Goal: Task Accomplishment & Management: Complete application form

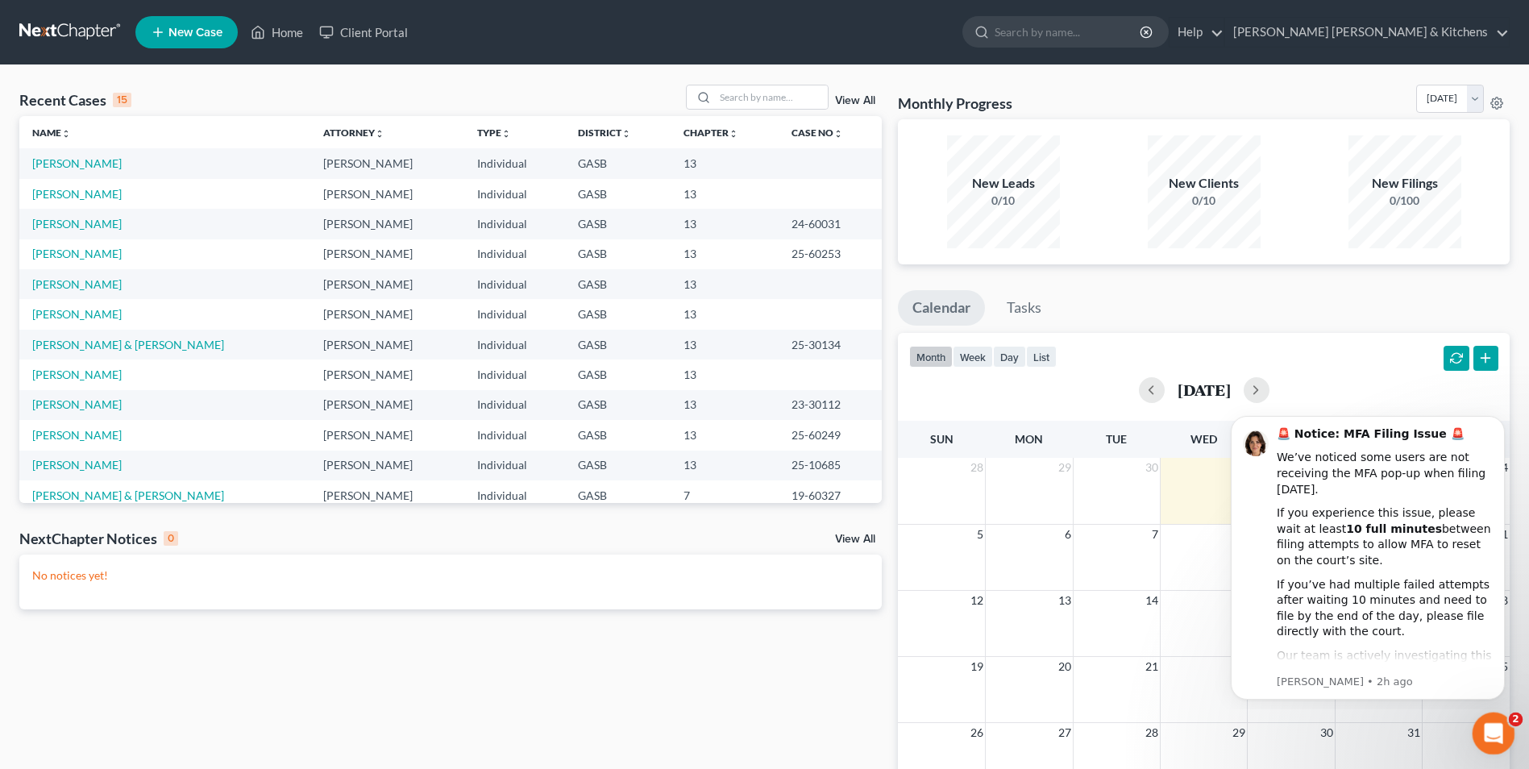
click at [1481, 728] on icon "Open Intercom Messenger" at bounding box center [1491, 731] width 27 height 27
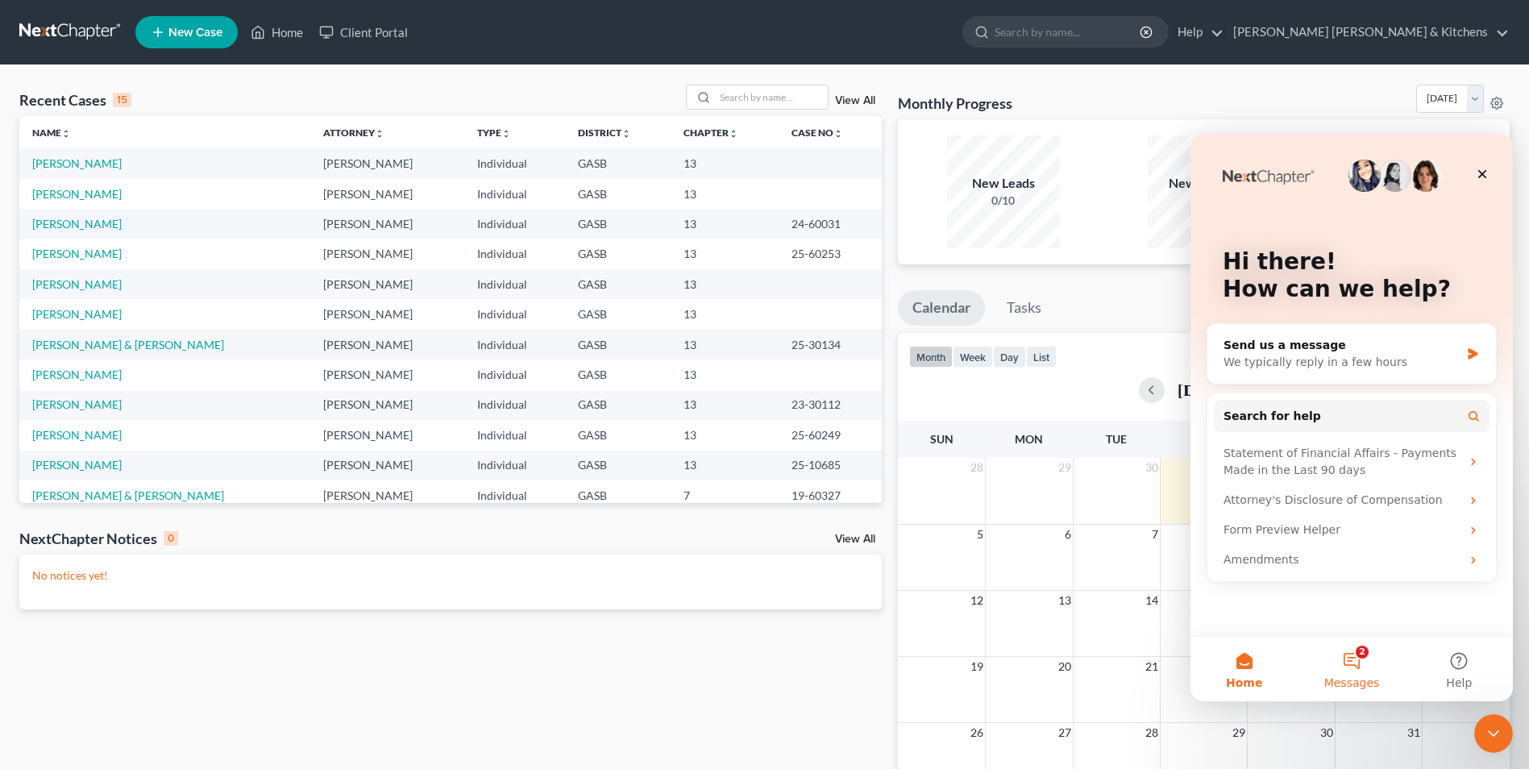
click at [1364, 665] on button "2 Messages" at bounding box center [1351, 669] width 107 height 64
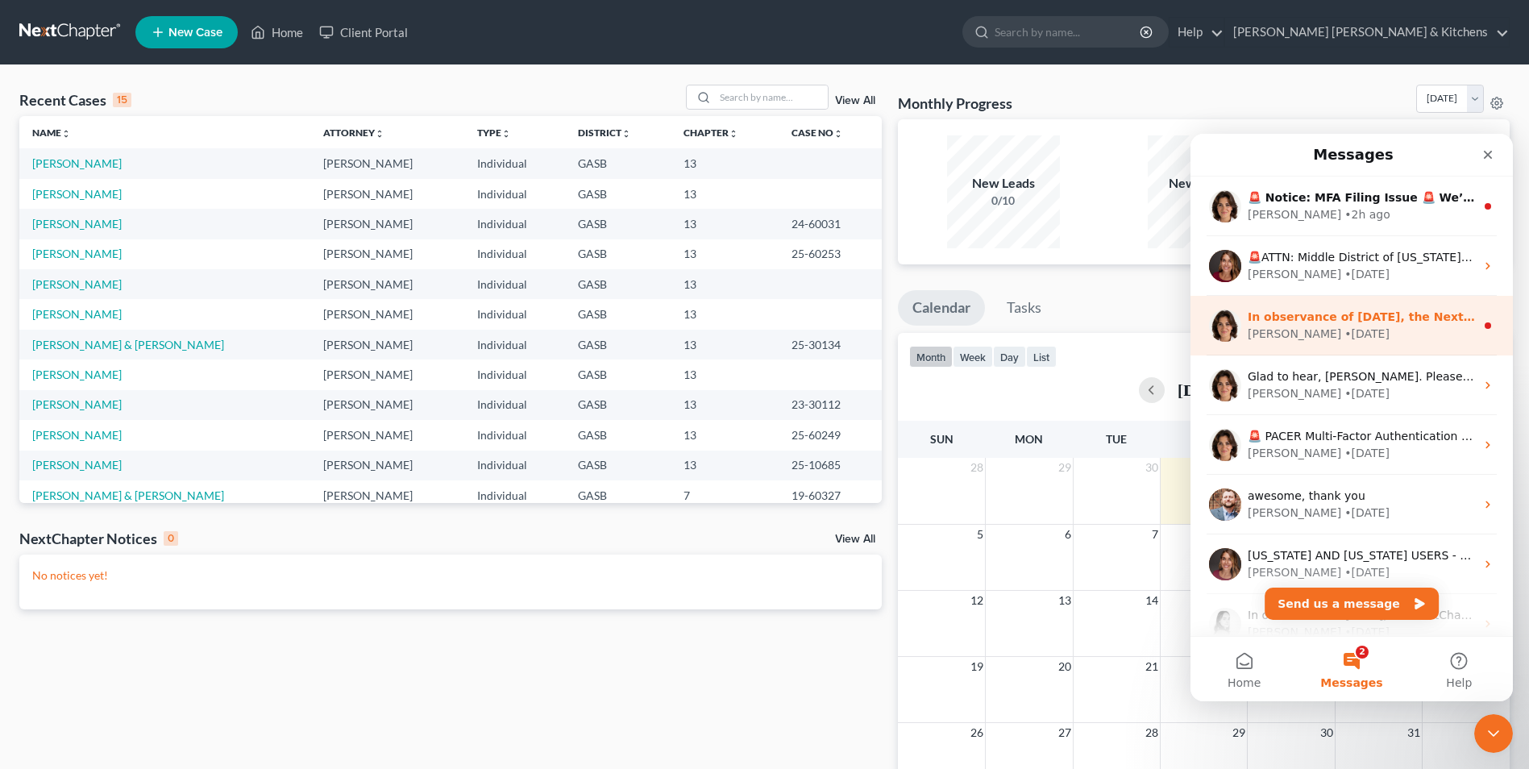
click at [1368, 338] on div "[PERSON_NAME] • [DATE]" at bounding box center [1361, 334] width 227 height 17
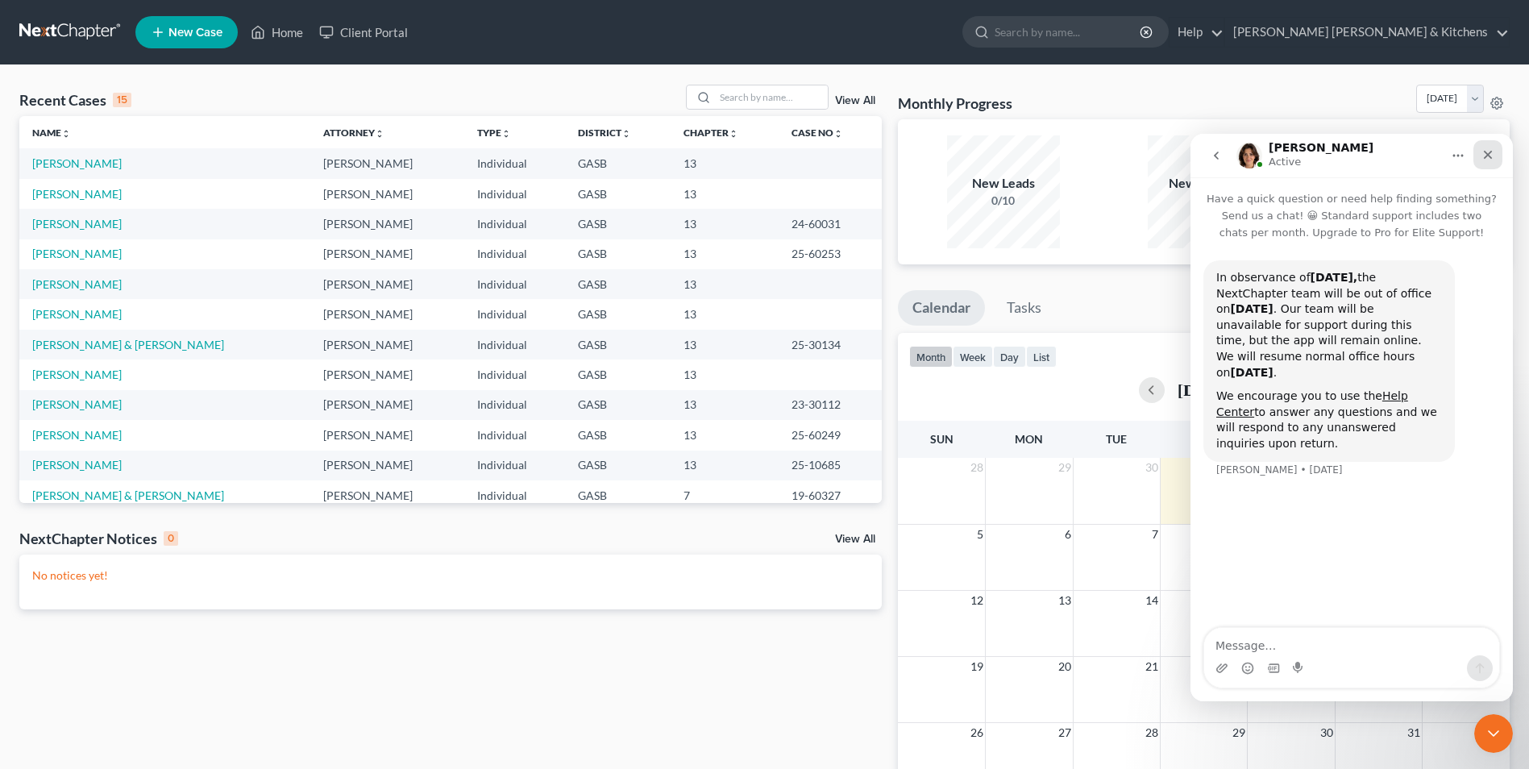
click at [1487, 152] on icon "Close" at bounding box center [1487, 154] width 13 height 13
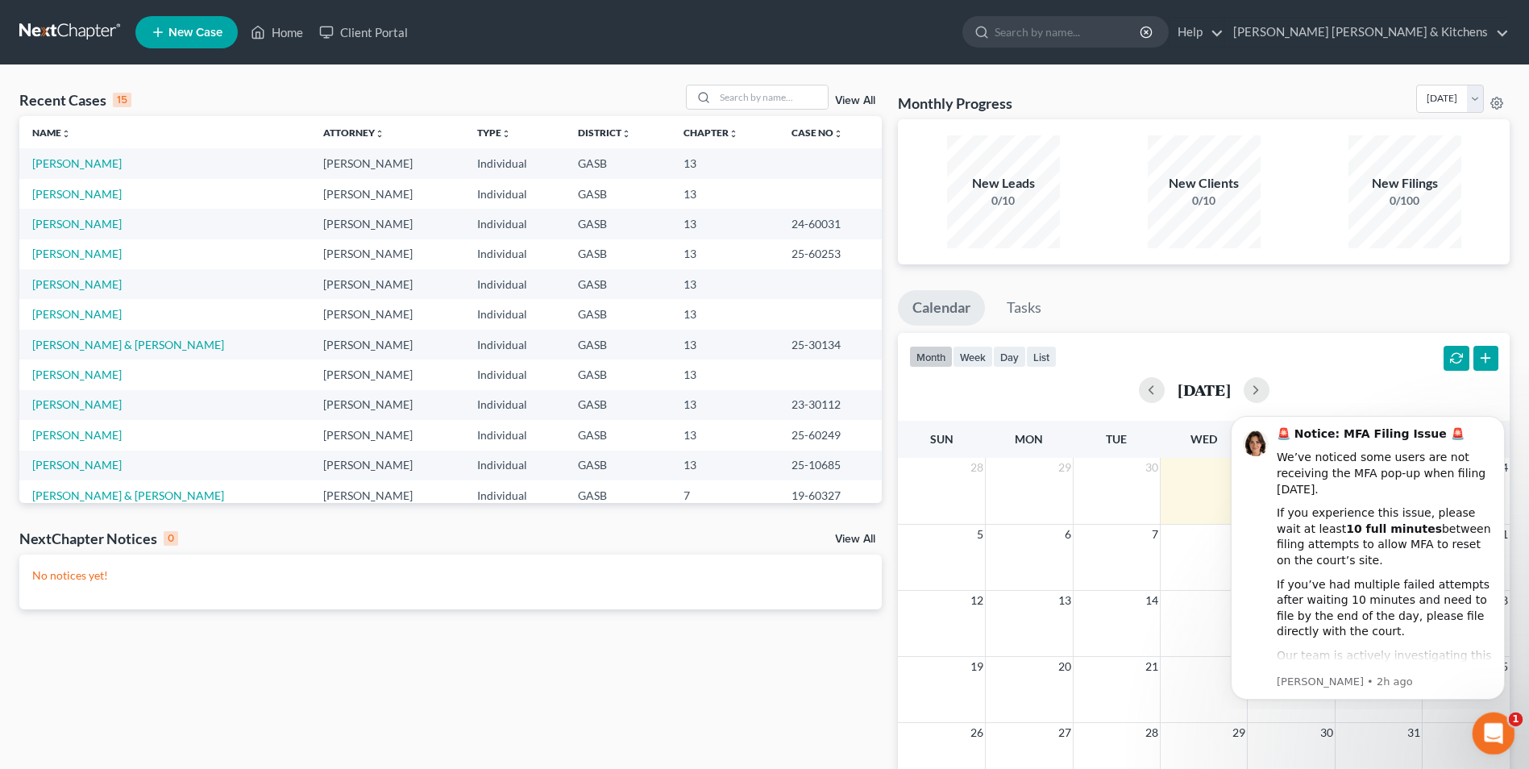
click at [1485, 737] on icon "Open Intercom Messenger" at bounding box center [1491, 731] width 27 height 27
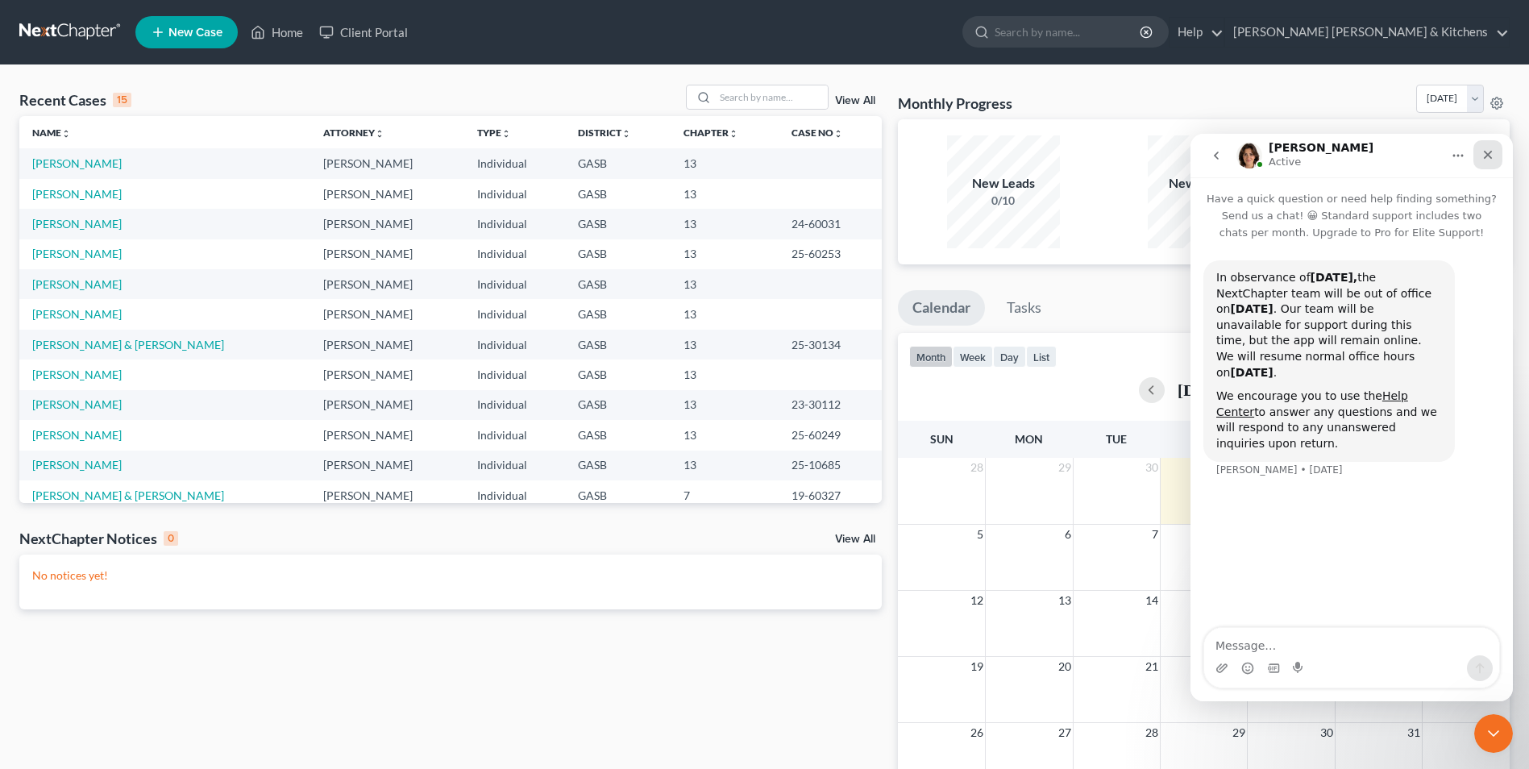
click at [1488, 154] on icon "Close" at bounding box center [1488, 155] width 9 height 9
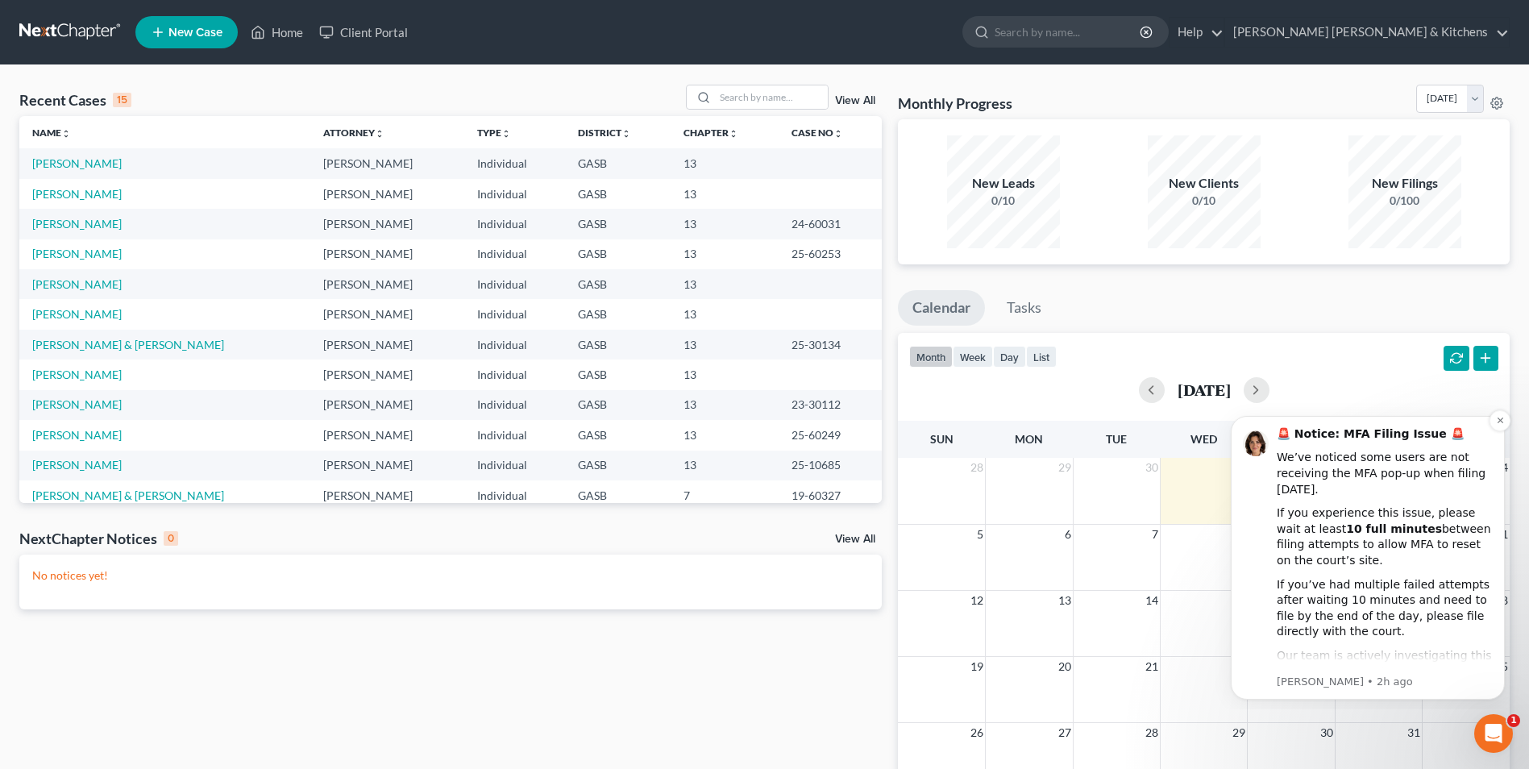
click at [1415, 663] on div "Our team is actively investigating this issue and will provide updates as soon …" at bounding box center [1385, 672] width 216 height 48
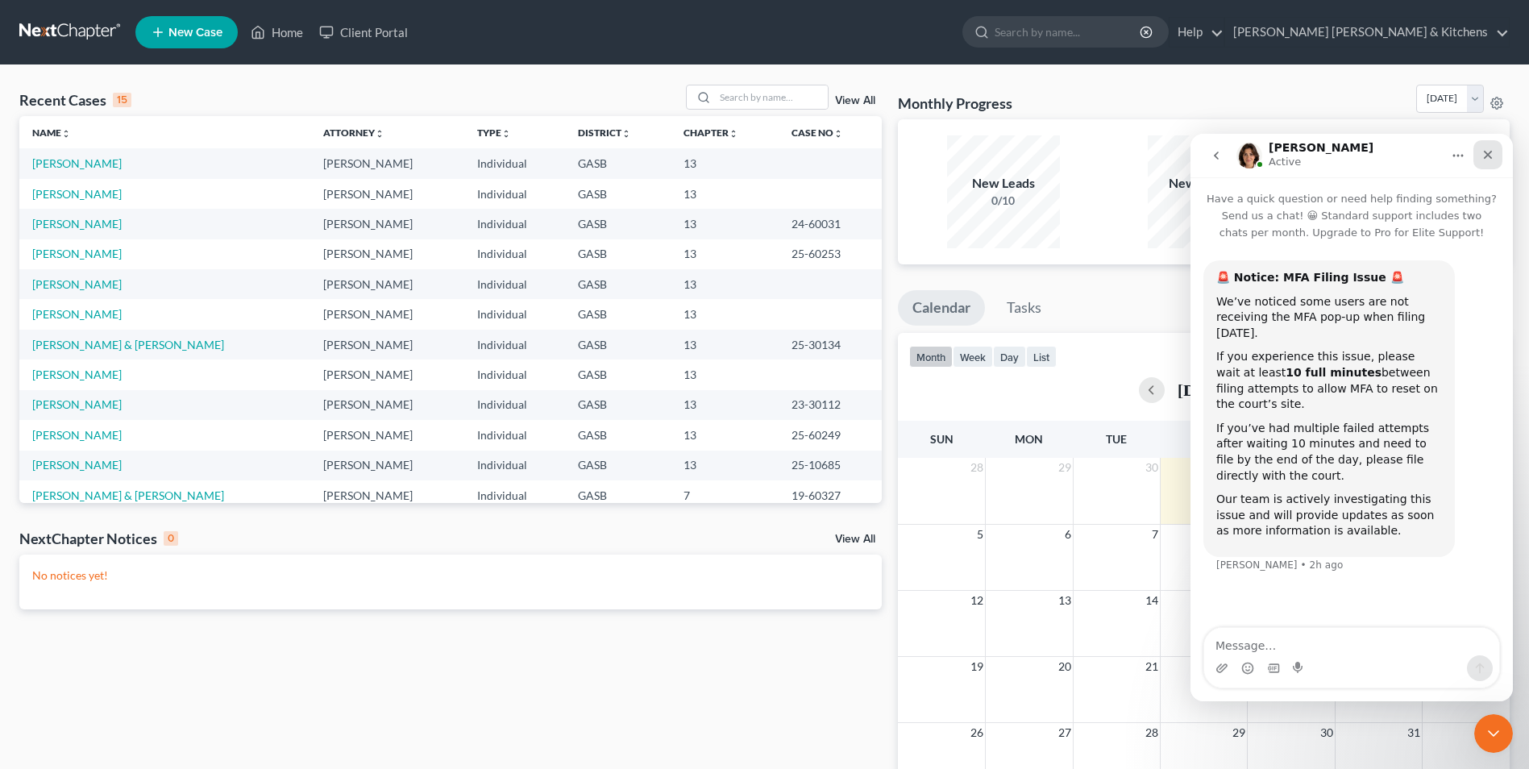
drag, startPoint x: 1493, startPoint y: 160, endPoint x: 2563, endPoint y: 398, distance: 1096.6
click at [1493, 160] on icon "Close" at bounding box center [1487, 154] width 13 height 13
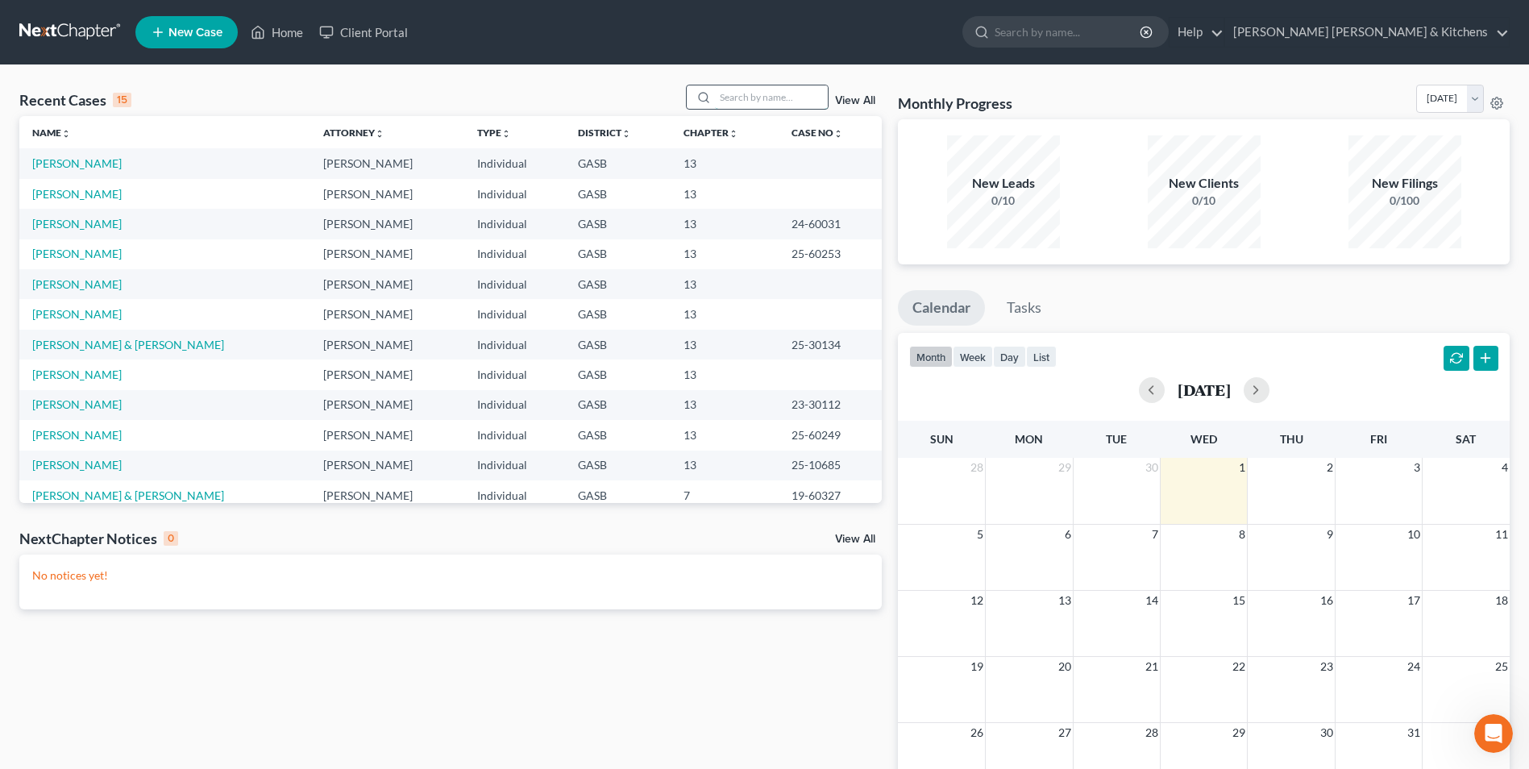
click at [762, 105] on input "search" at bounding box center [771, 96] width 113 height 23
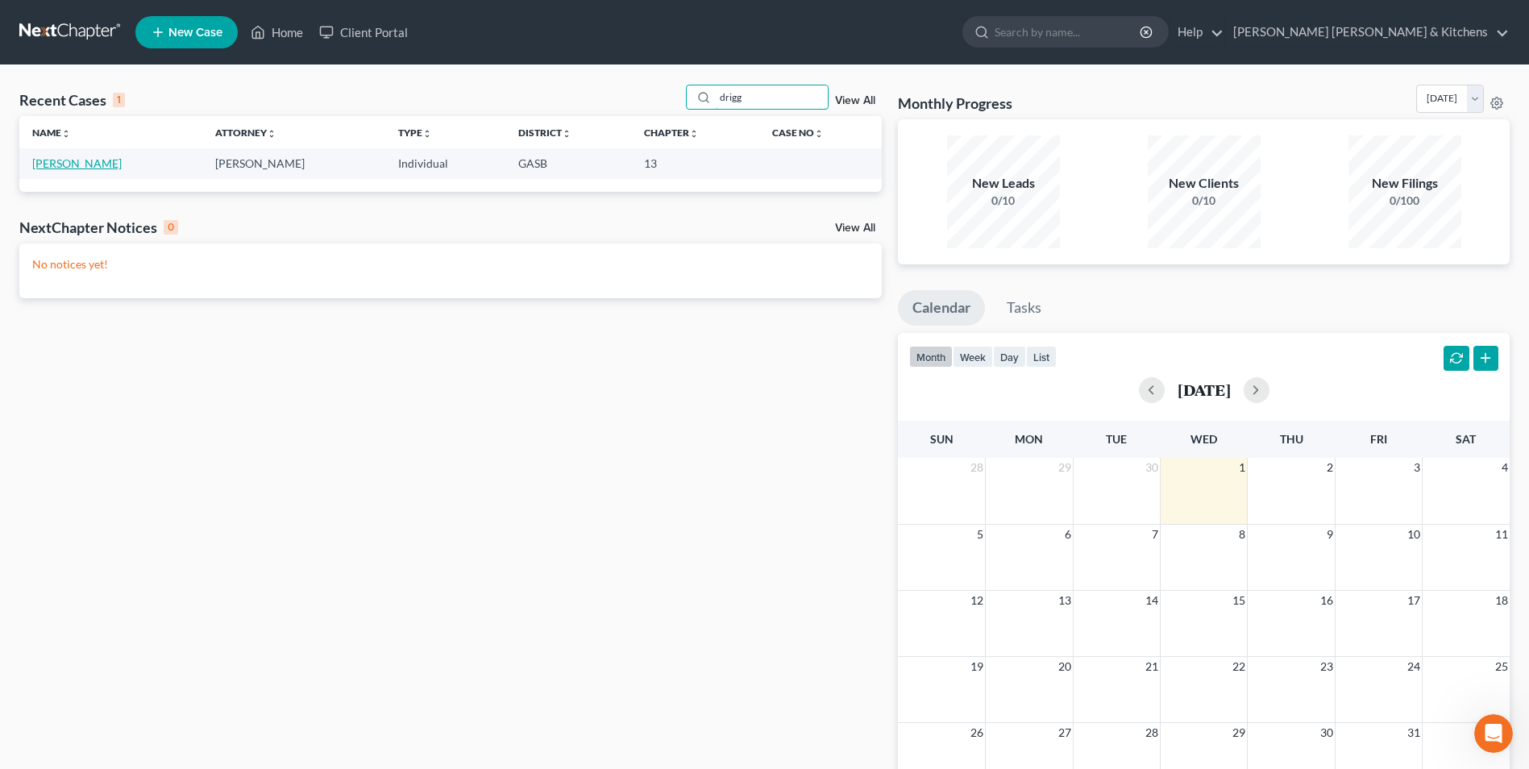
type input "drigg"
click at [92, 164] on link "[PERSON_NAME]" at bounding box center [76, 163] width 89 height 14
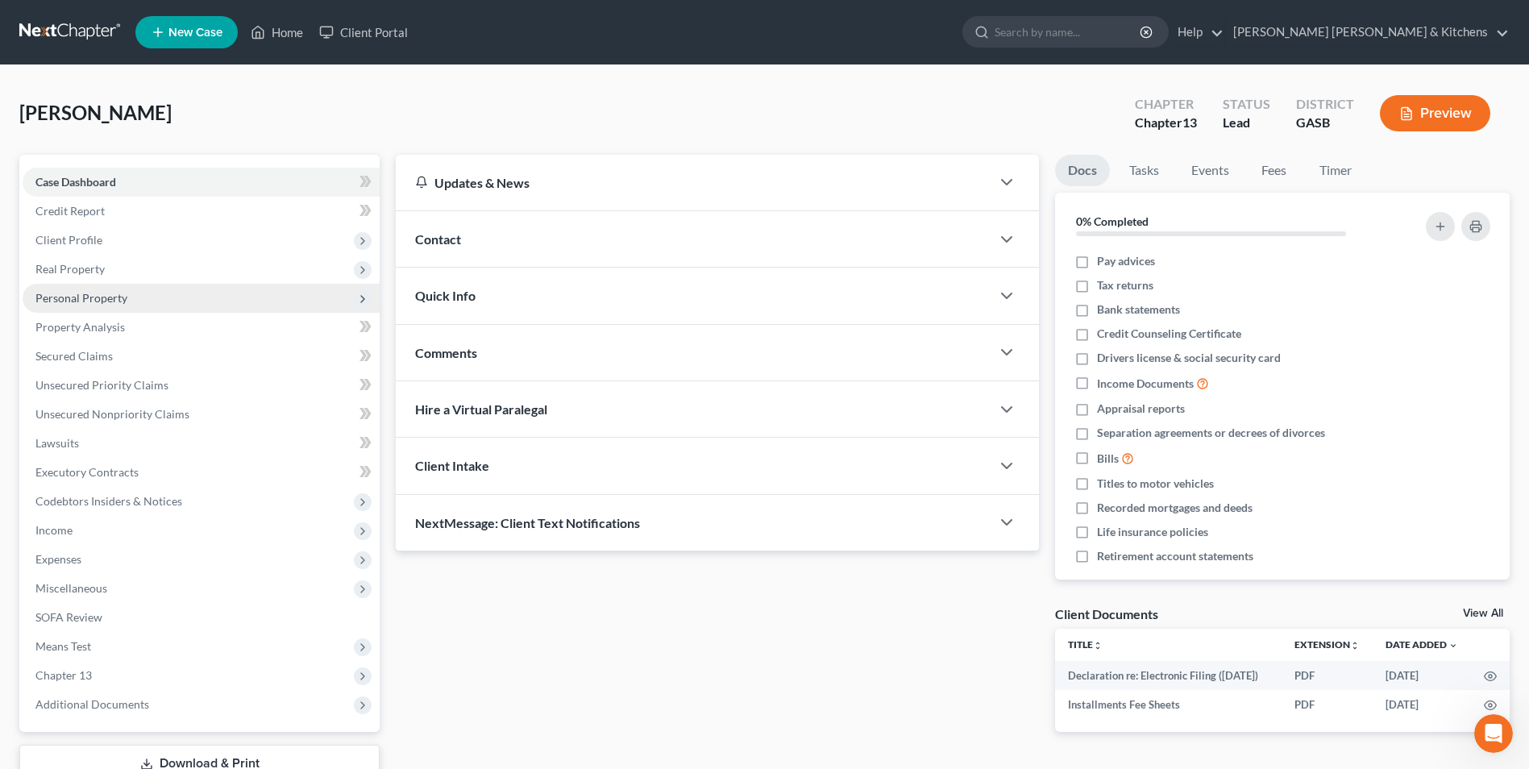
click at [57, 296] on span "Personal Property" at bounding box center [81, 298] width 92 height 14
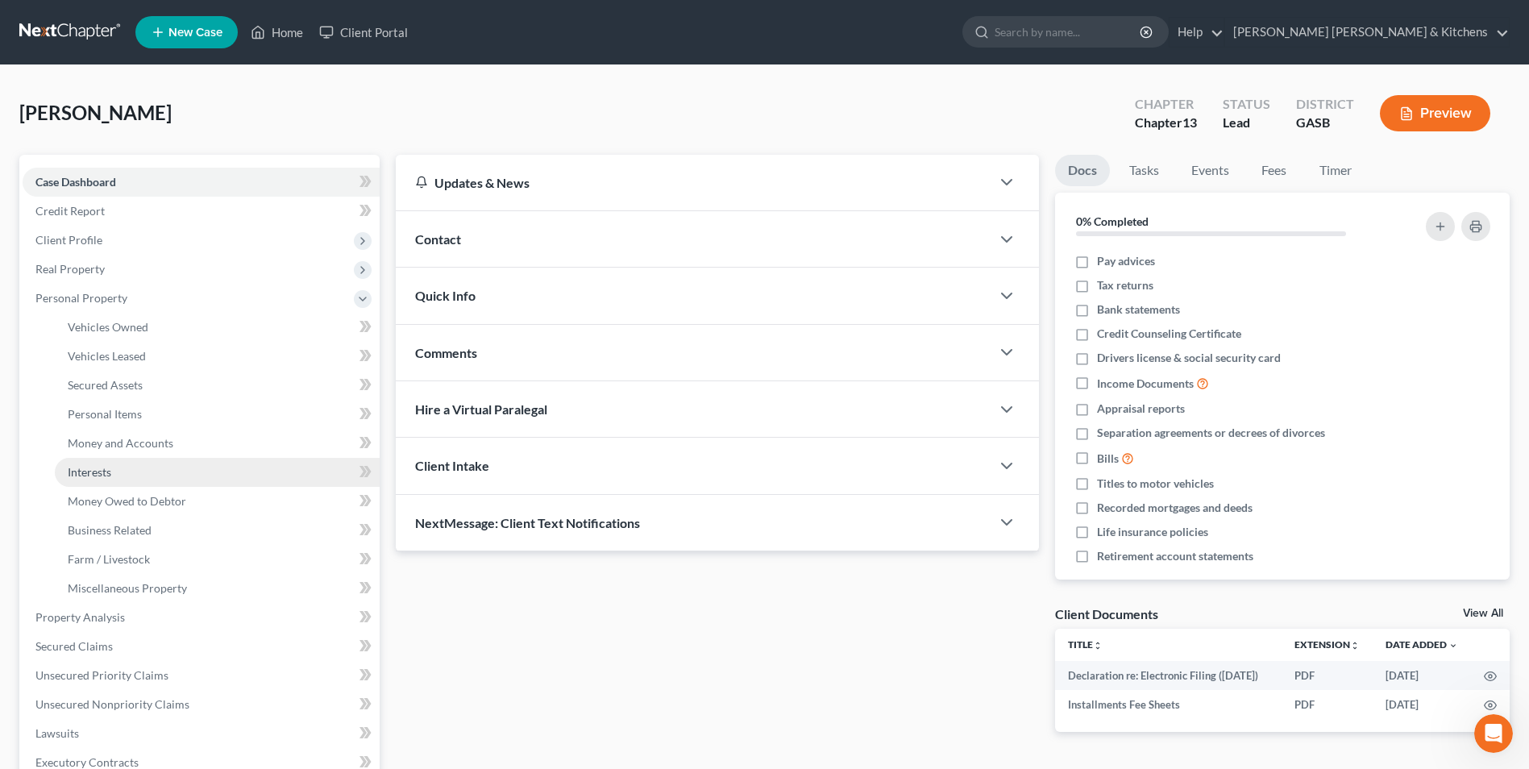
click at [85, 478] on span "Interests" at bounding box center [90, 472] width 44 height 14
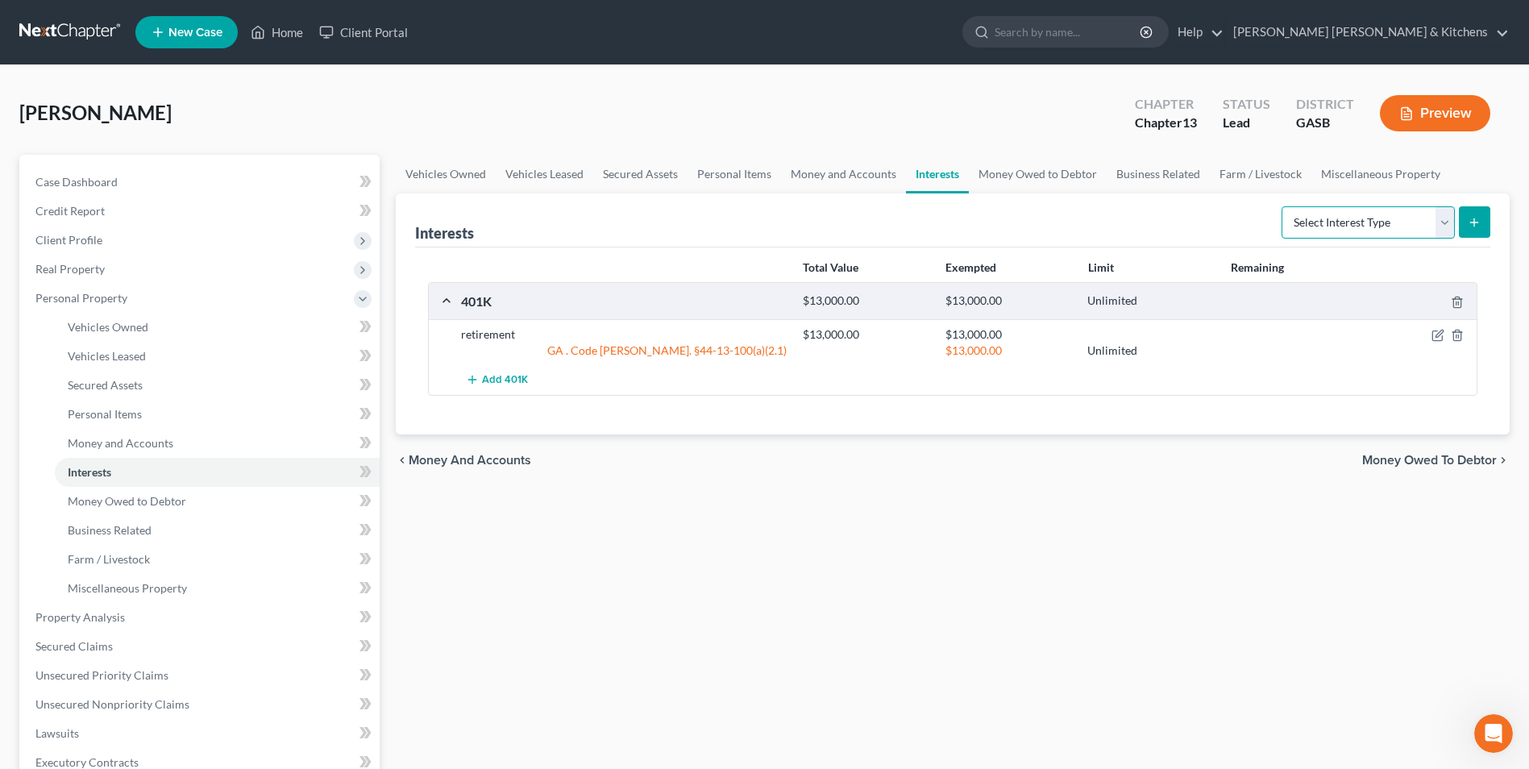
click at [1317, 218] on select "Select Interest Type 401K Annuity Bond Education IRA Government Bond Government…" at bounding box center [1367, 222] width 173 height 32
select select "term_life_insurance"
click at [1283, 206] on select "Select Interest Type 401K Annuity Bond Education IRA Government Bond Government…" at bounding box center [1367, 222] width 173 height 32
click at [1470, 222] on icon "submit" at bounding box center [1474, 222] width 13 height 13
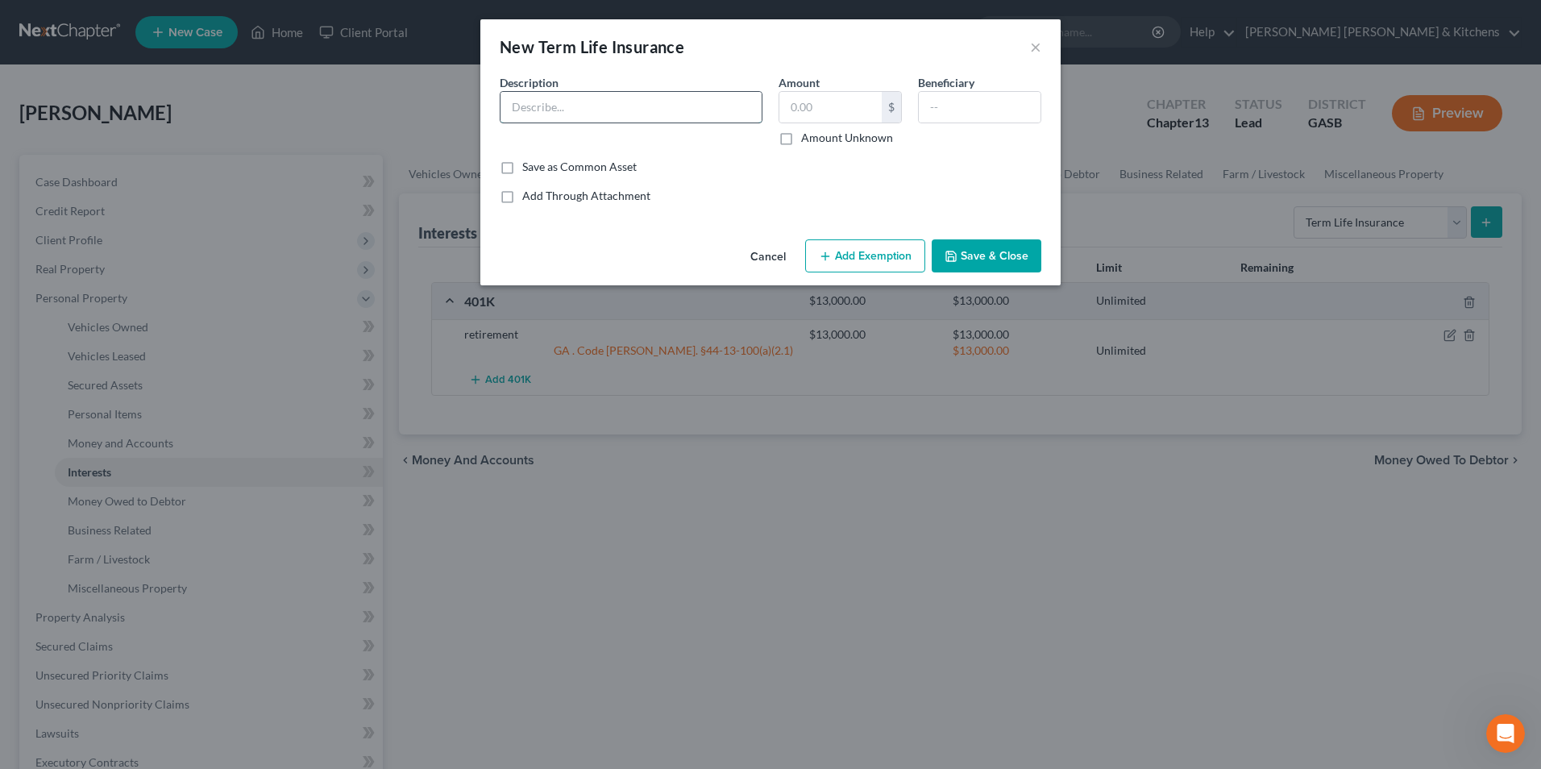
click at [577, 112] on input "text" at bounding box center [631, 107] width 261 height 31
type input "policy thru work"
click at [800, 118] on input "text" at bounding box center [830, 107] width 102 height 31
type input "0.00"
click at [945, 102] on input "text" at bounding box center [980, 107] width 122 height 31
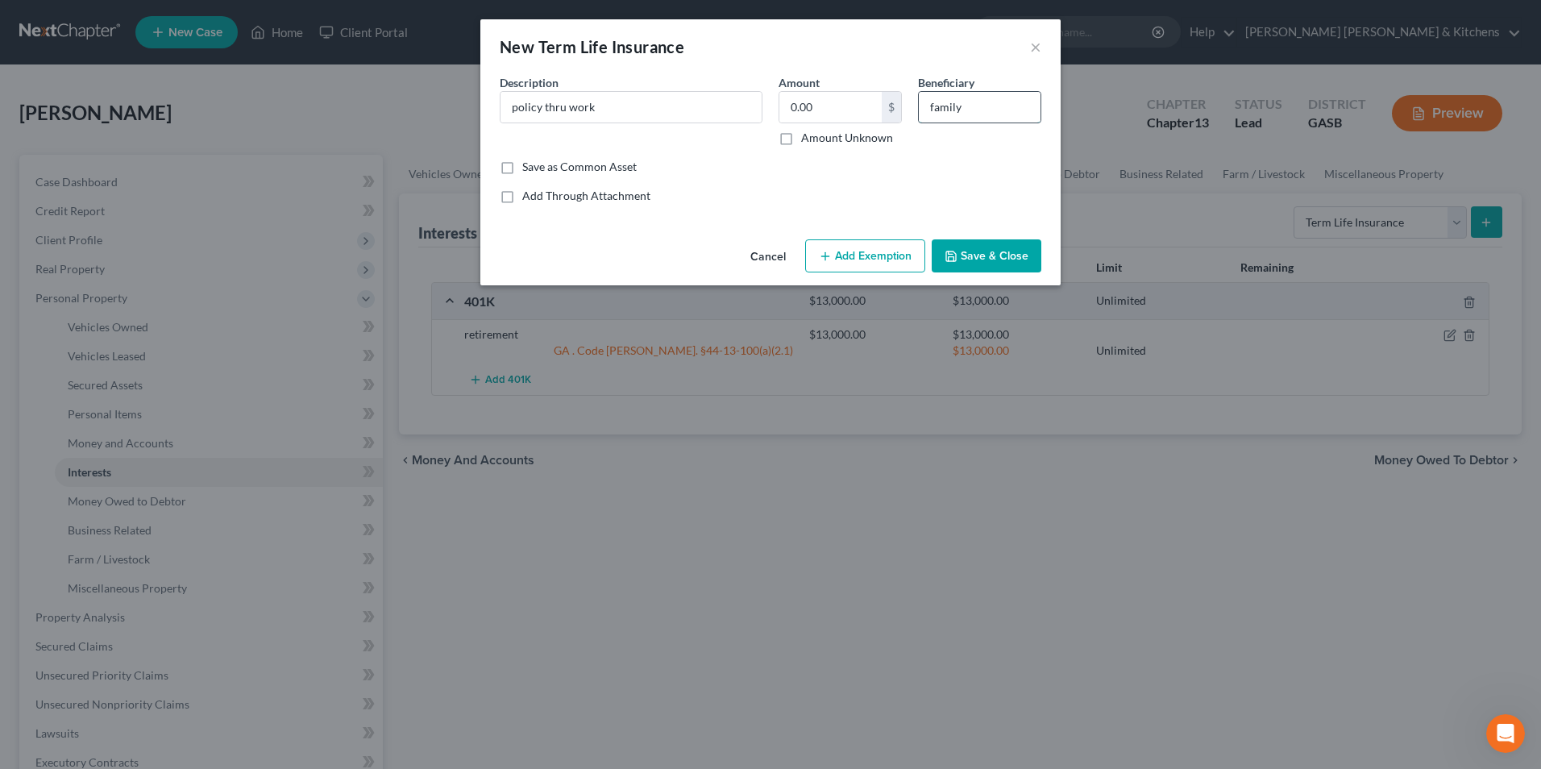
type input "family"
click at [1015, 259] on button "Save & Close" at bounding box center [987, 256] width 110 height 34
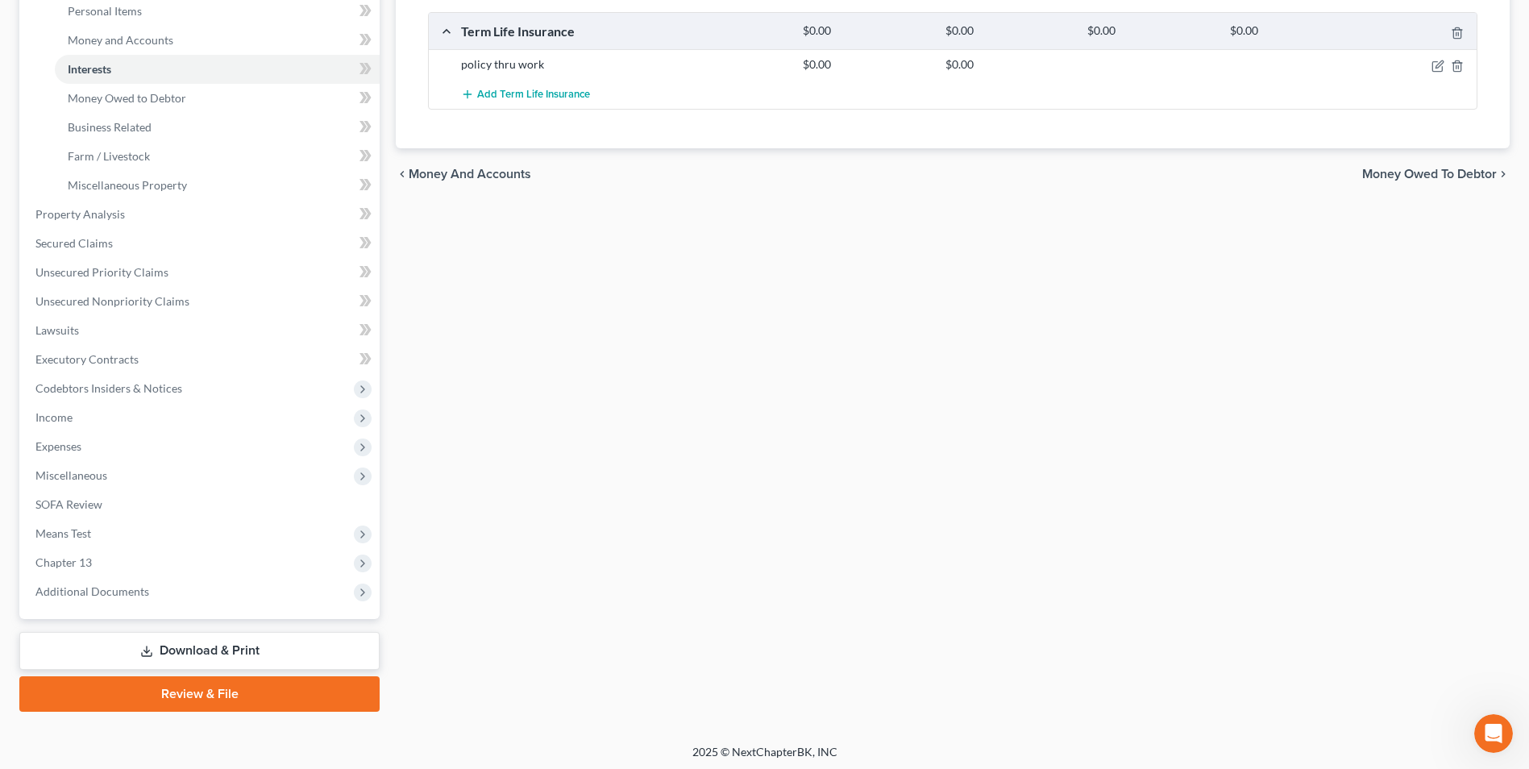
click at [182, 651] on link "Download & Print" at bounding box center [199, 651] width 360 height 38
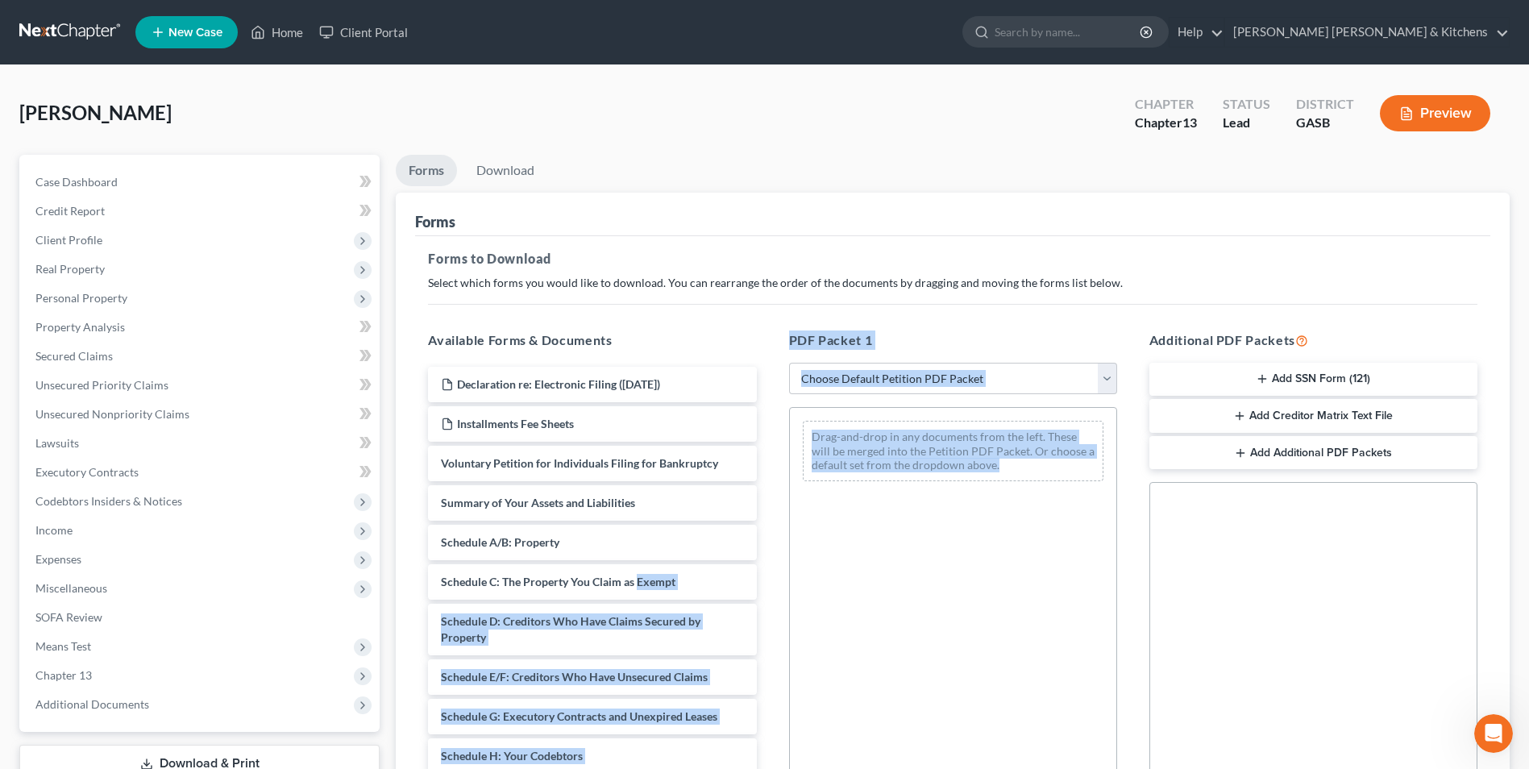
drag, startPoint x: 636, startPoint y: 561, endPoint x: 1045, endPoint y: 486, distance: 416.2
click at [1045, 486] on div "Available Forms & Documents Declaration re: Electronic Filing ([DATE]) Installm…" at bounding box center [953, 591] width 1082 height 546
drag, startPoint x: 1045, startPoint y: 486, endPoint x: 778, endPoint y: 586, distance: 285.6
click at [885, 583] on div "Drag-and-drop in any documents from the left. These will be merged into the Pet…" at bounding box center [953, 628] width 328 height 443
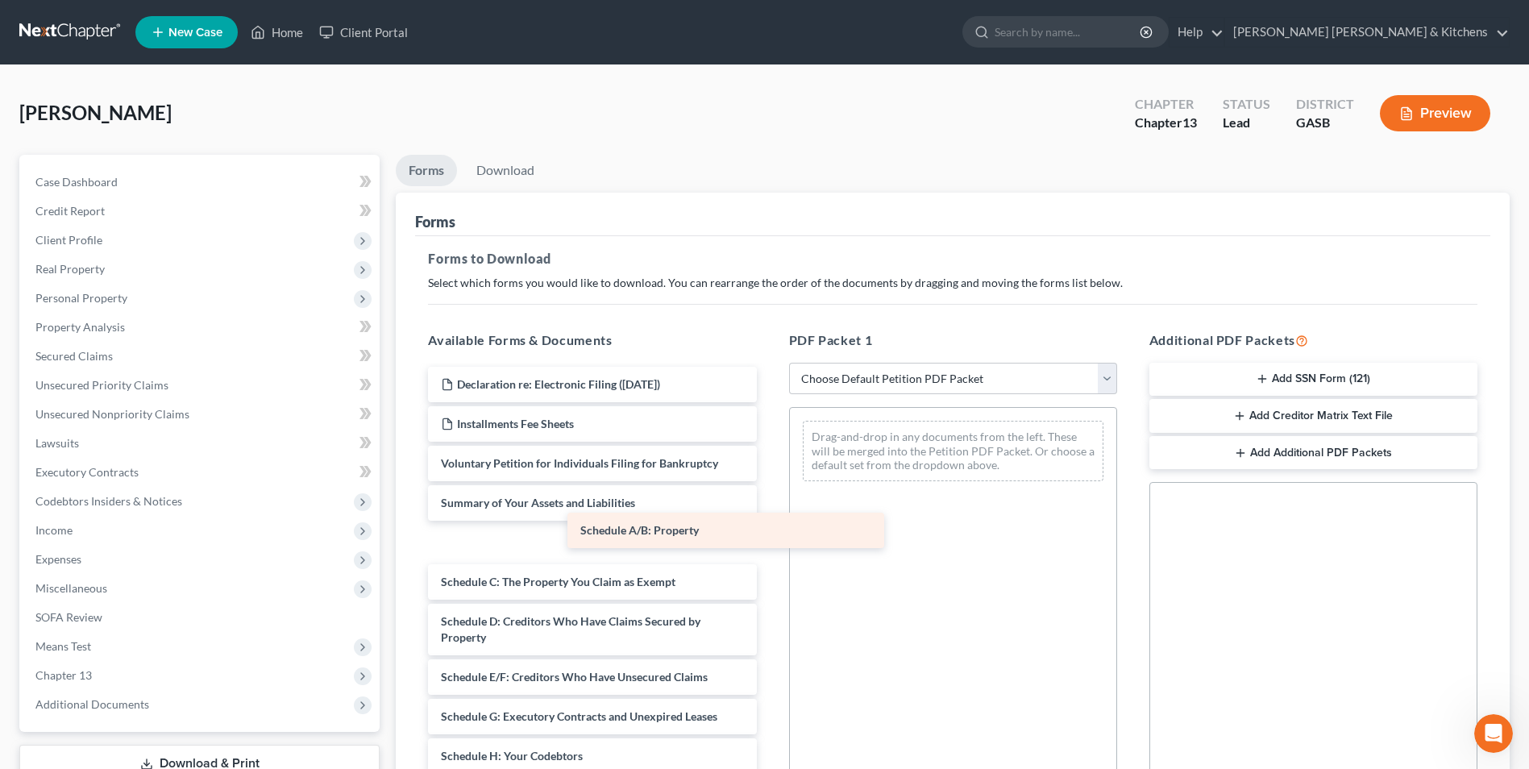
drag, startPoint x: 504, startPoint y: 546, endPoint x: 926, endPoint y: 436, distance: 436.5
click at [769, 442] on div "Schedule A/B: Property Declaration re: Electronic Filing ([DATE]) Installments …" at bounding box center [592, 764] width 354 height 795
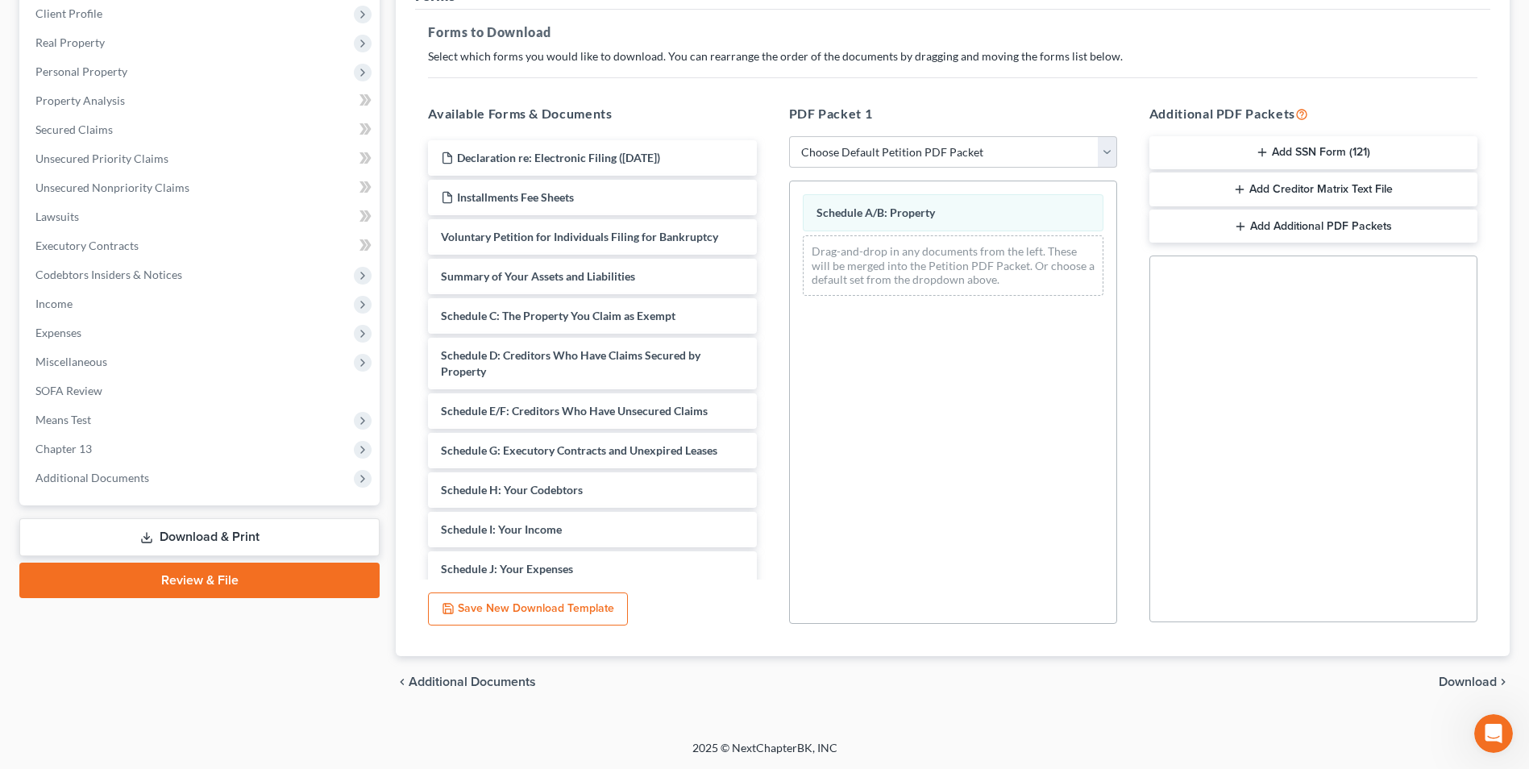
click at [1444, 677] on span "Download" at bounding box center [1468, 681] width 58 height 13
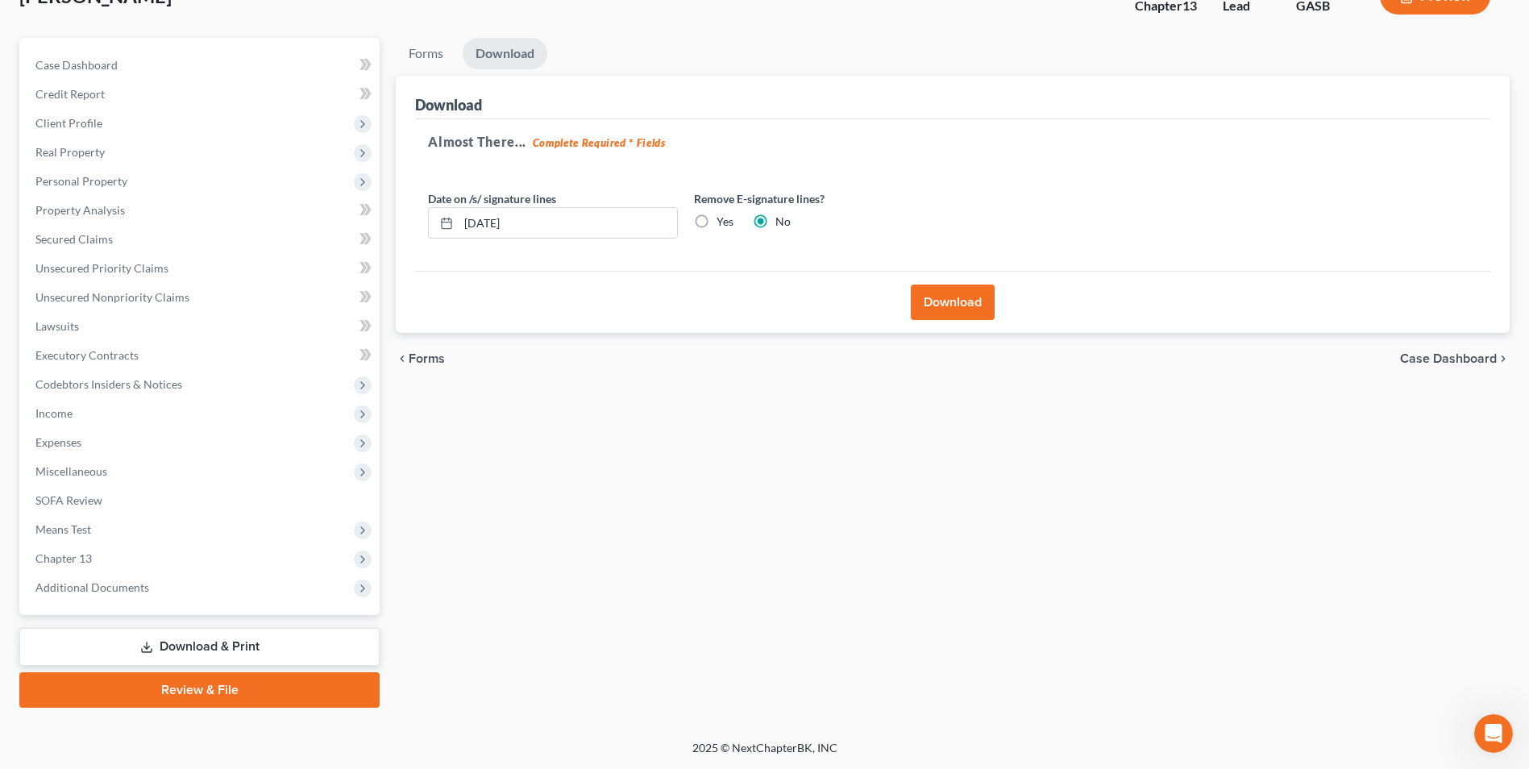
click at [970, 309] on button "Download" at bounding box center [953, 302] width 84 height 35
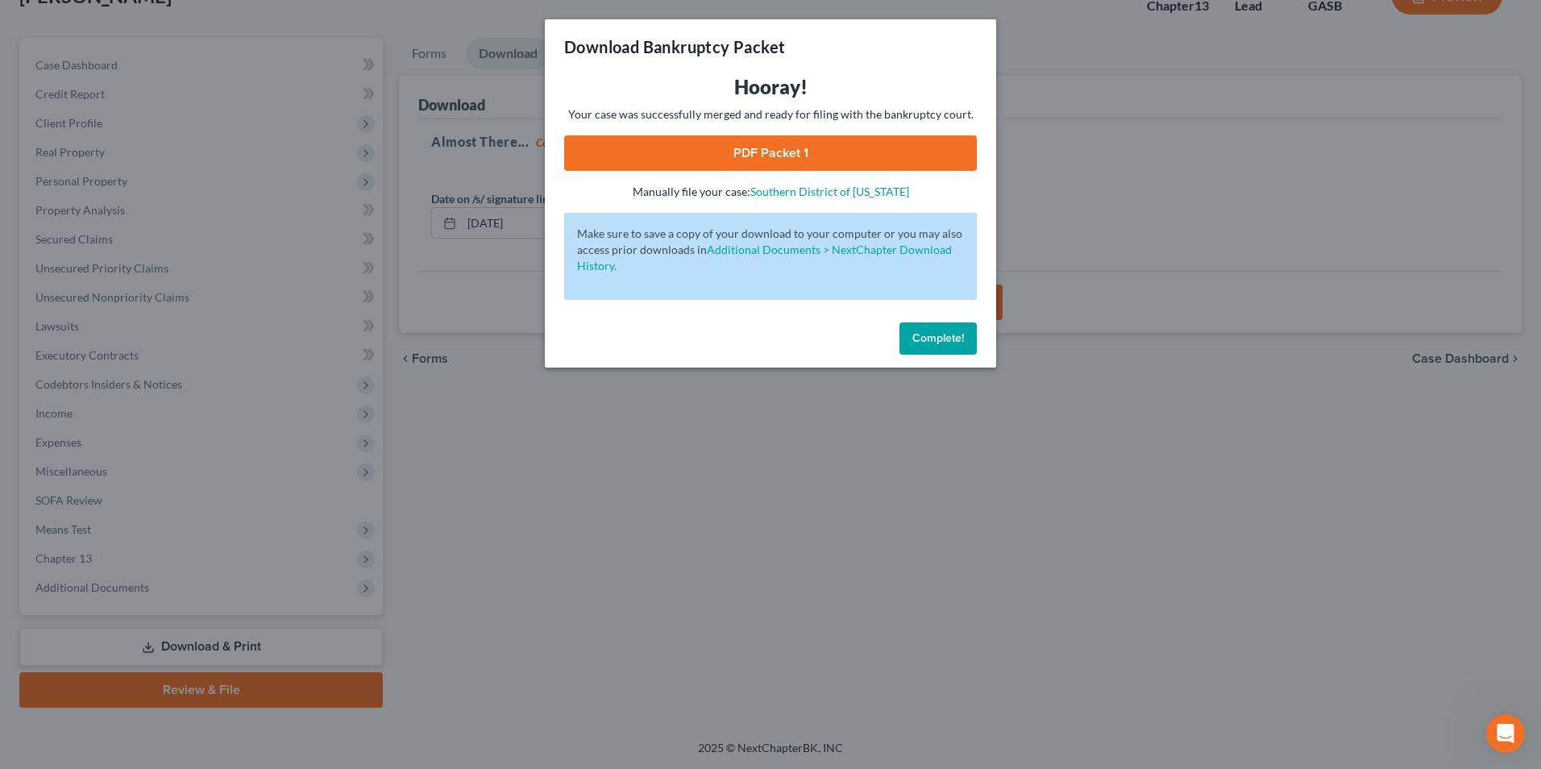
click at [768, 153] on link "PDF Packet 1" at bounding box center [770, 152] width 413 height 35
click at [749, 549] on div "Download Bankruptcy Packet Hooray! Your case was successfully merged and ready …" at bounding box center [770, 384] width 1541 height 769
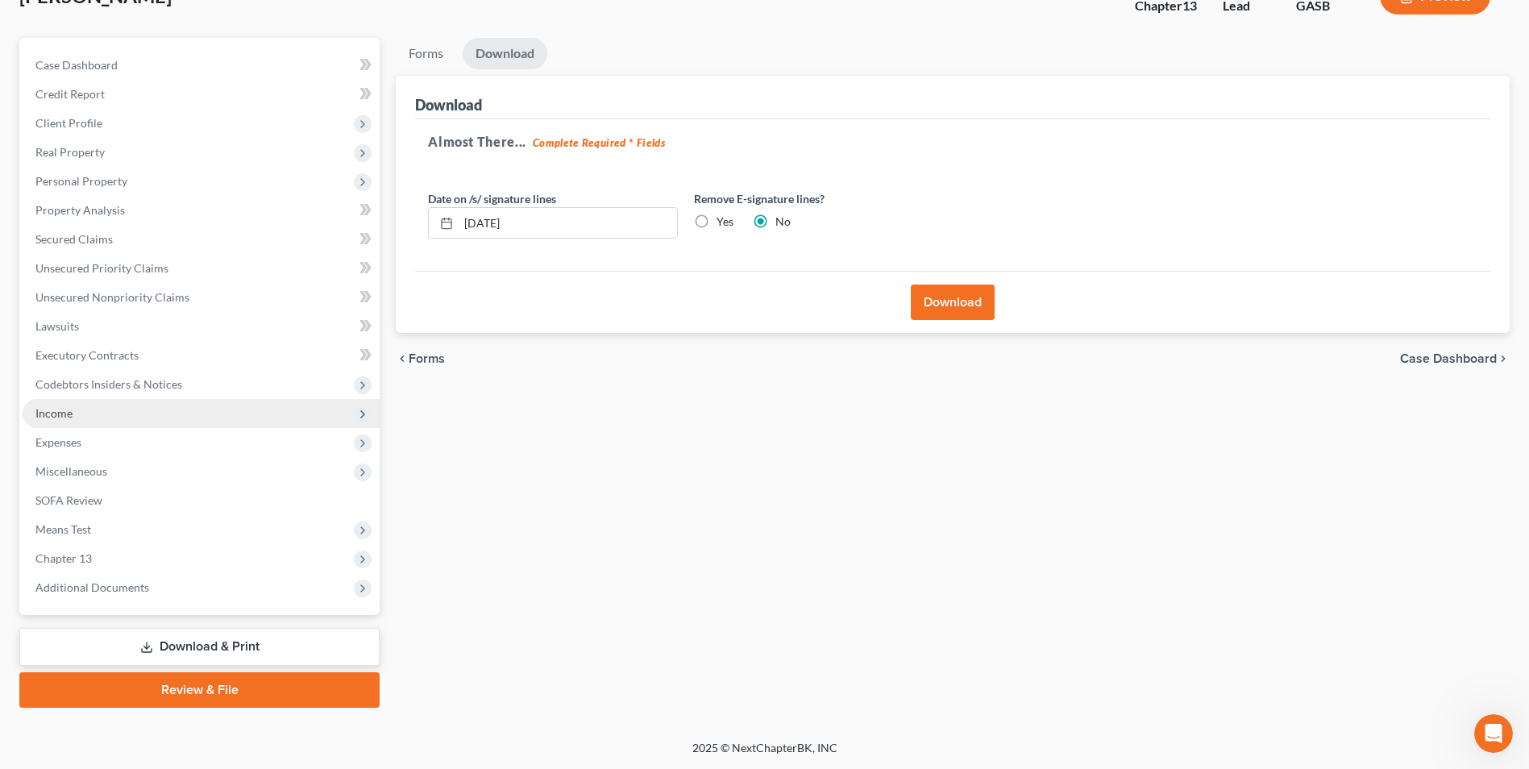
click at [31, 416] on span "Income" at bounding box center [201, 413] width 357 height 29
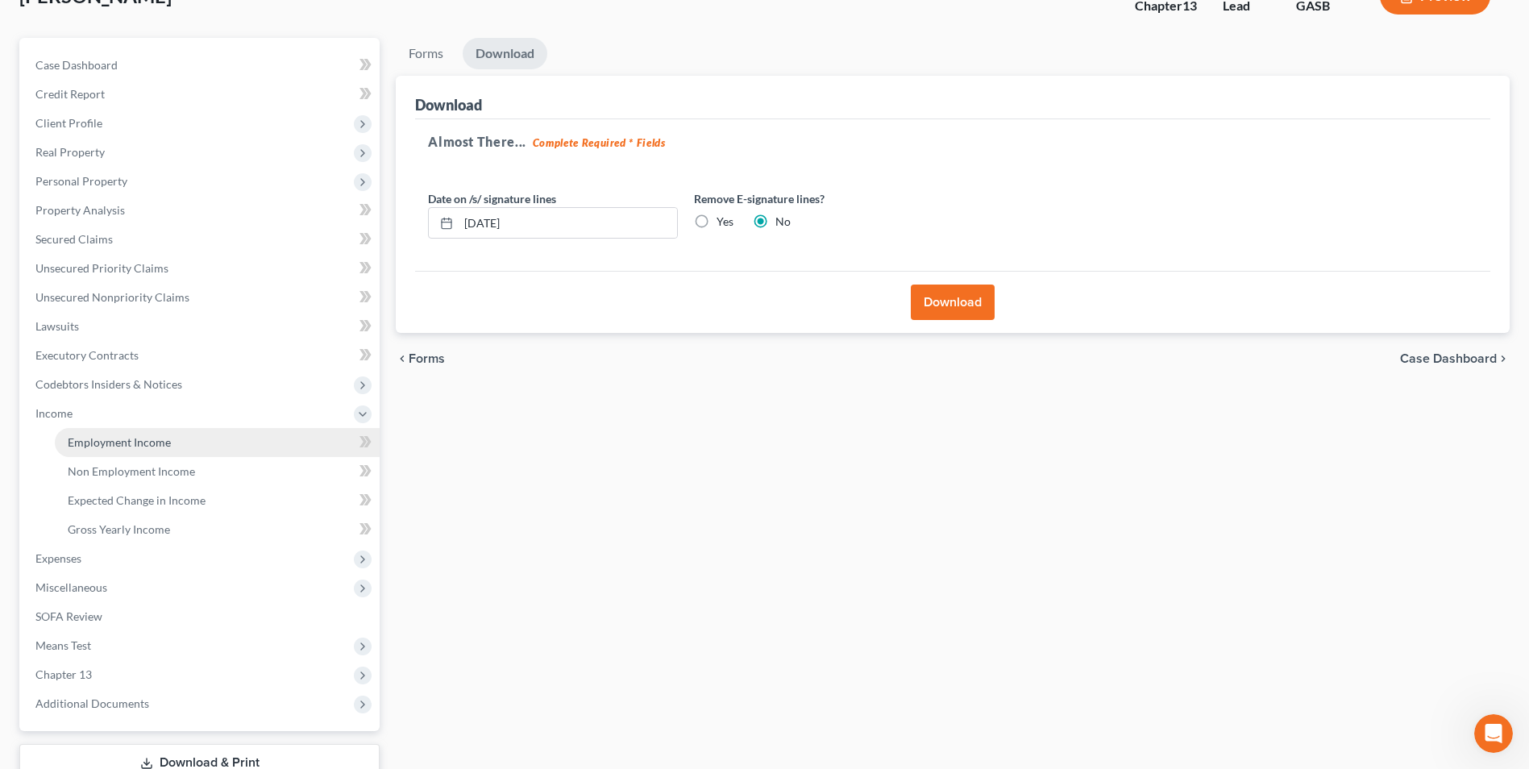
click at [96, 444] on span "Employment Income" at bounding box center [119, 442] width 103 height 14
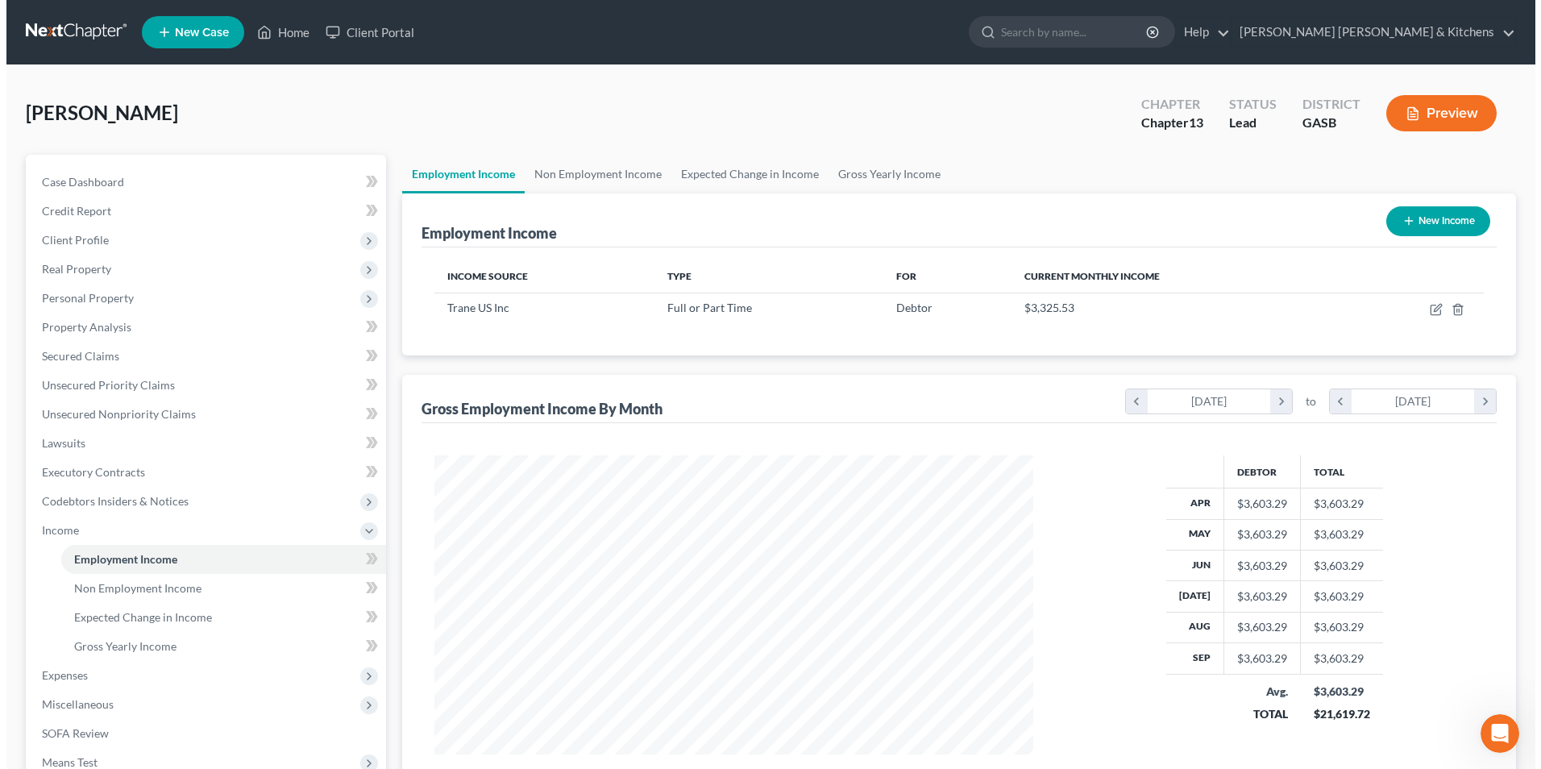
scroll to position [299, 630]
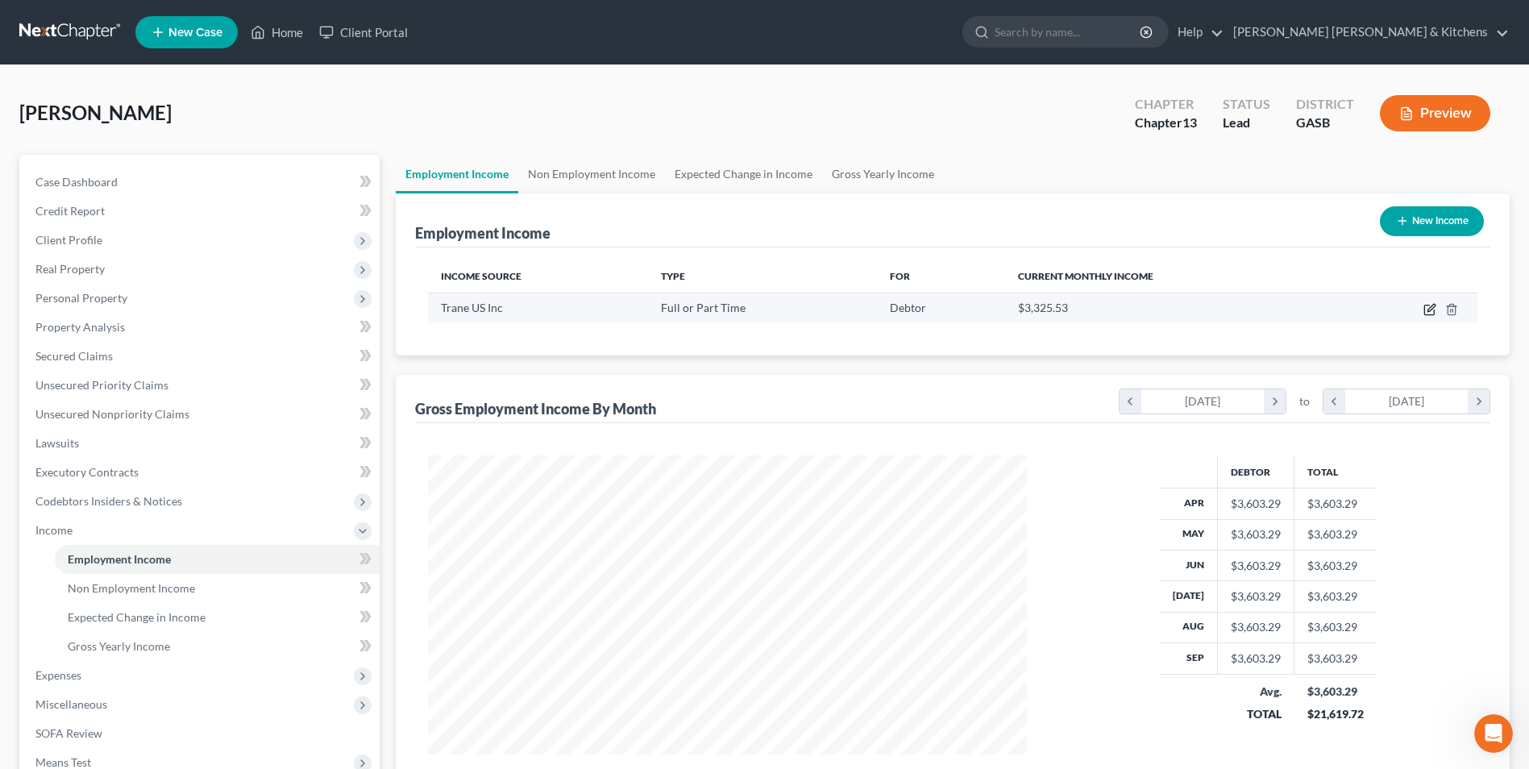
click at [1425, 309] on icon "button" at bounding box center [1429, 310] width 10 height 10
select select "0"
select select "45"
select select "0"
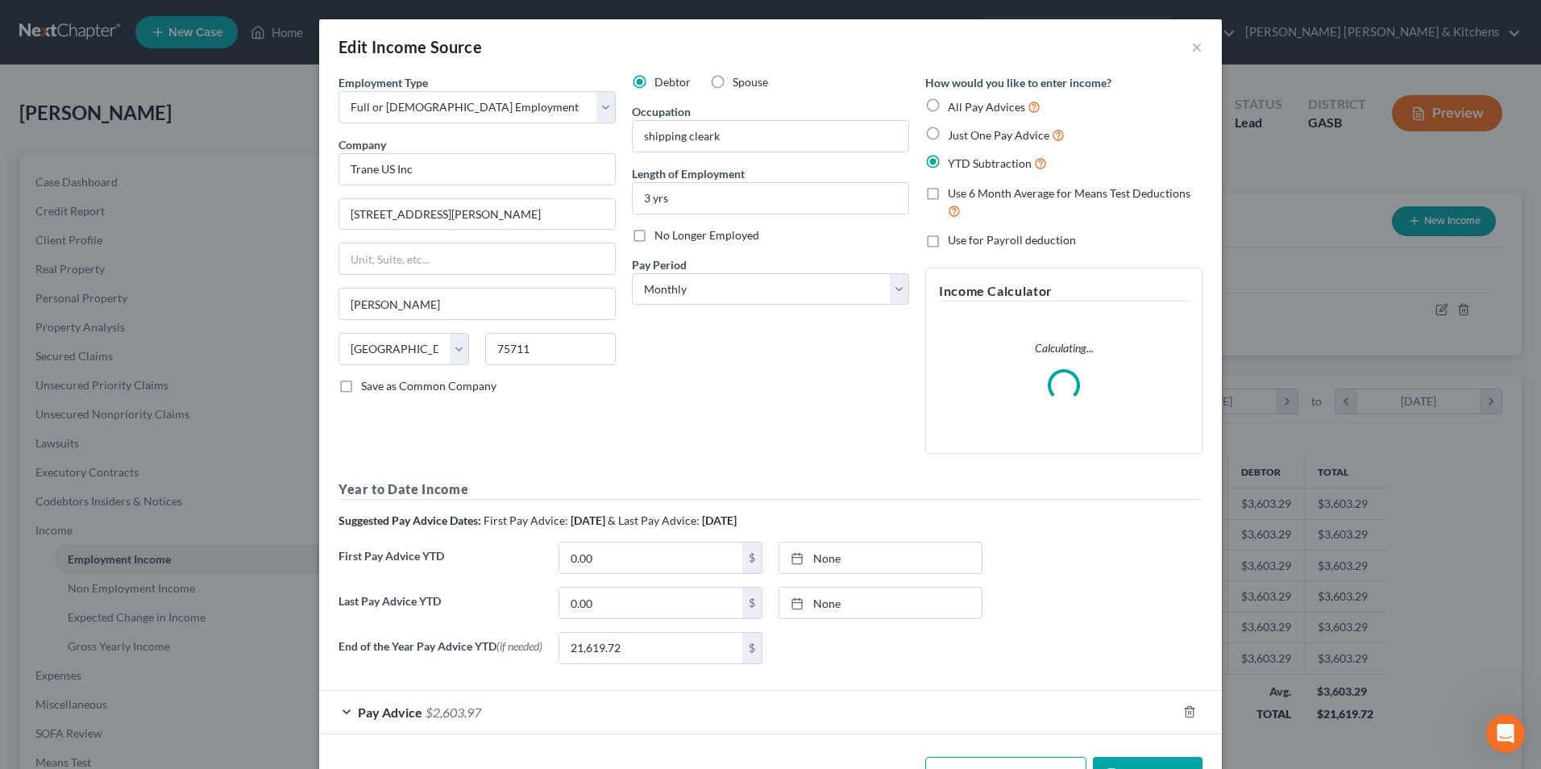
scroll to position [301, 637]
click at [693, 140] on input "shipping cleark" at bounding box center [771, 136] width 276 height 31
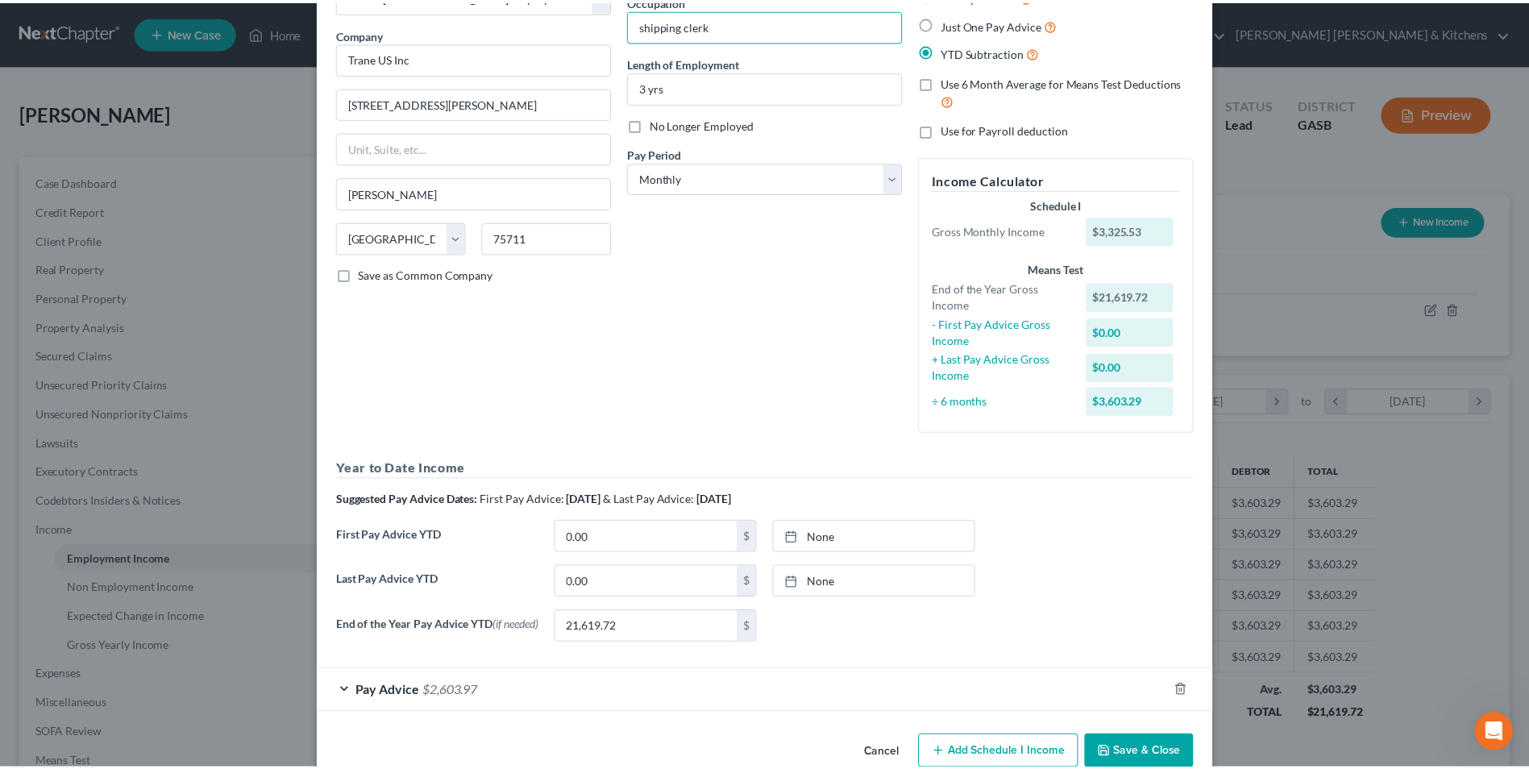
scroll to position [147, 0]
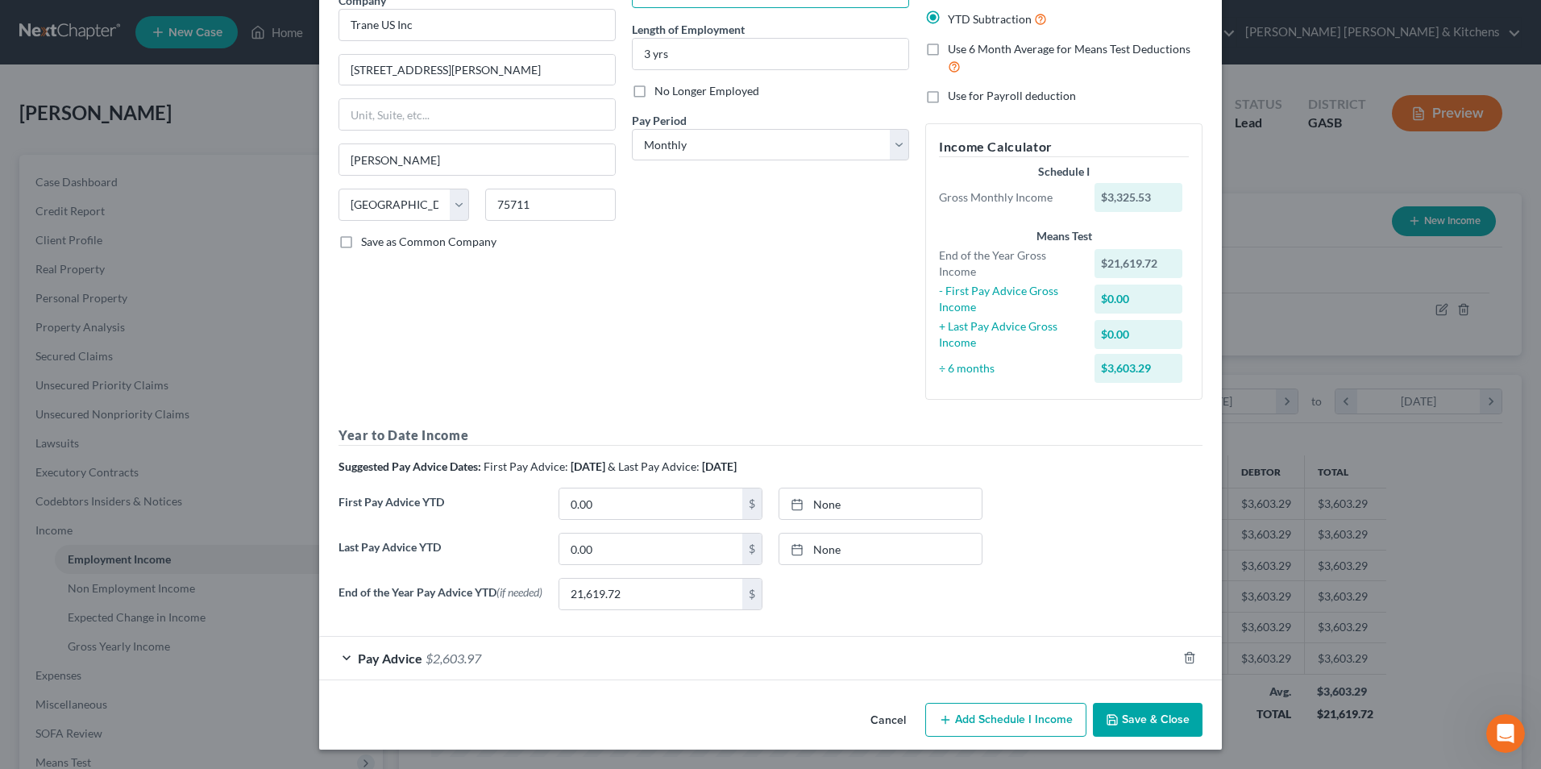
type input "shipping clerk"
click at [1132, 719] on button "Save & Close" at bounding box center [1148, 720] width 110 height 34
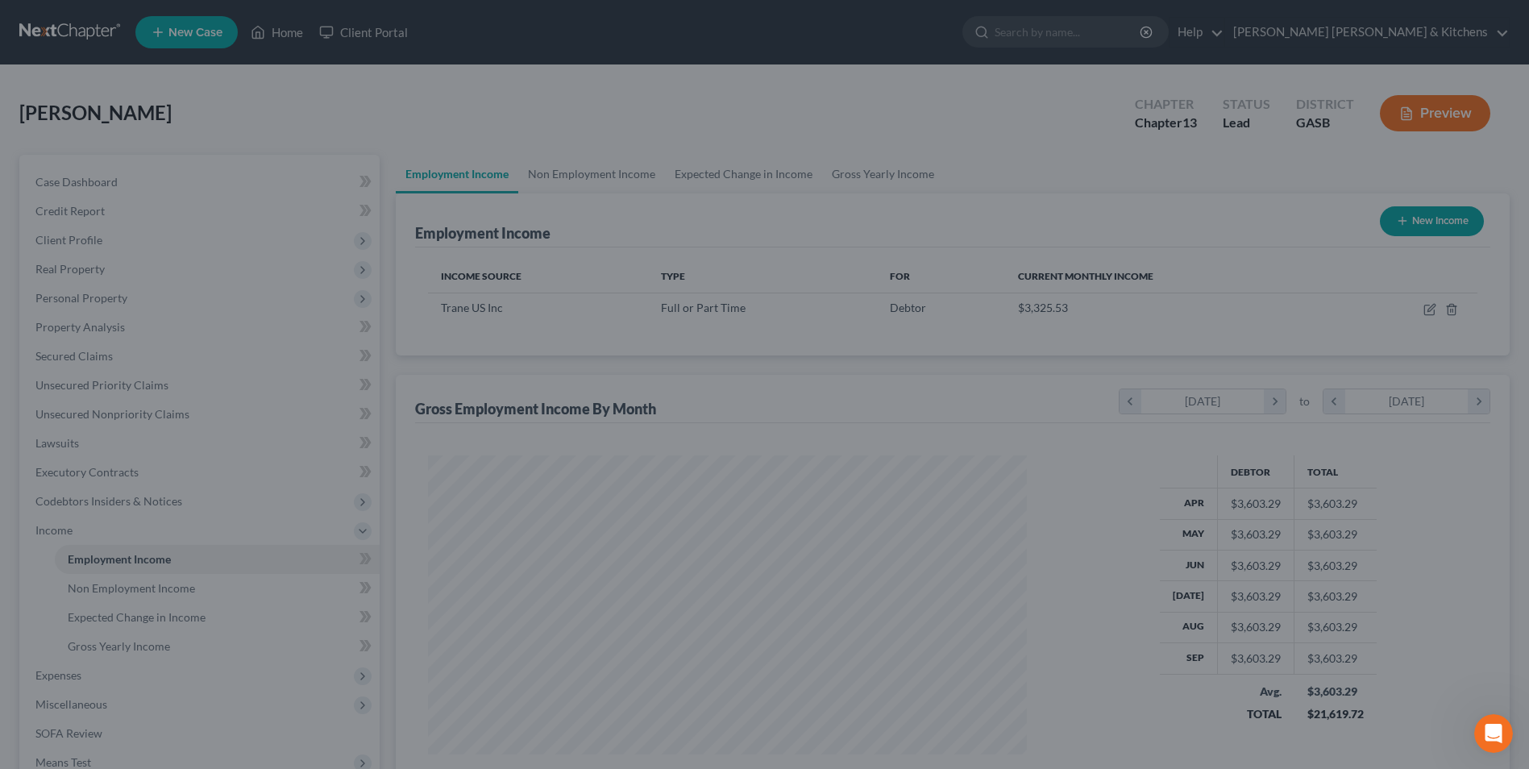
scroll to position [805664, 805332]
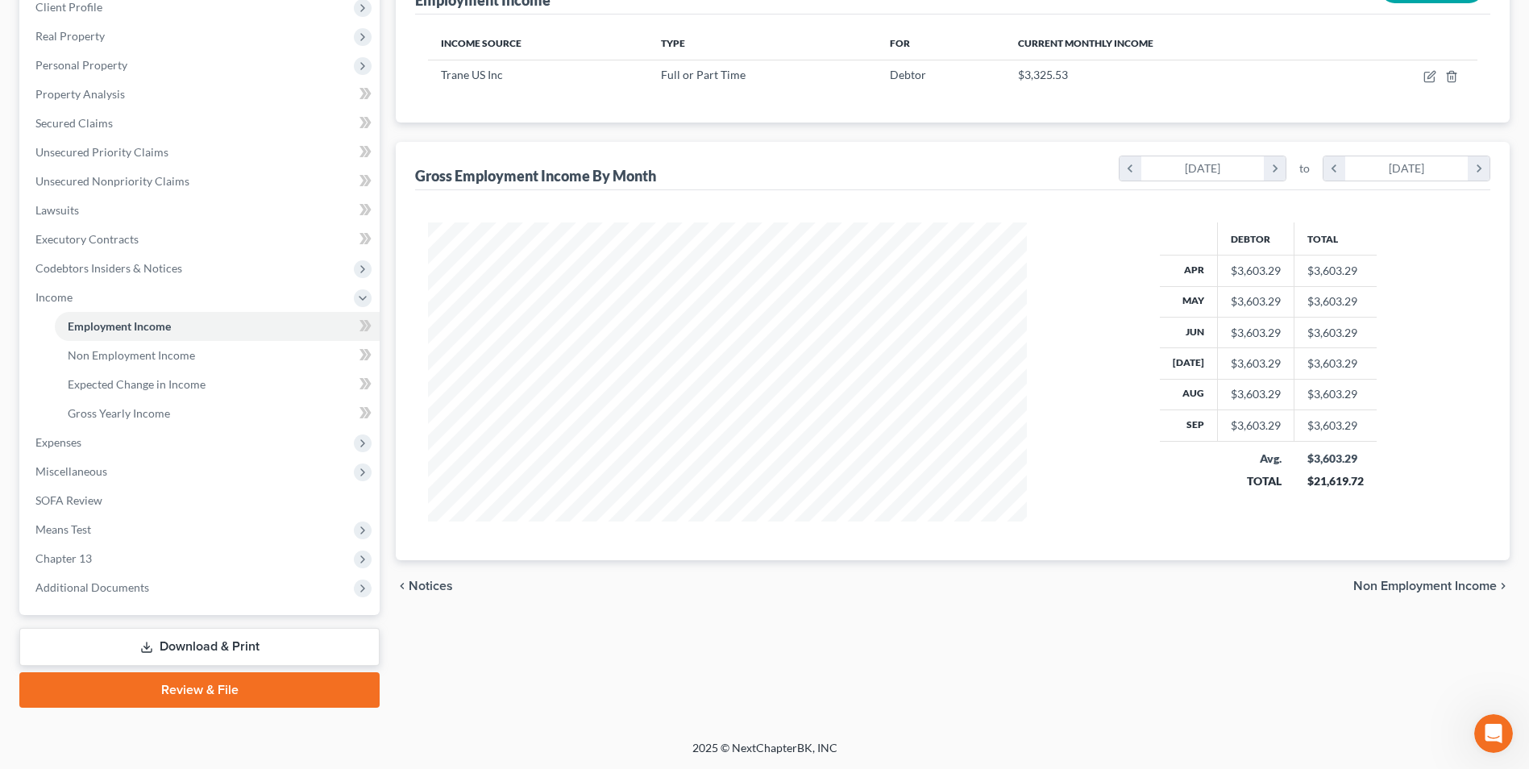
click at [232, 649] on link "Download & Print" at bounding box center [199, 647] width 360 height 38
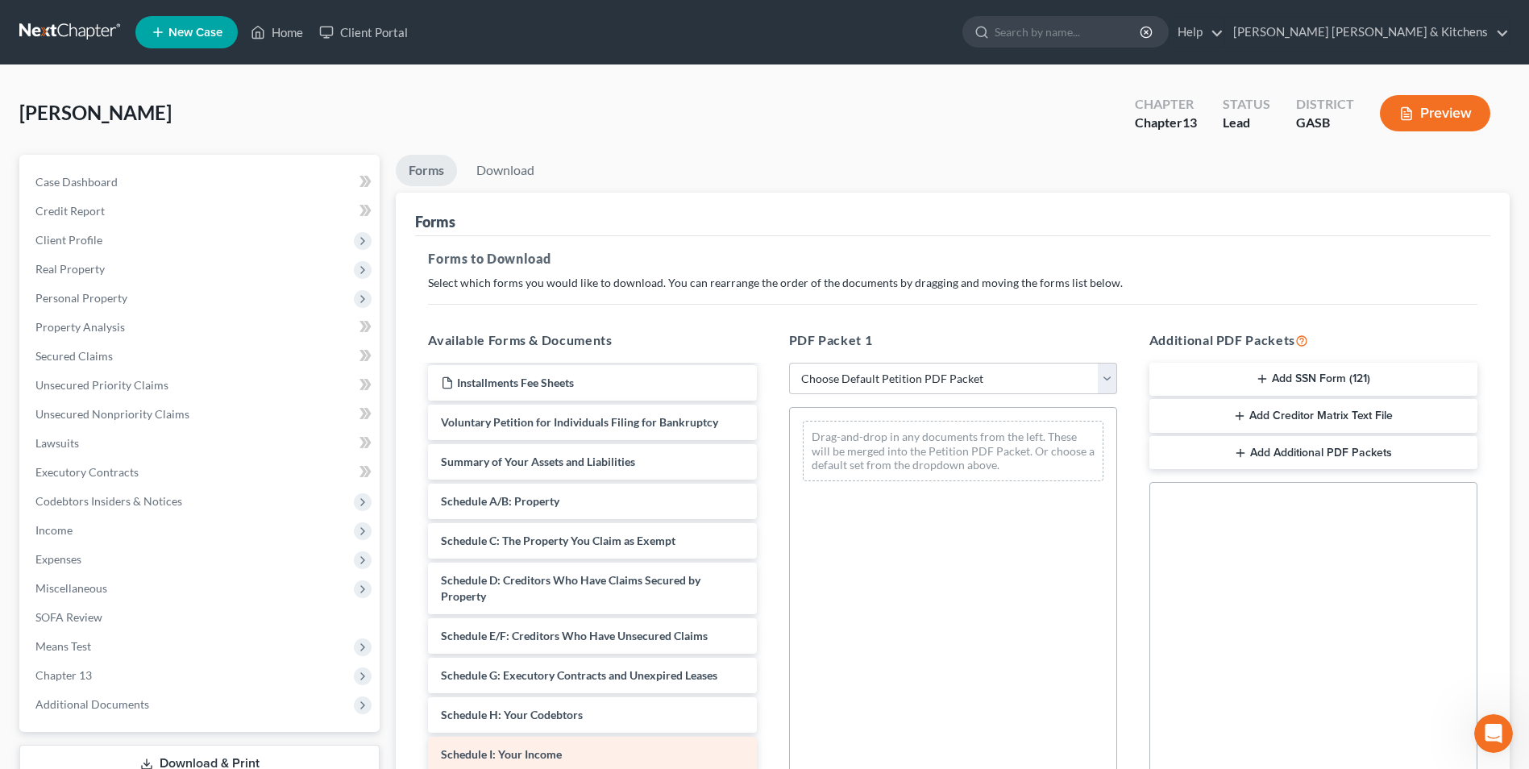
scroll to position [81, 0]
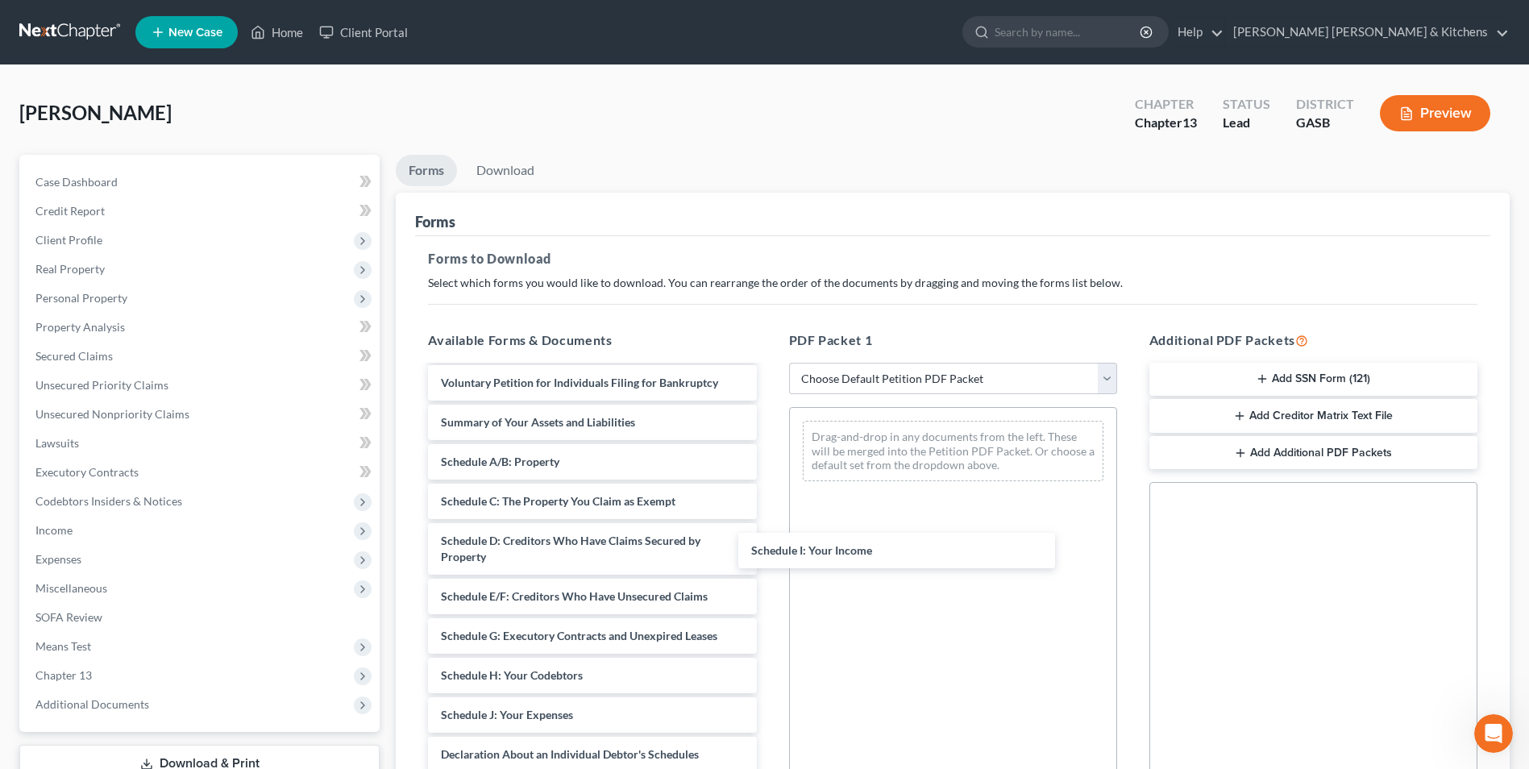
drag, startPoint x: 586, startPoint y: 717, endPoint x: 967, endPoint y: 449, distance: 466.2
click at [769, 453] on div "Schedule I: Your Income Declaration re: Electronic Filing ([DATE]) Installments…" at bounding box center [592, 663] width 354 height 755
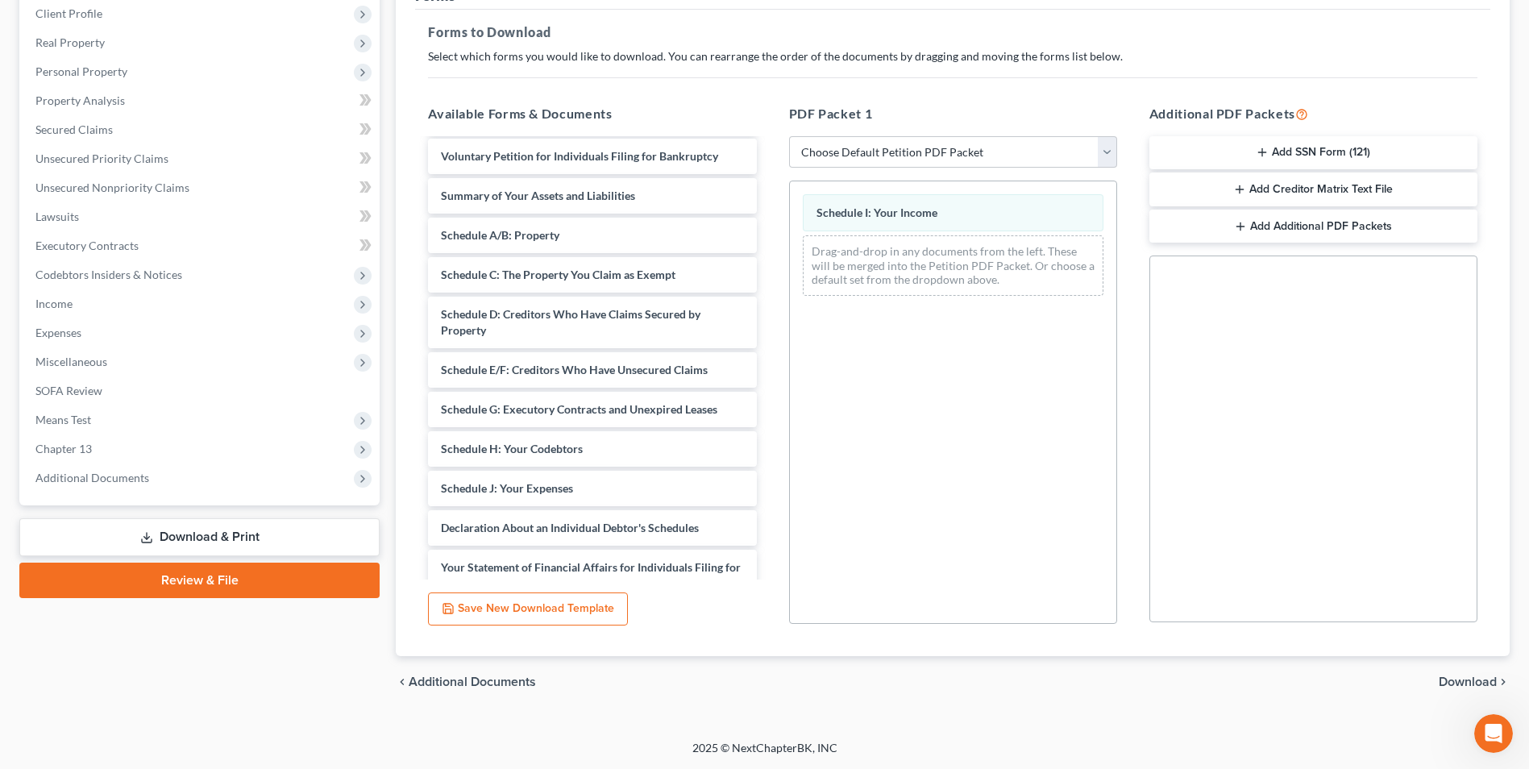
click at [1467, 680] on span "Download" at bounding box center [1468, 681] width 58 height 13
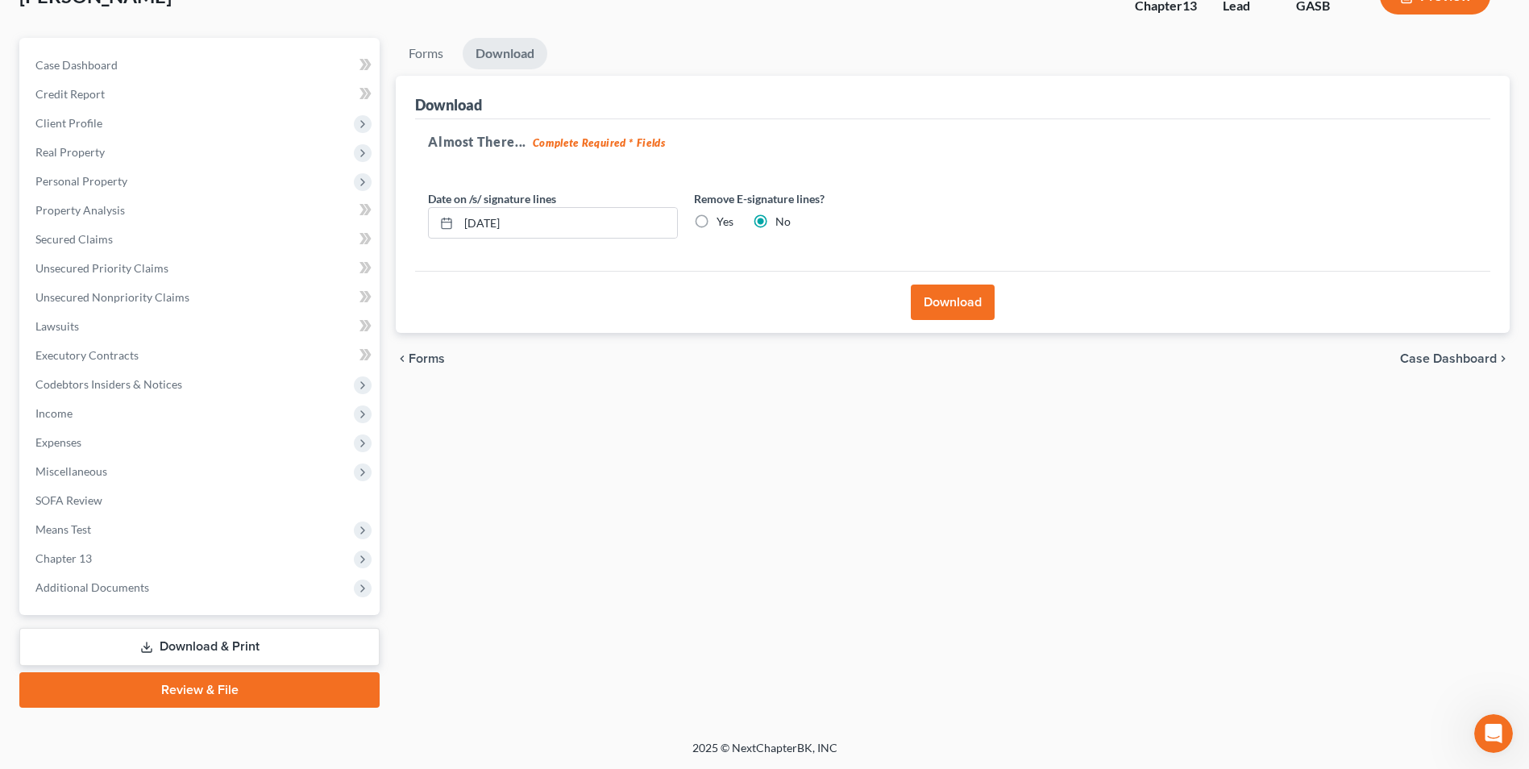
drag, startPoint x: 946, startPoint y: 289, endPoint x: 985, endPoint y: 358, distance: 78.7
click at [949, 294] on button "Download" at bounding box center [953, 302] width 84 height 35
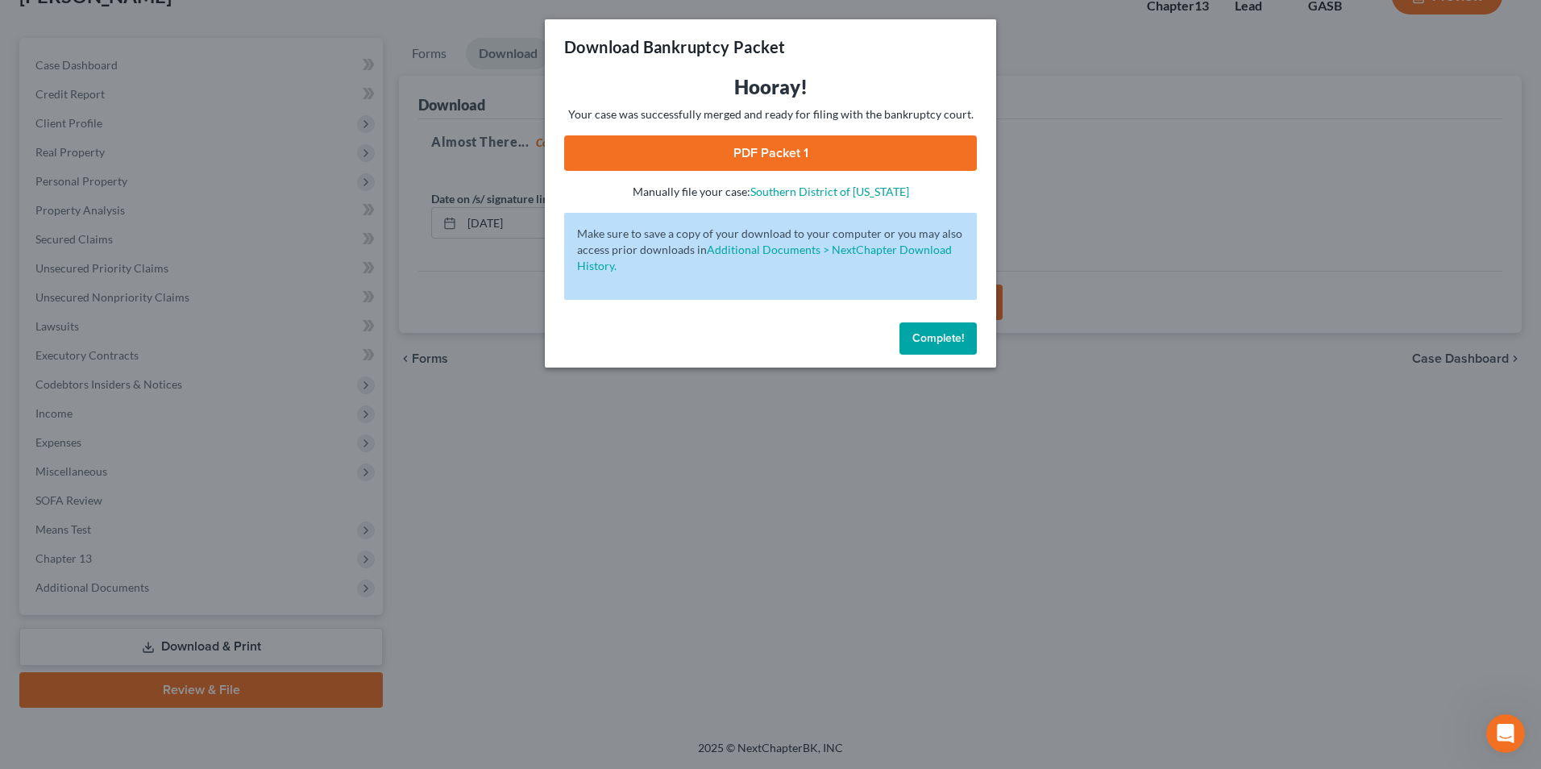
click at [750, 159] on link "PDF Packet 1" at bounding box center [770, 152] width 413 height 35
click at [588, 576] on div "Download Bankruptcy Packet Hooray! Your case was successfully merged and ready …" at bounding box center [770, 384] width 1541 height 769
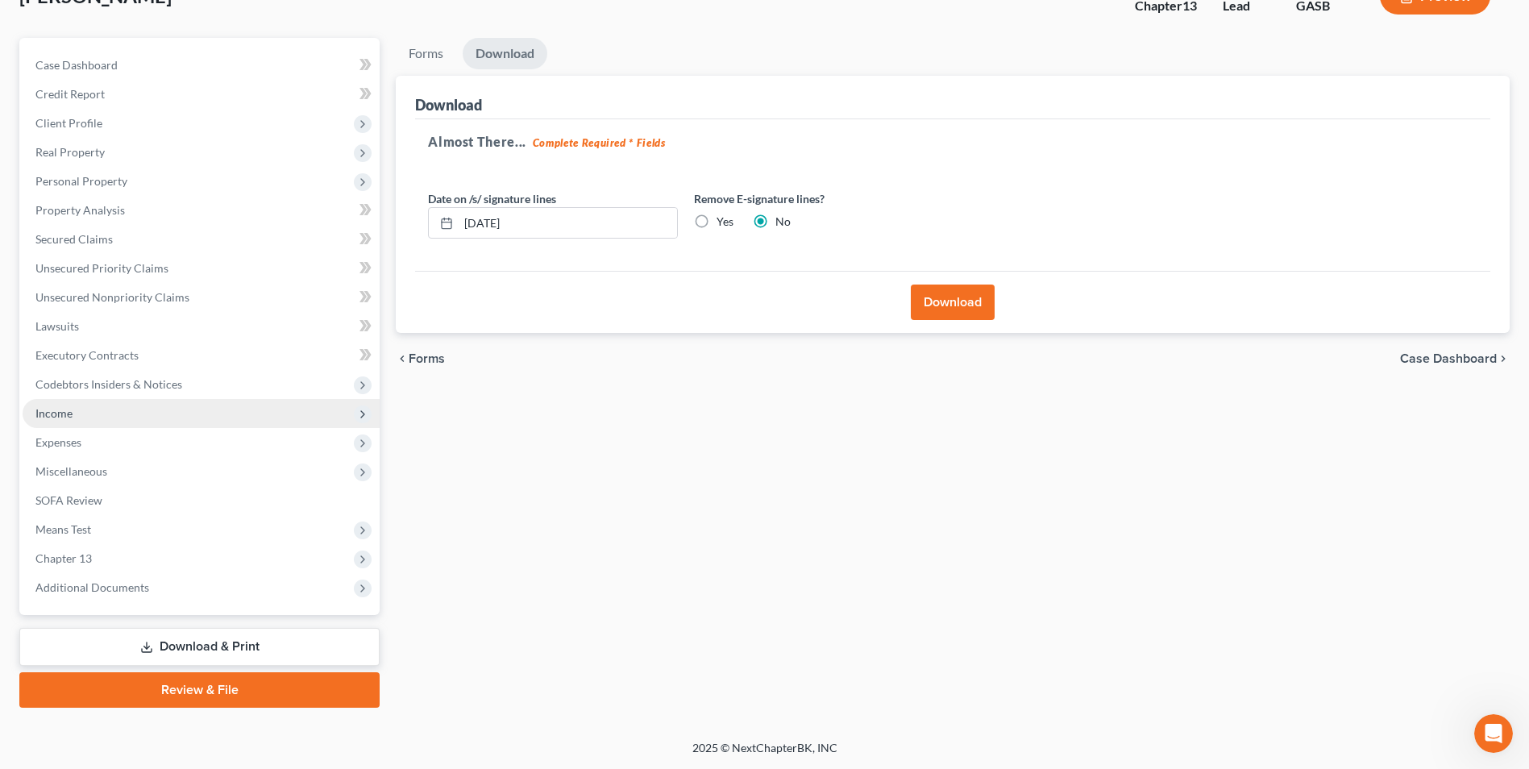
click at [83, 413] on span "Income" at bounding box center [201, 413] width 357 height 29
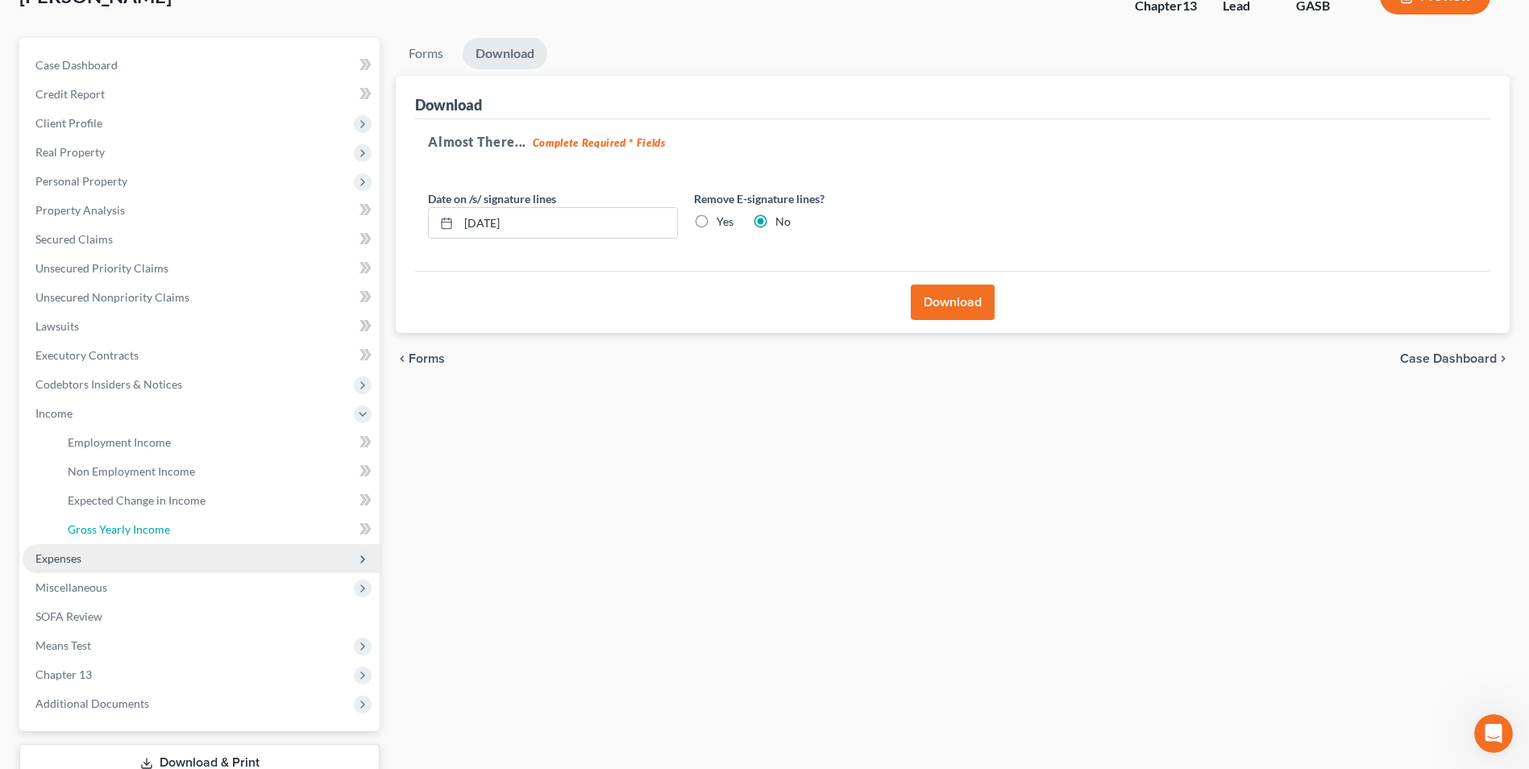
drag, startPoint x: 133, startPoint y: 534, endPoint x: 187, endPoint y: 551, distance: 56.6
click at [133, 534] on span "Gross Yearly Income" at bounding box center [119, 529] width 102 height 14
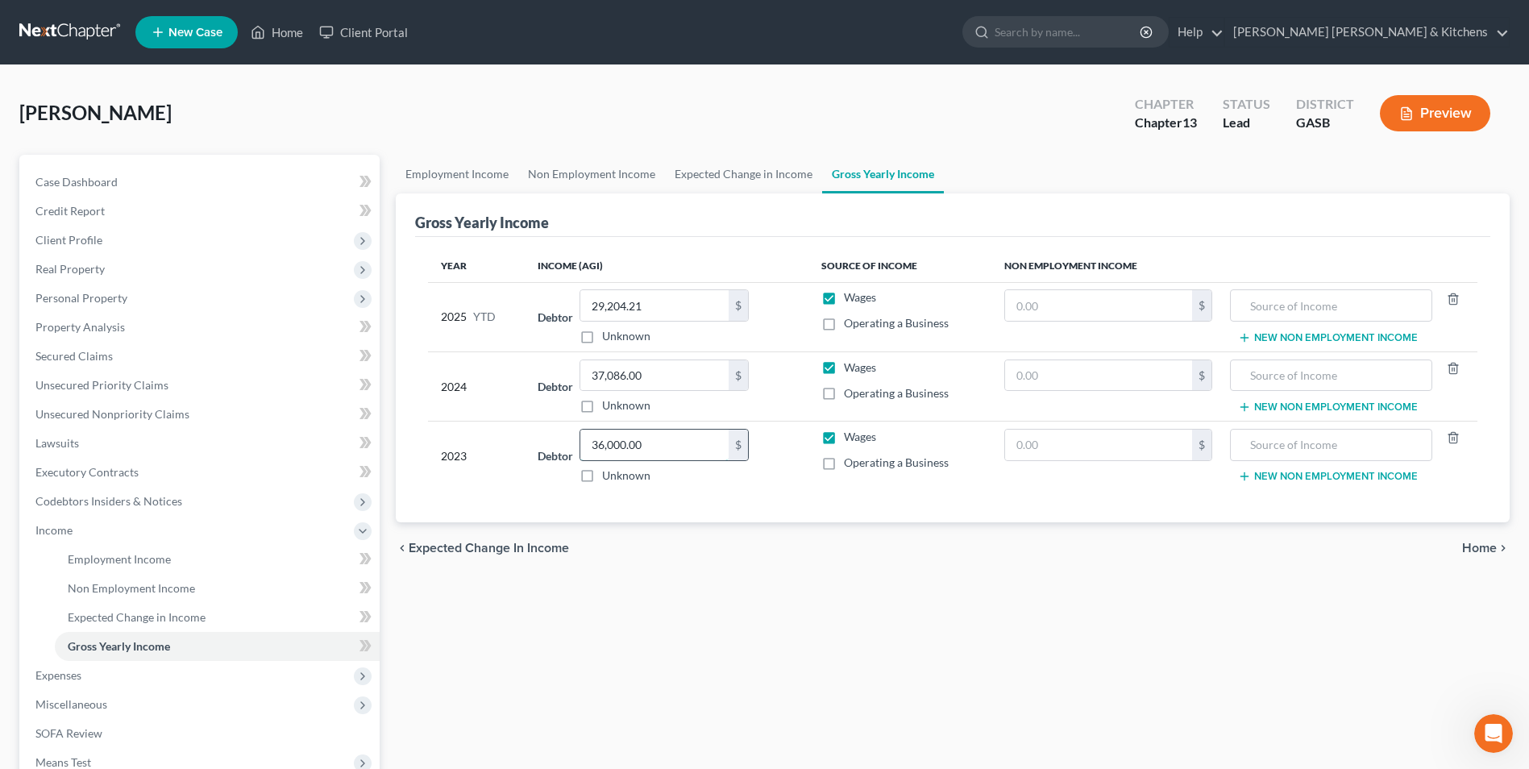
click at [655, 456] on input "36,000.00" at bounding box center [654, 445] width 148 height 31
type input "33,353"
click at [1023, 376] on input "text" at bounding box center [1098, 375] width 187 height 31
click at [1023, 376] on input "04,520" at bounding box center [1098, 375] width 187 height 31
drag, startPoint x: 1023, startPoint y: 376, endPoint x: 1004, endPoint y: 371, distance: 19.2
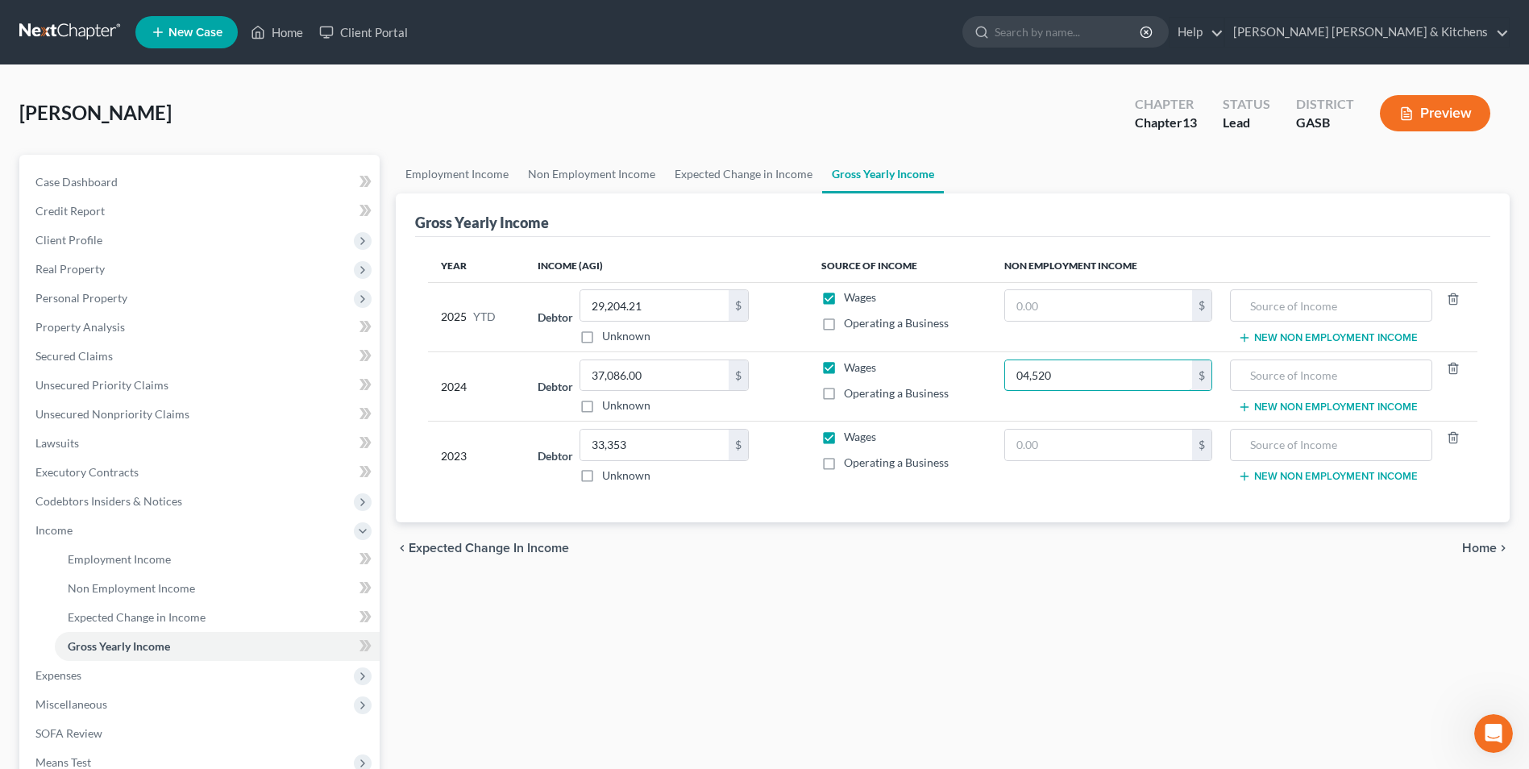
click at [1007, 372] on input "04,520" at bounding box center [1098, 375] width 187 height 31
click at [1024, 368] on input "0" at bounding box center [1098, 375] width 187 height 31
click at [1016, 376] on input "0" at bounding box center [1098, 375] width 187 height 31
type input "4,520"
click at [1319, 369] on input "text" at bounding box center [1331, 375] width 185 height 31
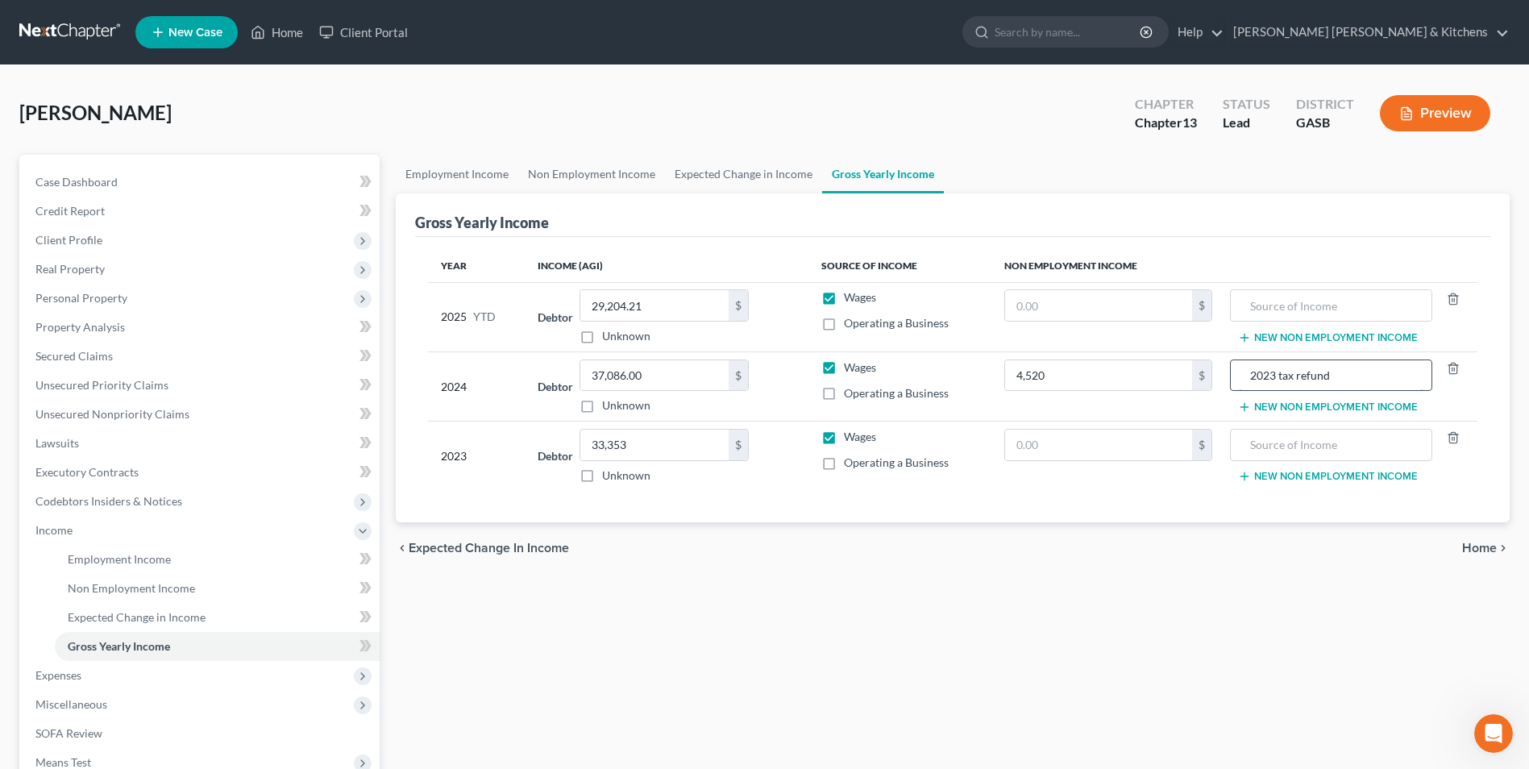
type input "2023 tax refund"
click at [98, 407] on span "Unsecured Nonpriority Claims" at bounding box center [112, 414] width 154 height 14
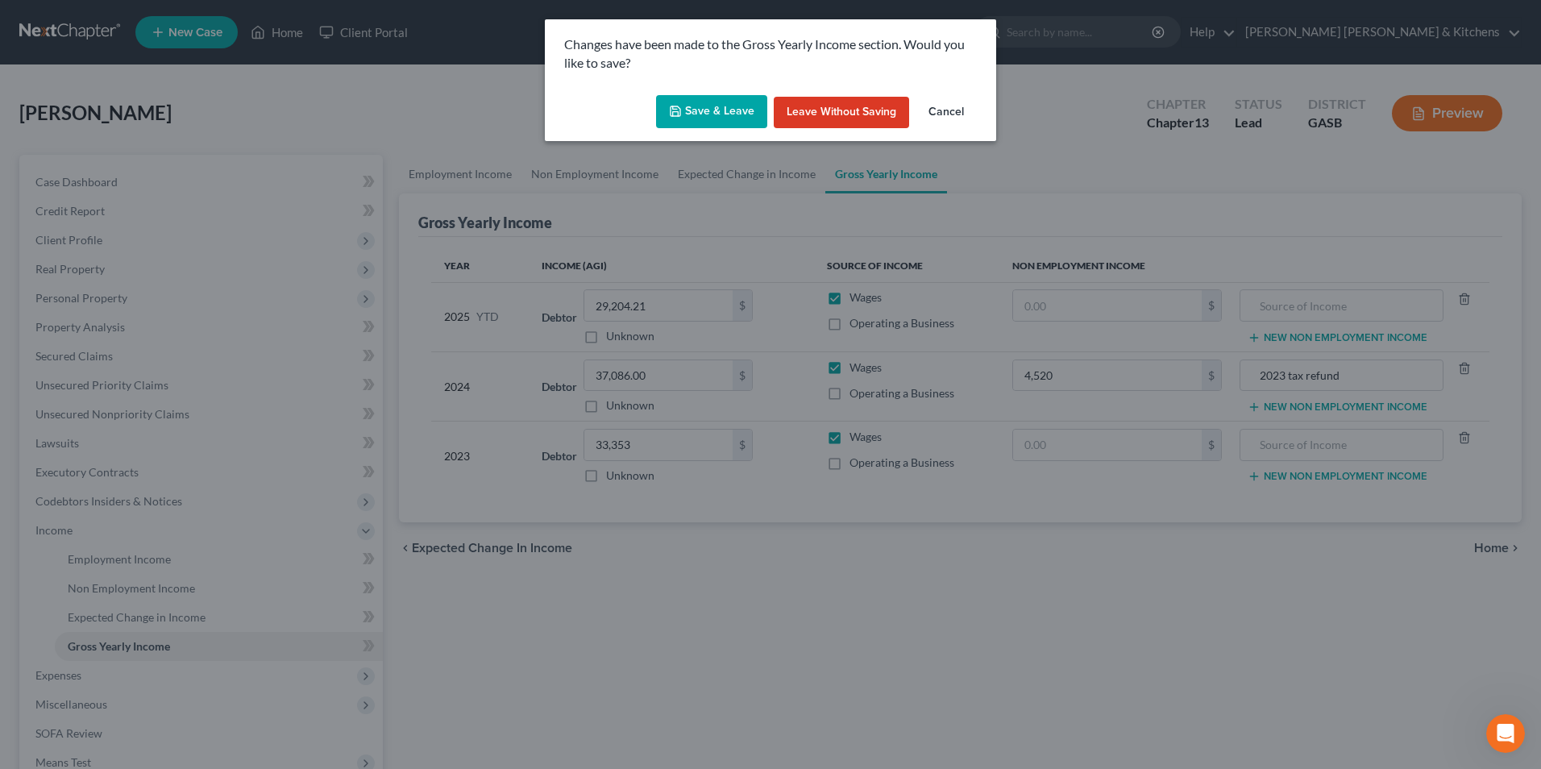
click at [714, 102] on button "Save & Leave" at bounding box center [711, 112] width 111 height 34
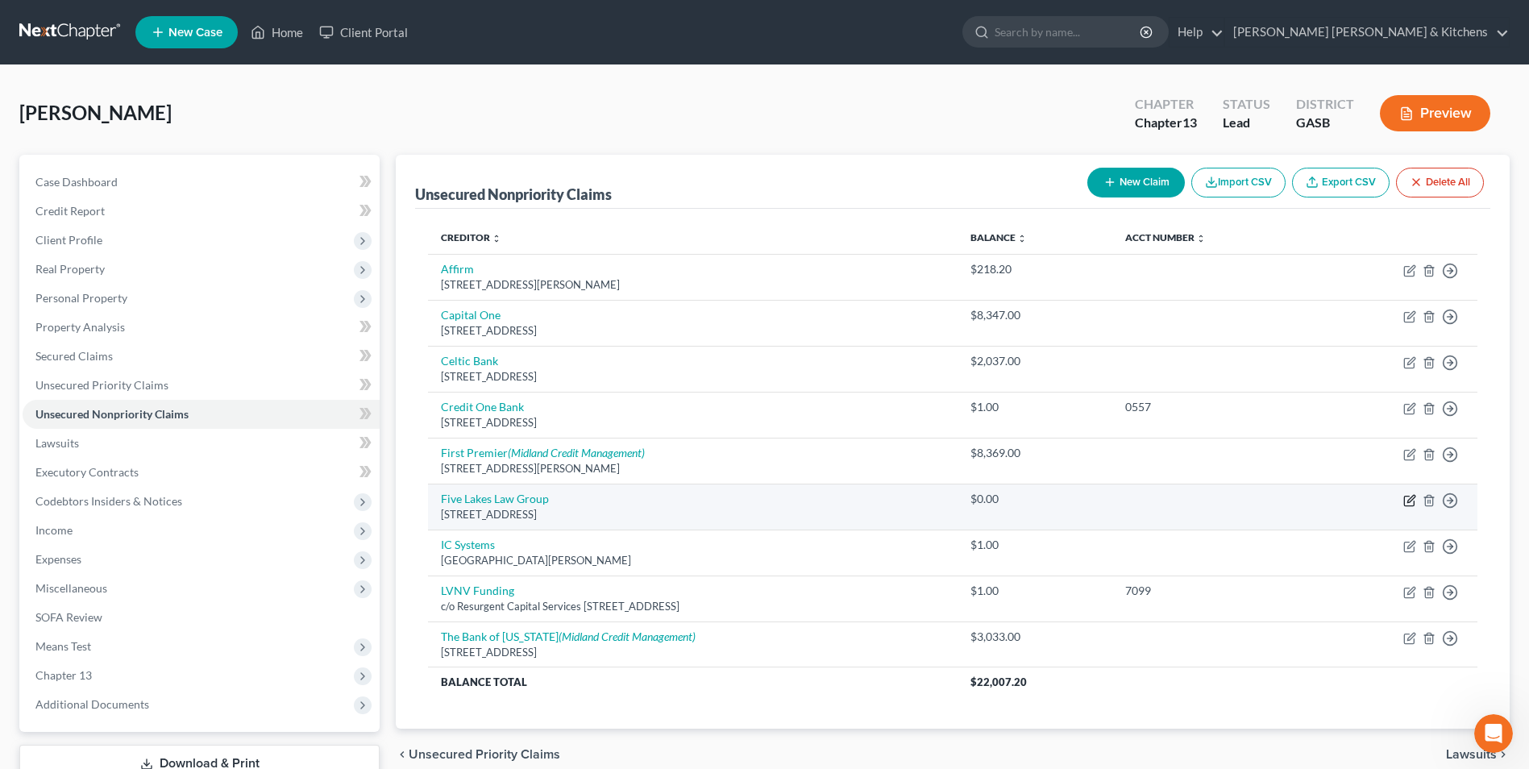
click at [1414, 503] on icon "button" at bounding box center [1409, 501] width 10 height 10
select select "39"
select select "3"
select select "0"
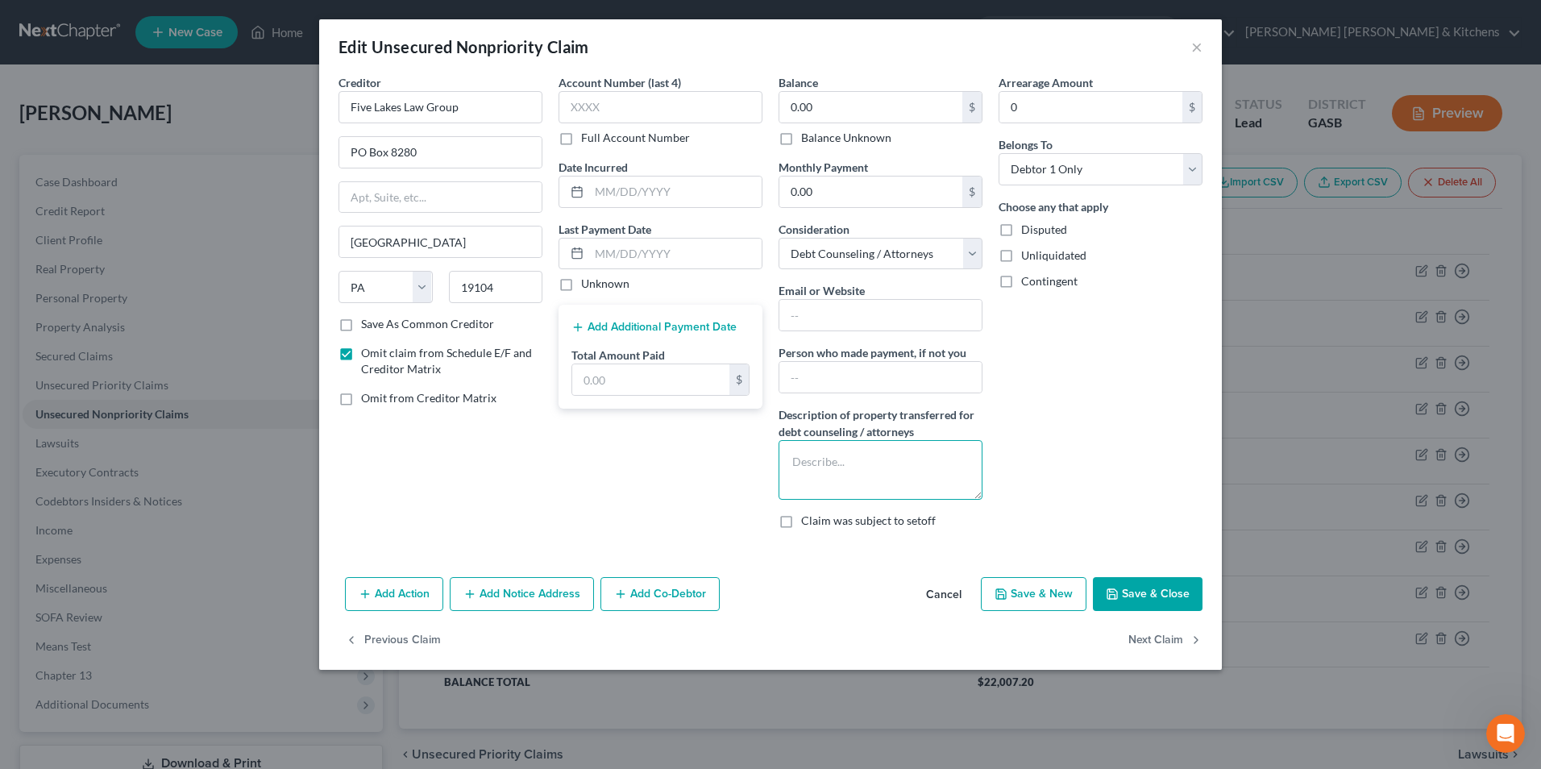
click at [869, 465] on textarea at bounding box center [881, 470] width 204 height 60
type textarea "08/2023 to 09/2025"
click at [673, 392] on input "text" at bounding box center [650, 379] width 157 height 31
click at [1144, 602] on button "Save & Close" at bounding box center [1148, 594] width 110 height 34
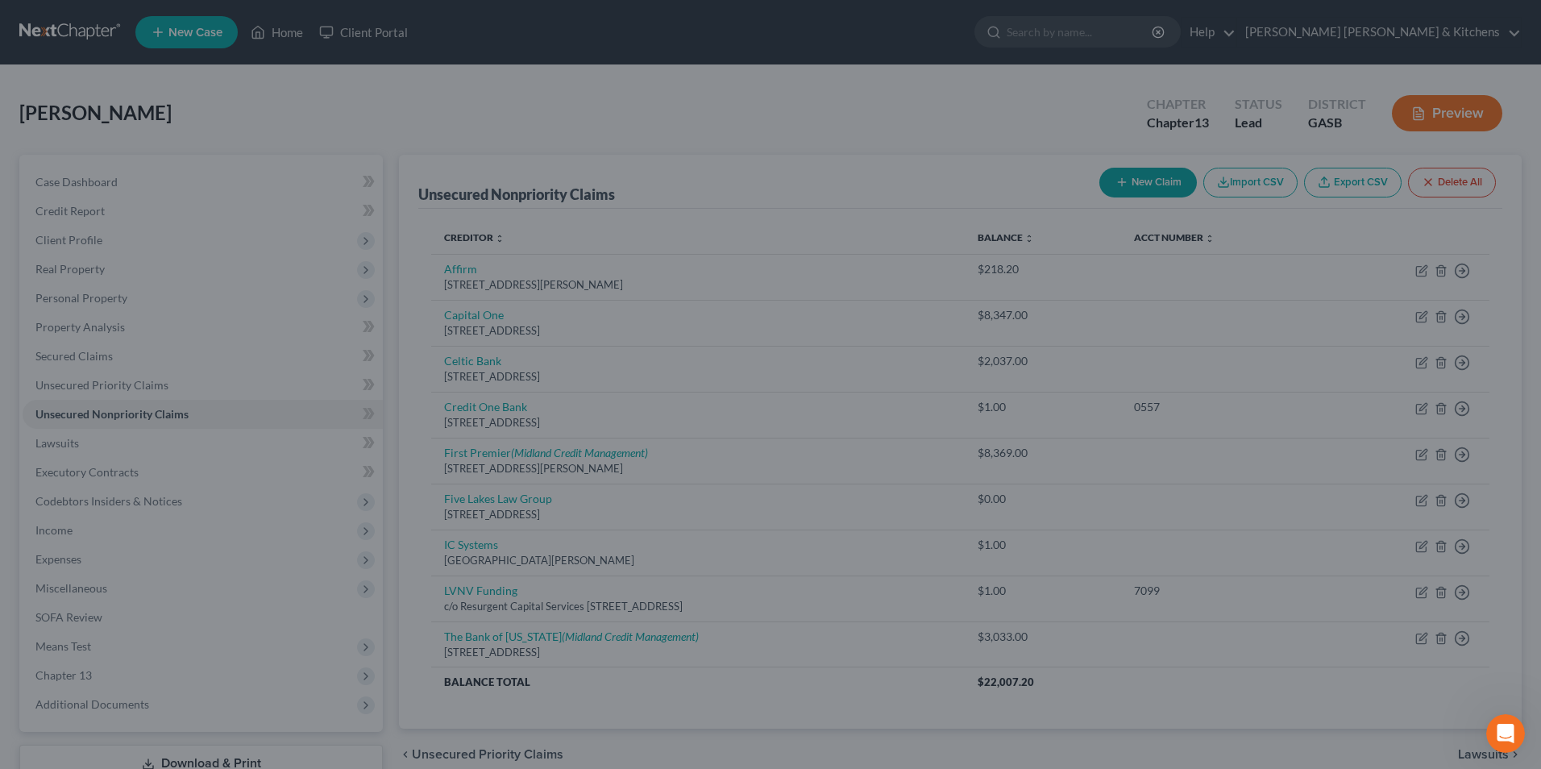
type input "4,936.00"
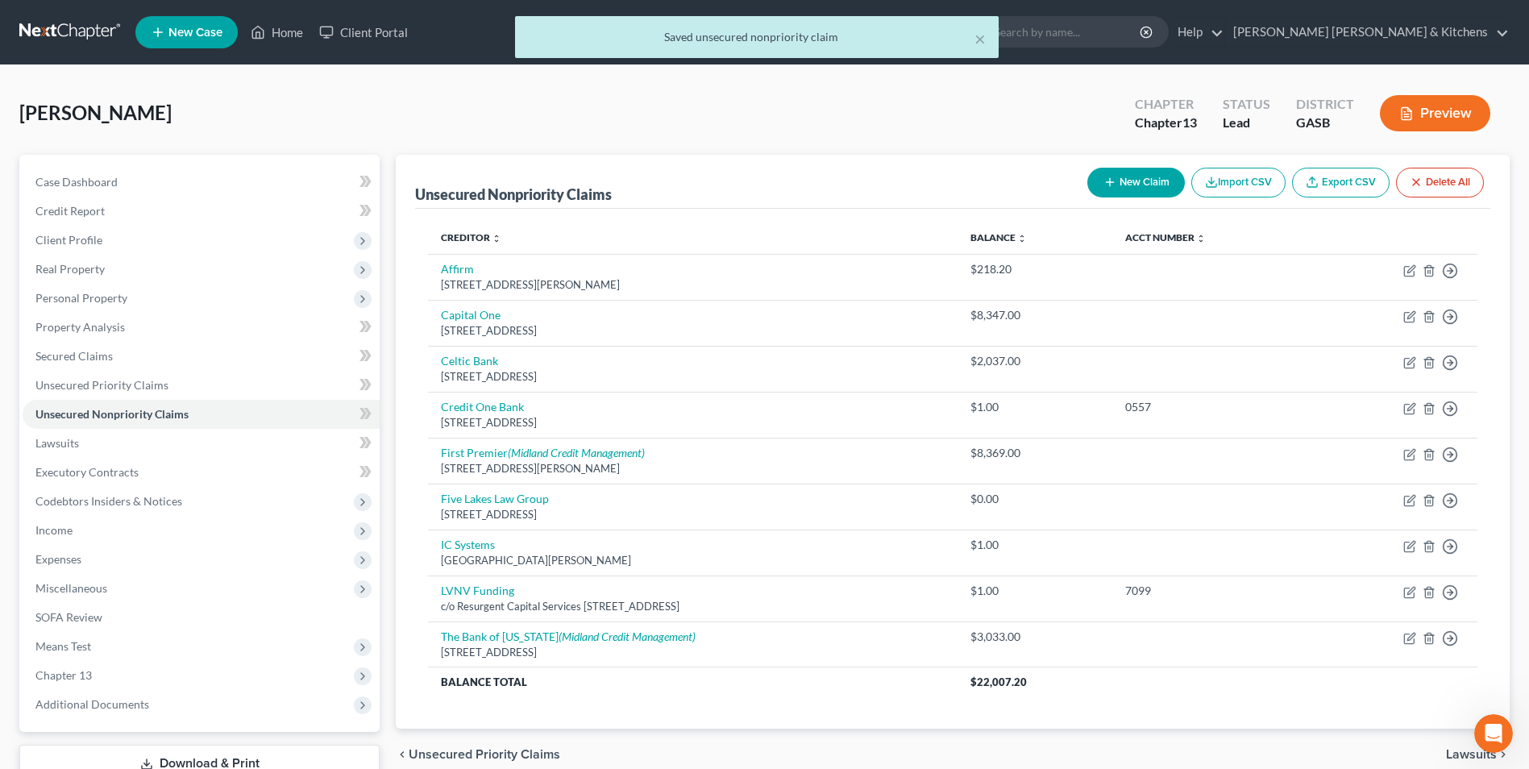
click at [1431, 114] on button "Preview" at bounding box center [1435, 113] width 110 height 36
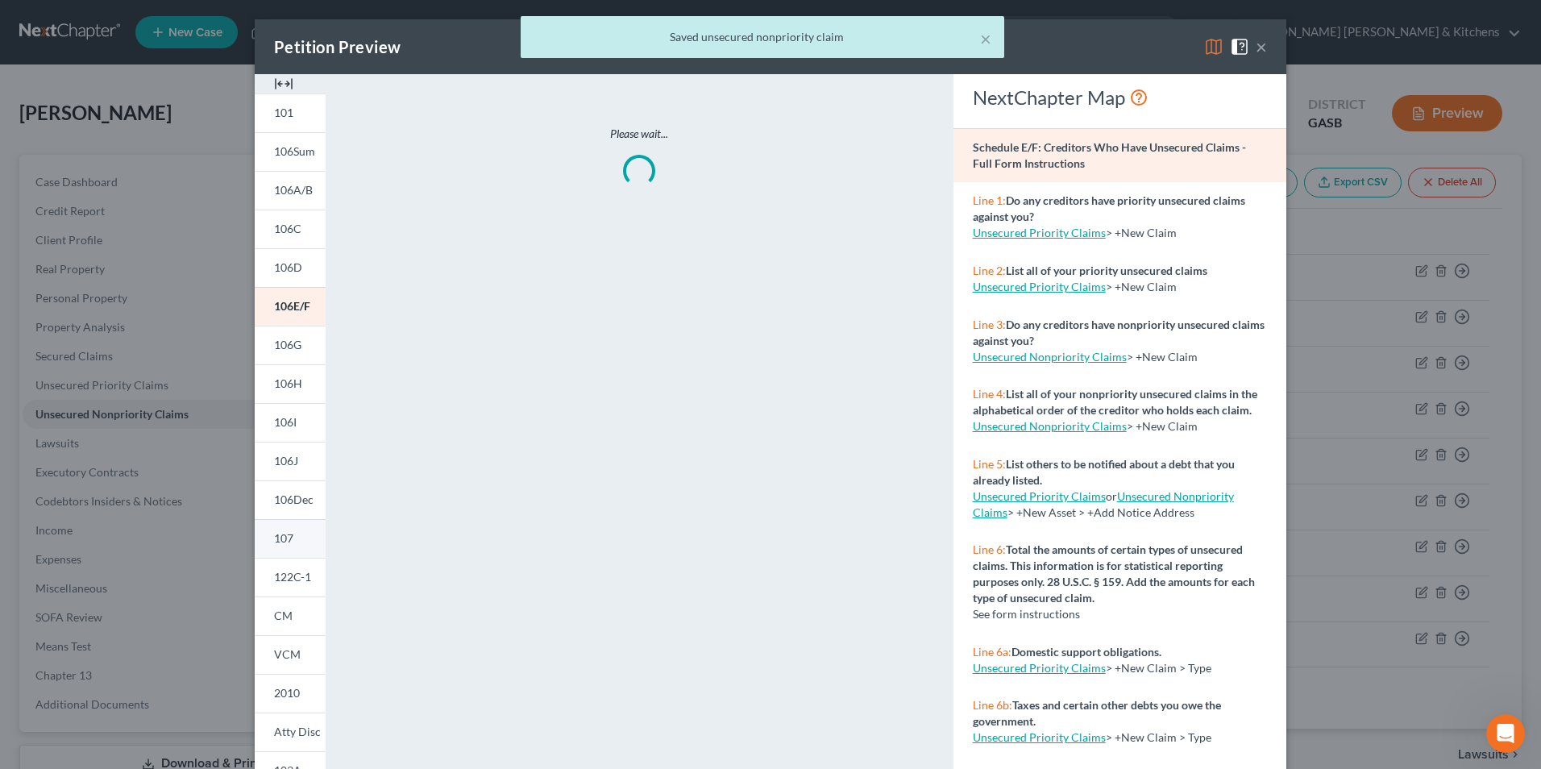
drag, startPoint x: 273, startPoint y: 540, endPoint x: 289, endPoint y: 544, distance: 15.8
click at [274, 540] on span "107" at bounding box center [283, 538] width 19 height 14
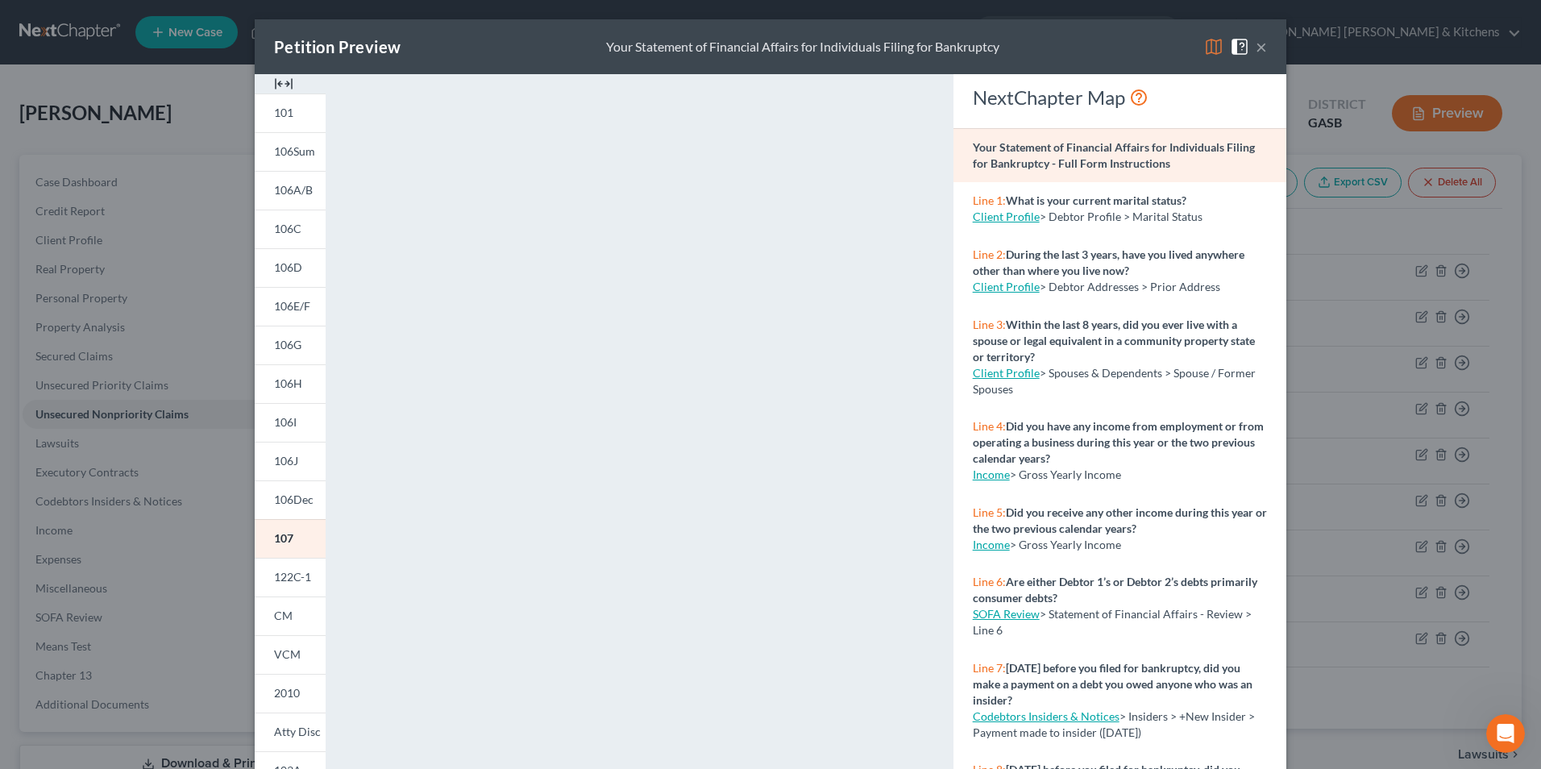
click at [1330, 323] on div "Petition Preview Your Statement of Financial Affairs for Individuals Filing for…" at bounding box center [770, 384] width 1541 height 769
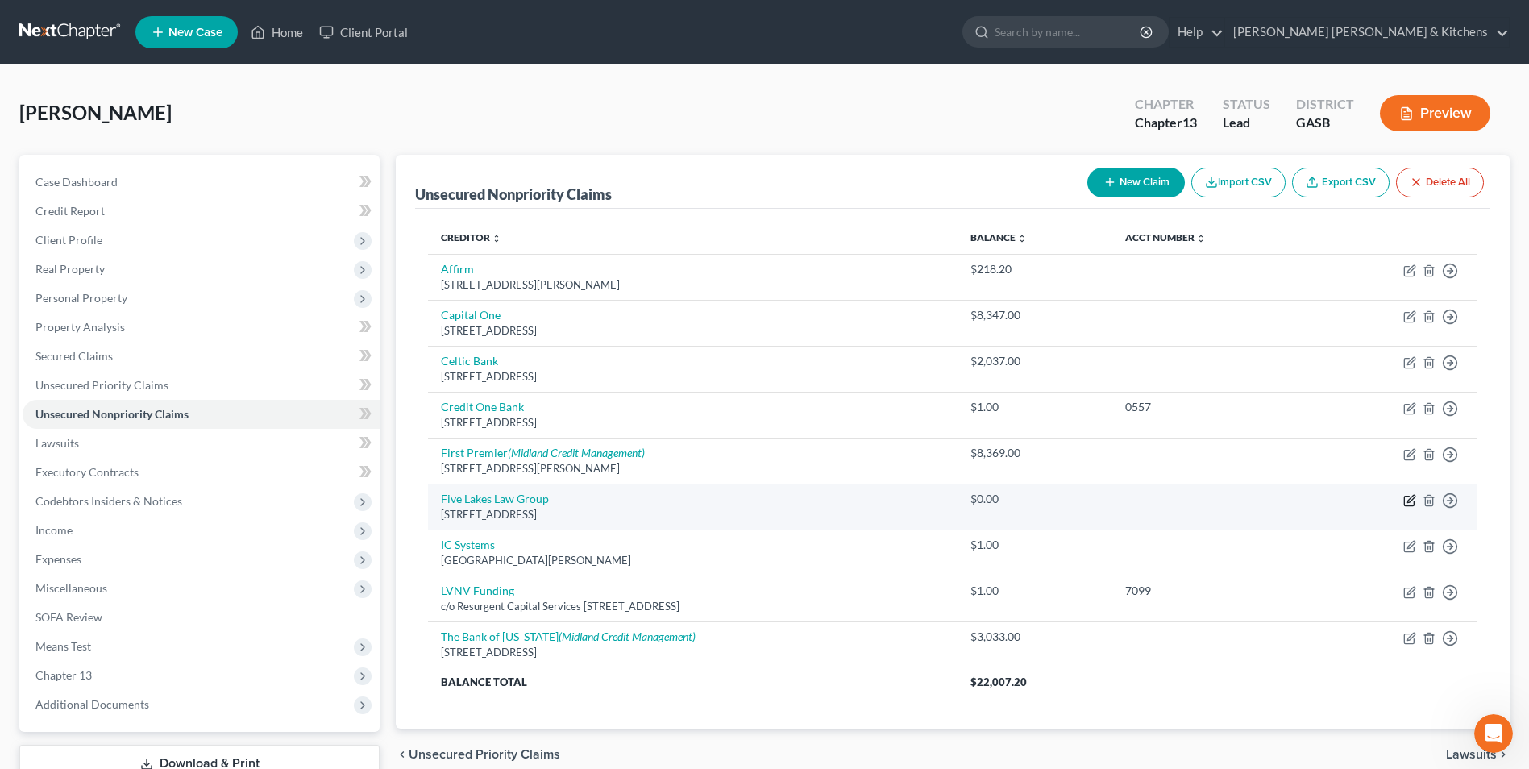
click at [1406, 501] on icon "button" at bounding box center [1409, 500] width 13 height 13
select select "39"
select select "3"
select select "0"
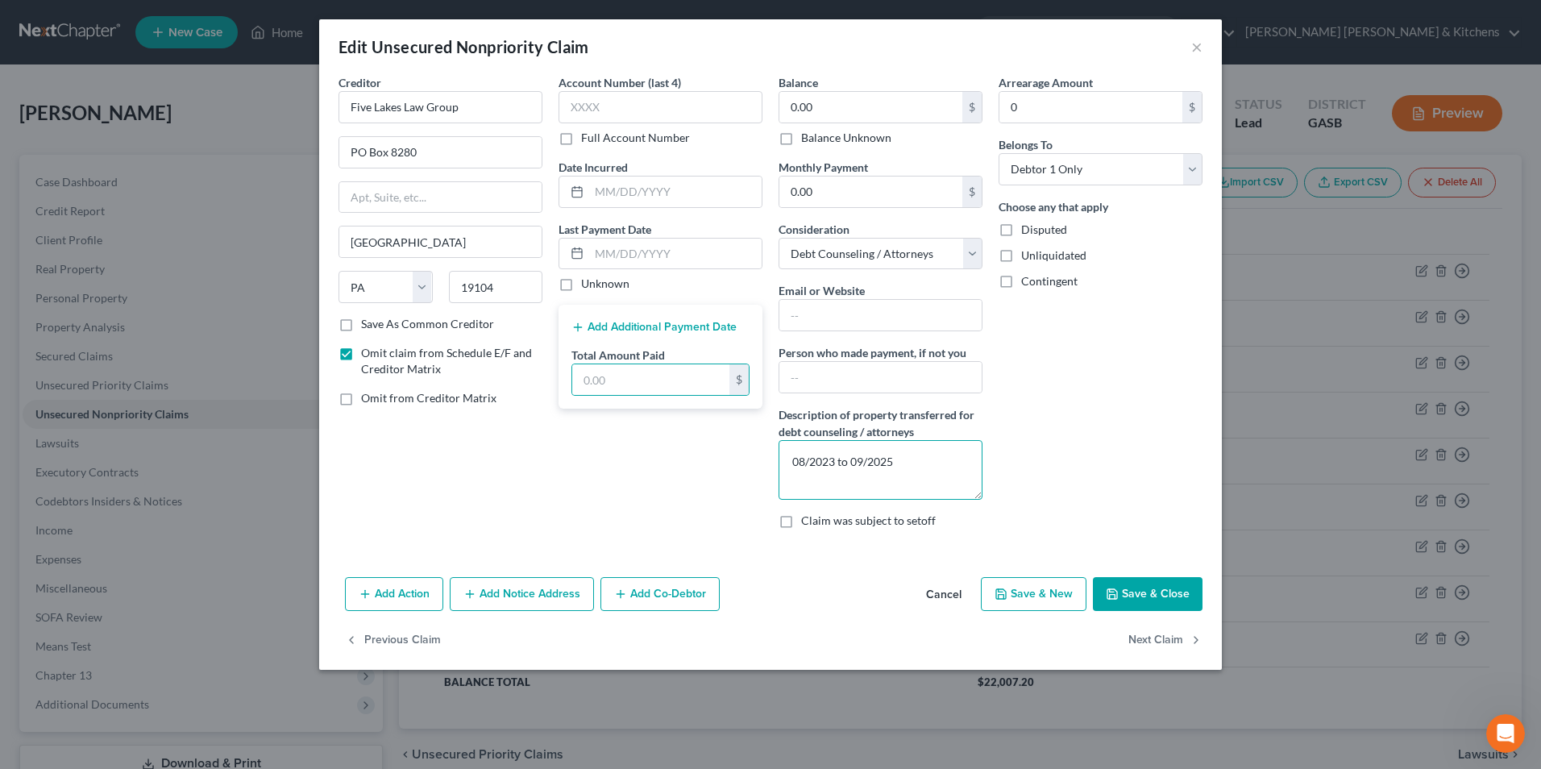
click at [909, 465] on textarea "08/2023 to 09/2025" at bounding box center [881, 470] width 204 height 60
type textarea "08/2023 to 09/2025 - total amount paid $4936"
click at [1172, 602] on button "Save & Close" at bounding box center [1148, 594] width 110 height 34
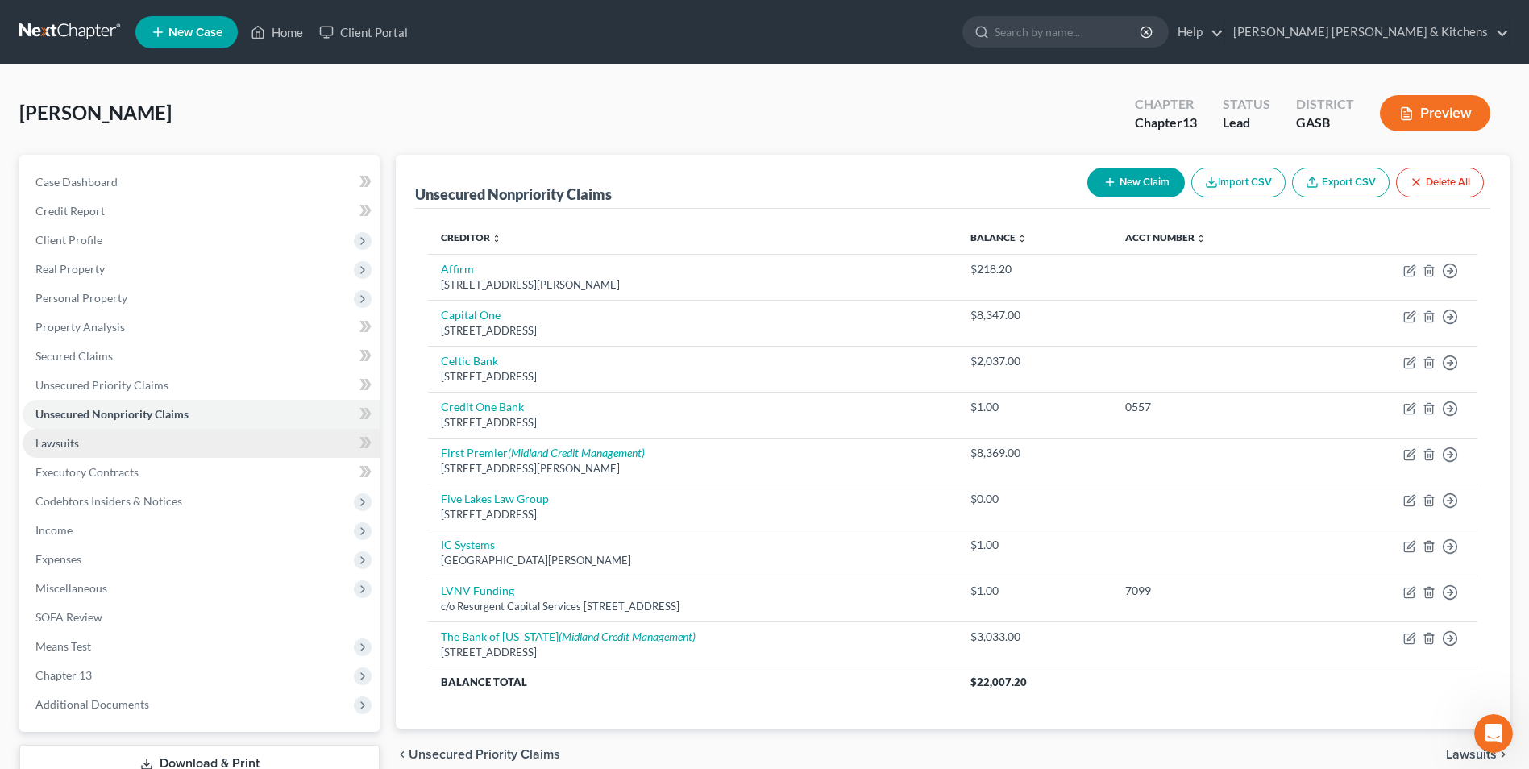
click at [83, 439] on link "Lawsuits" at bounding box center [201, 443] width 357 height 29
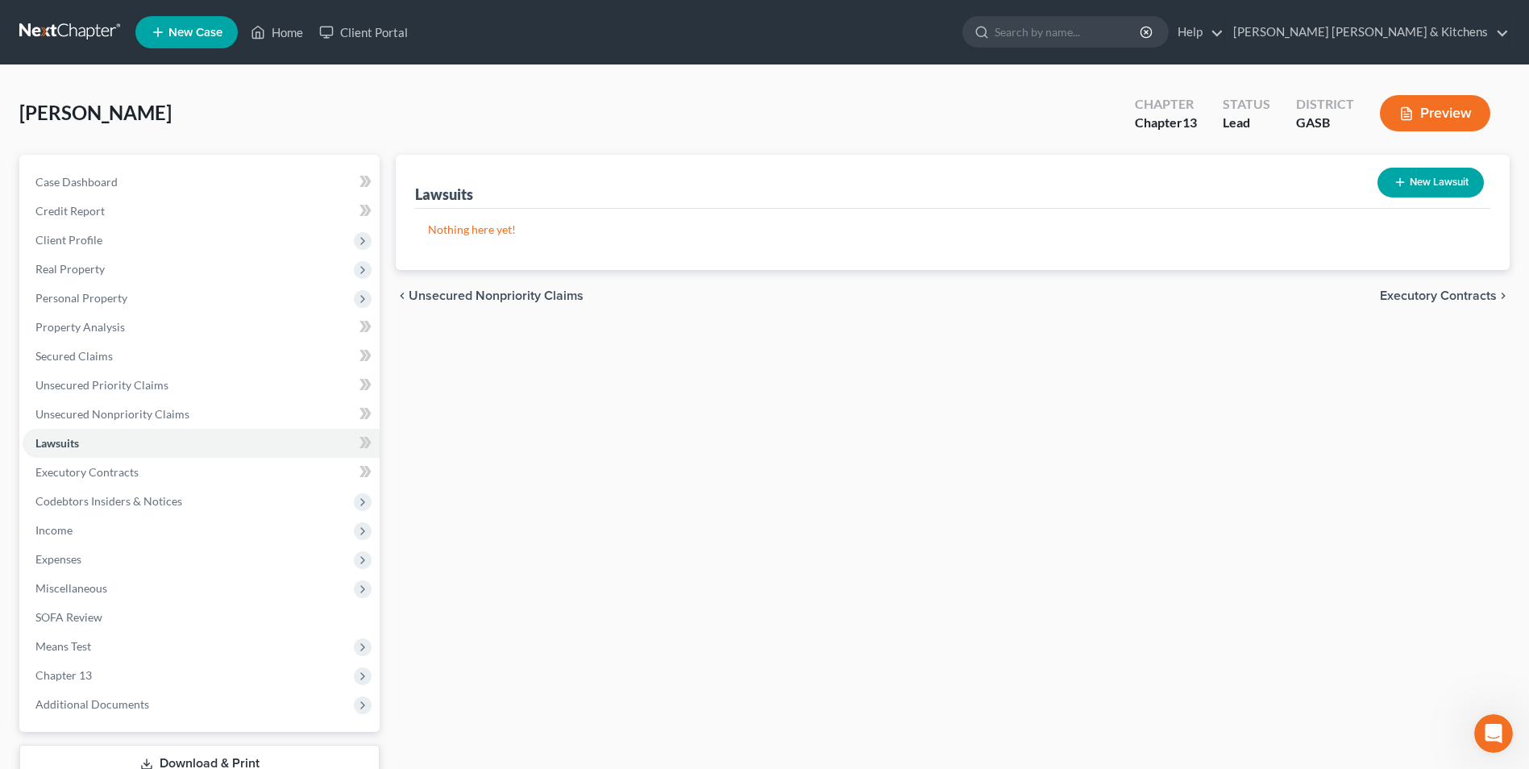
click at [1446, 186] on button "New Lawsuit" at bounding box center [1430, 183] width 106 height 30
select select "0"
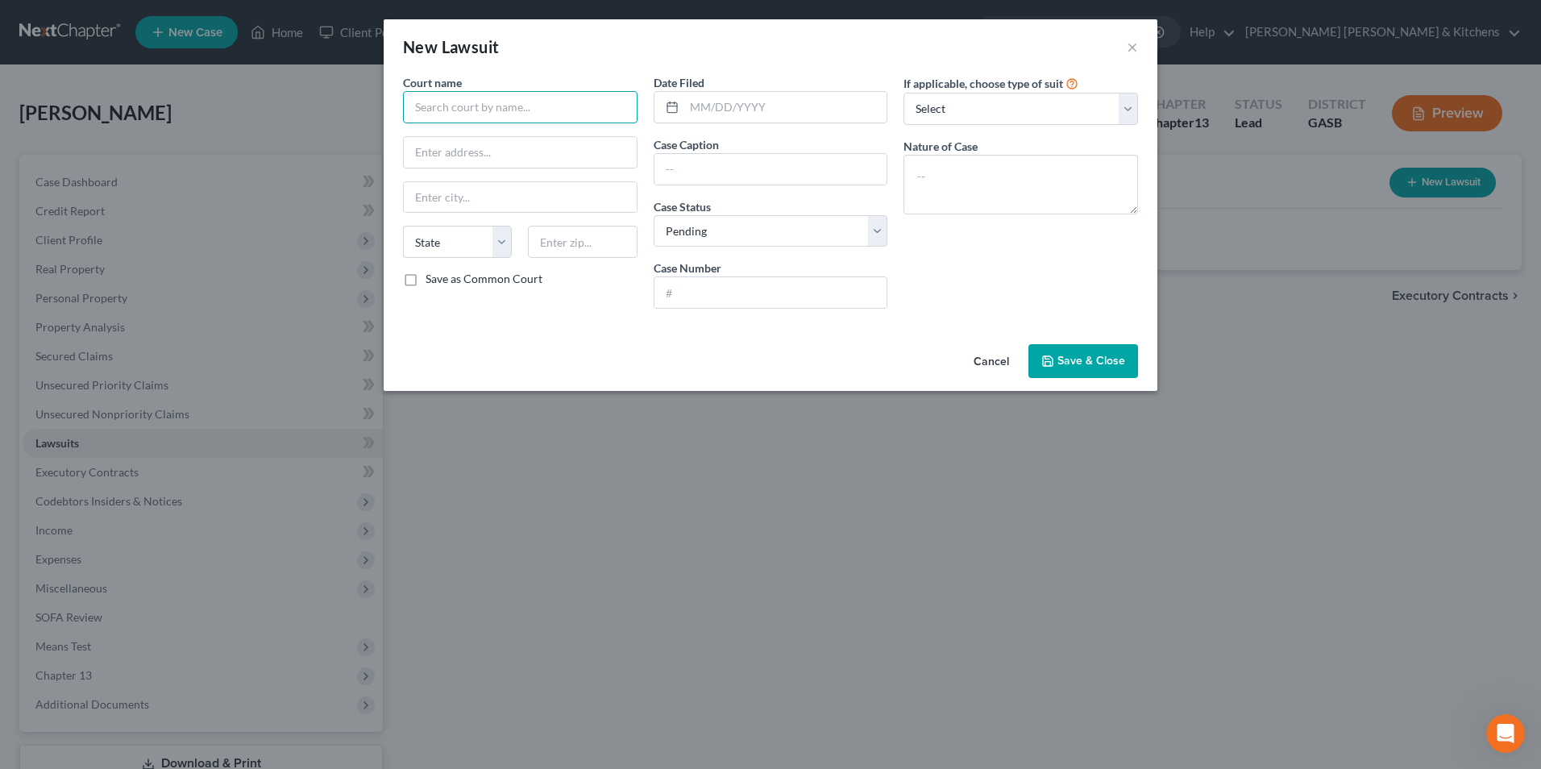
click at [455, 117] on input "text" at bounding box center [520, 107] width 235 height 32
type input "E"
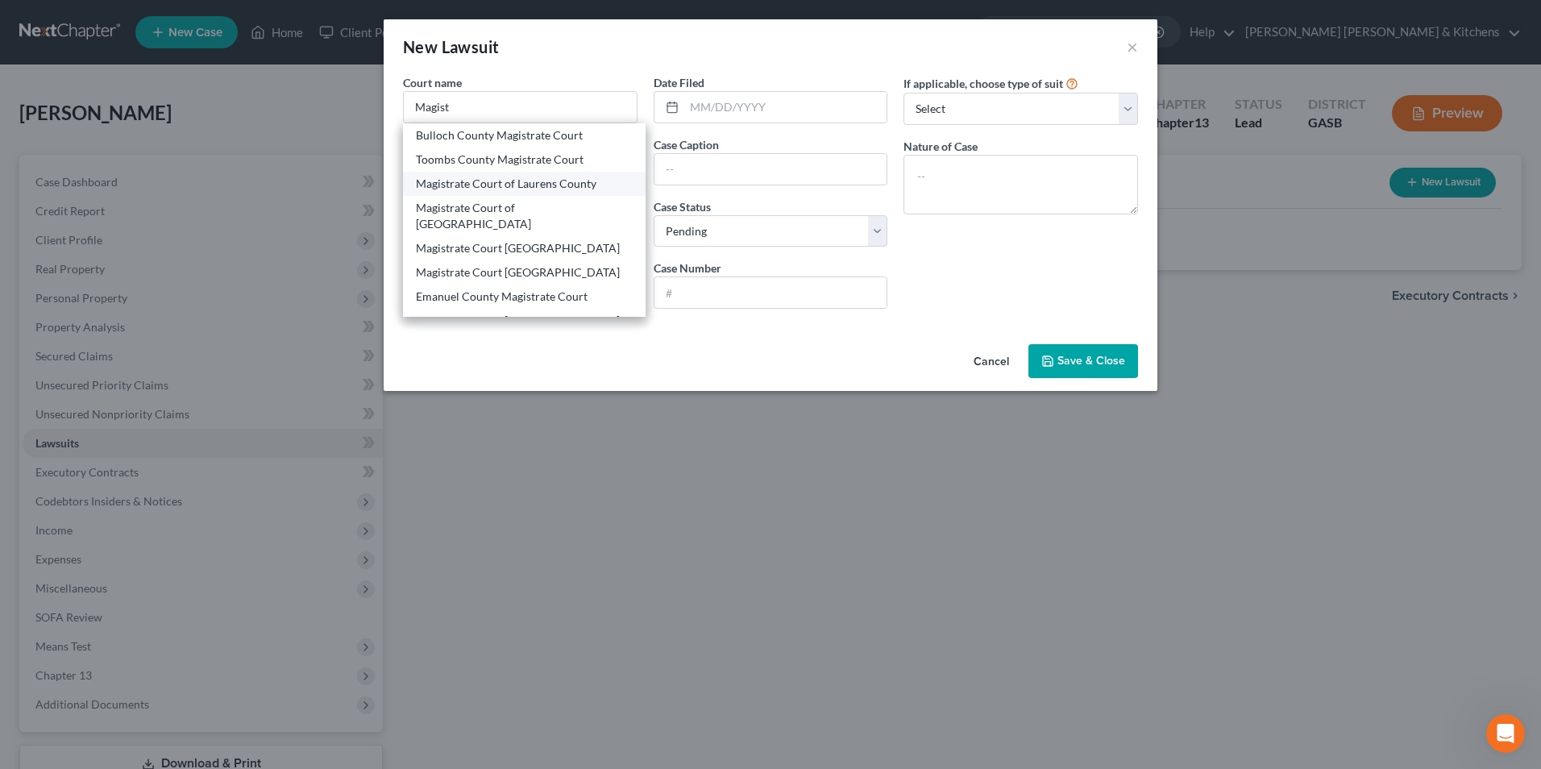
click at [488, 180] on div "Magistrate Court of Laurens County" at bounding box center [524, 184] width 217 height 16
type input "Magistrate Court of Laurens County"
type input "[STREET_ADDRESS]"
type input "[GEOGRAPHIC_DATA]"
select select "10"
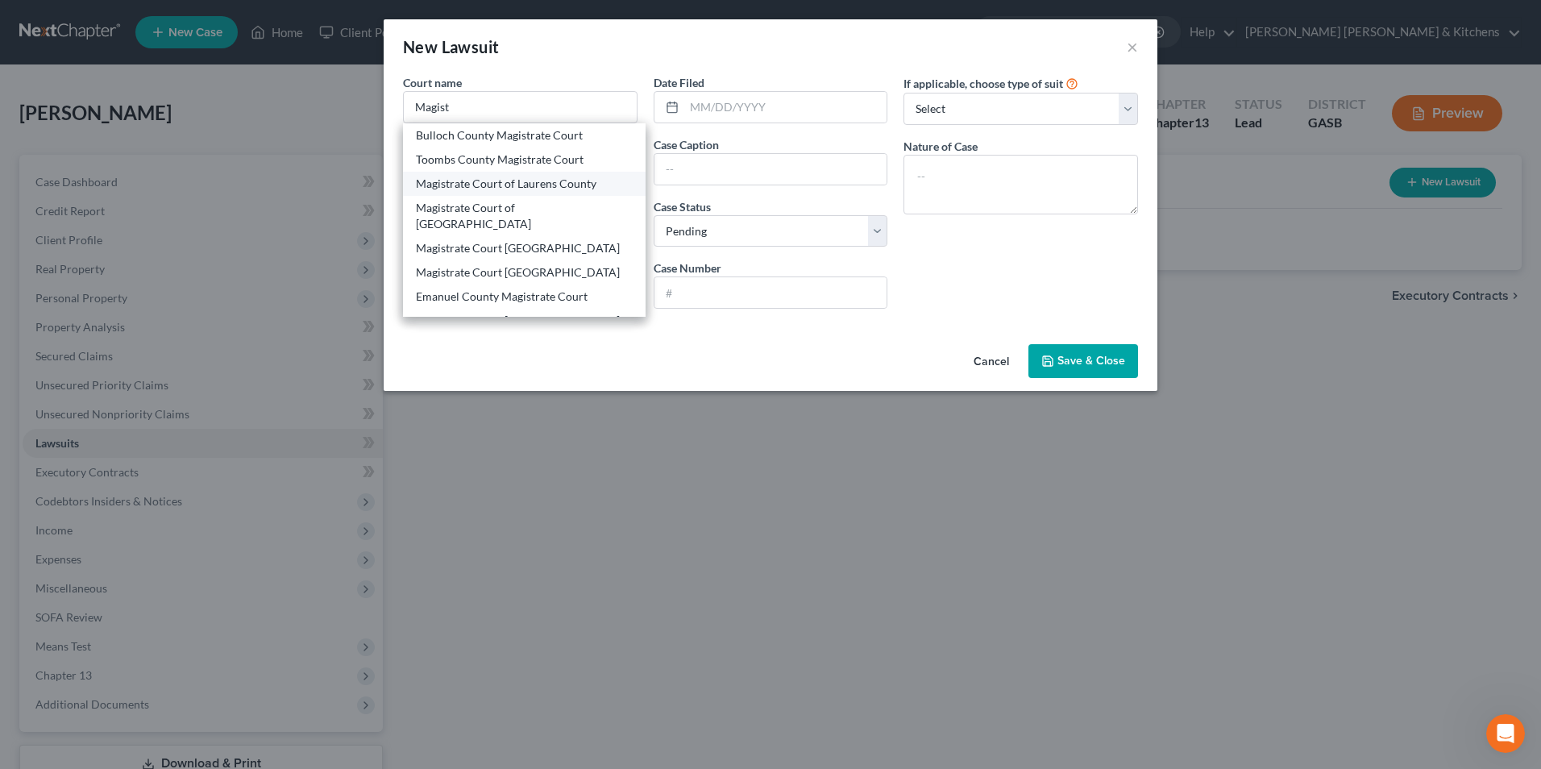
type input "31021"
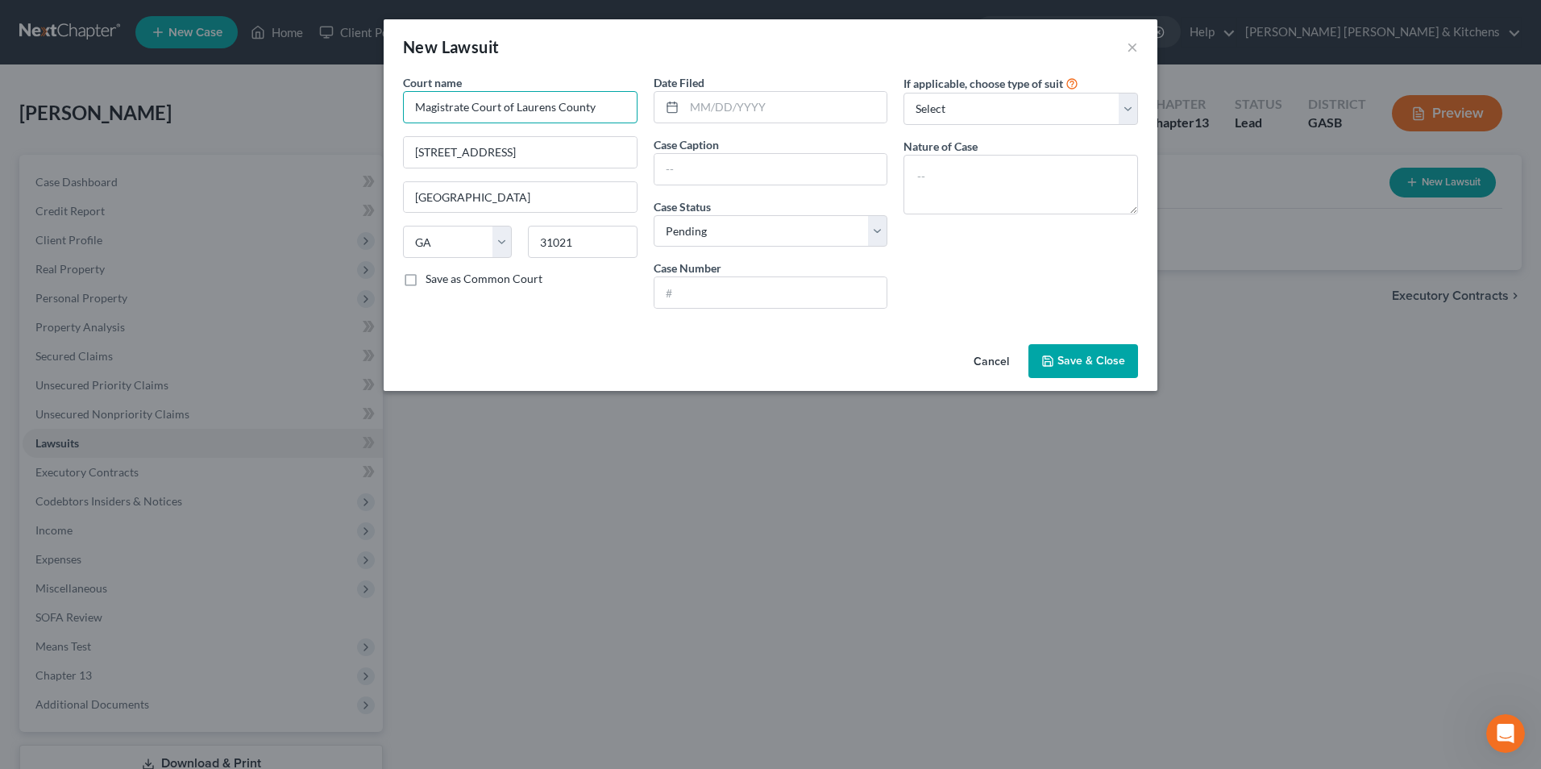
drag, startPoint x: 517, startPoint y: 109, endPoint x: 556, endPoint y: 108, distance: 39.5
click at [556, 108] on input "Magistrate Court of Laurens County" at bounding box center [520, 107] width 235 height 32
click at [543, 110] on input "Magistrate Court of EvansCounty" at bounding box center [520, 107] width 235 height 32
type input "Magistrate Court of [GEOGRAPHIC_DATA]"
click at [540, 171] on div "Court name * Magistrate Court of [GEOGRAPHIC_DATA] [GEOGRAPHIC_DATA] [GEOGRAPHI…" at bounding box center [520, 197] width 251 height 247
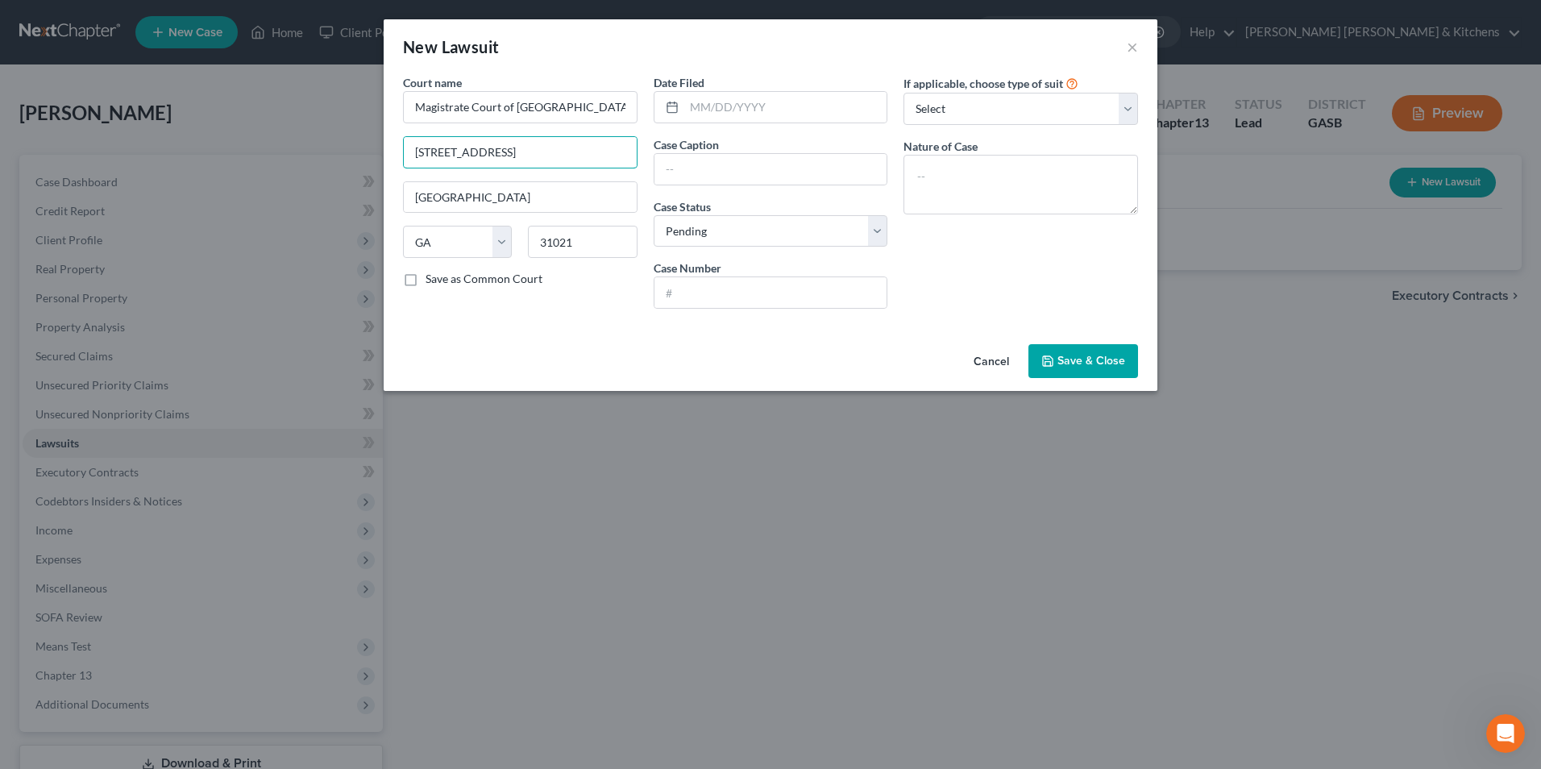
drag, startPoint x: 515, startPoint y: 152, endPoint x: 378, endPoint y: 148, distance: 137.1
click at [383, 151] on div "New Lawsuit × Court name * Magistrate Court of [GEOGRAPHIC_DATA] [GEOGRAPHIC_DA…" at bounding box center [770, 384] width 1541 height 769
drag, startPoint x: 604, startPoint y: 250, endPoint x: 512, endPoint y: 246, distance: 92.0
click at [513, 245] on div "State [US_STATE] AK AR AZ CA CO CT DE DC [GEOGRAPHIC_DATA] [GEOGRAPHIC_DATA] GU…" at bounding box center [520, 248] width 251 height 45
type input "30417"
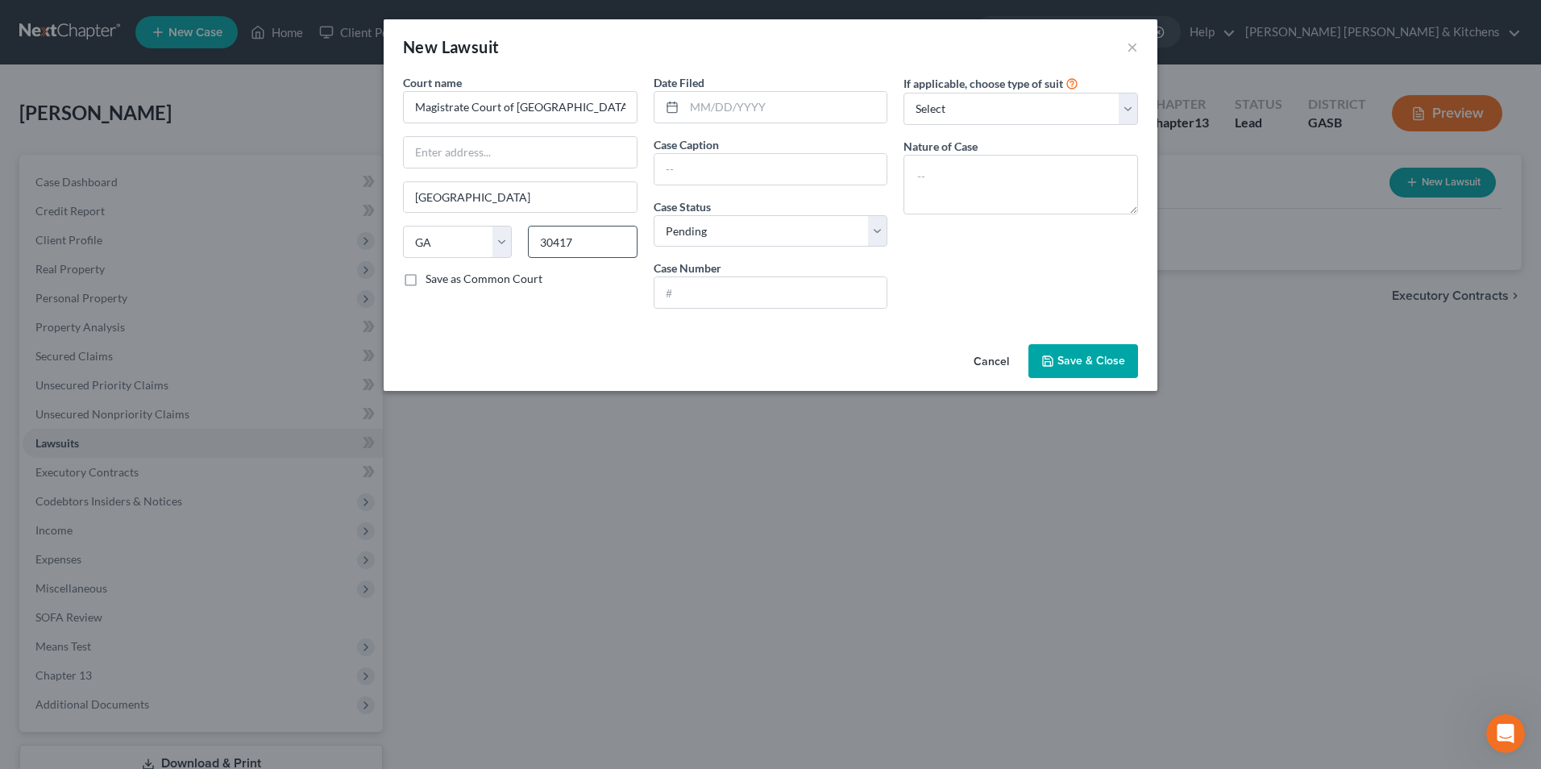
type input "[PERSON_NAME]"
click at [757, 118] on input "text" at bounding box center [785, 107] width 203 height 31
type input "[DATE]"
click at [834, 169] on input "Midland Credit Management Inc as assignee of Capital One NA" at bounding box center [770, 169] width 233 height 31
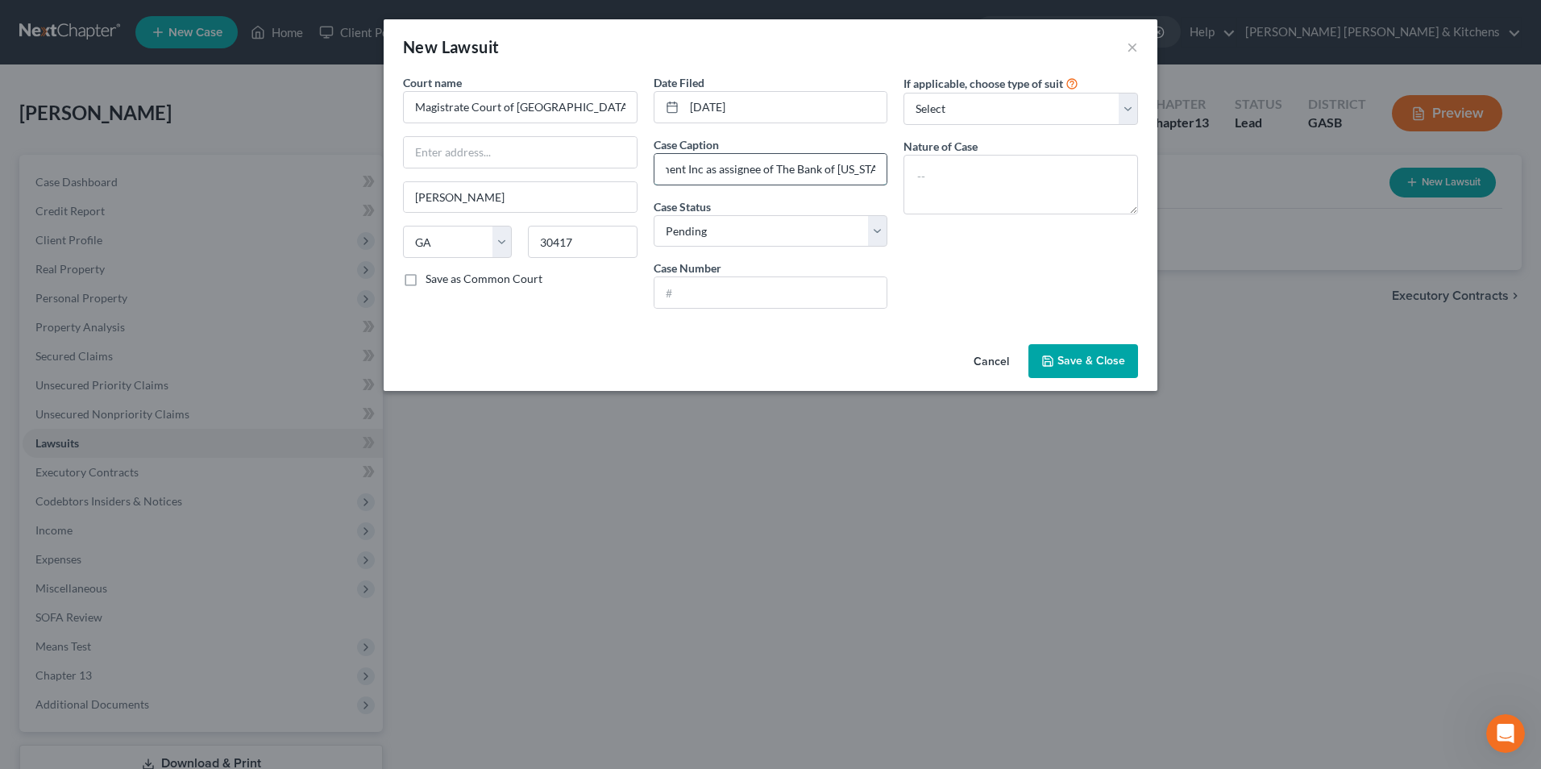
type input "Midland Credit Management Inc as assignee of The Bank of [US_STATE]"
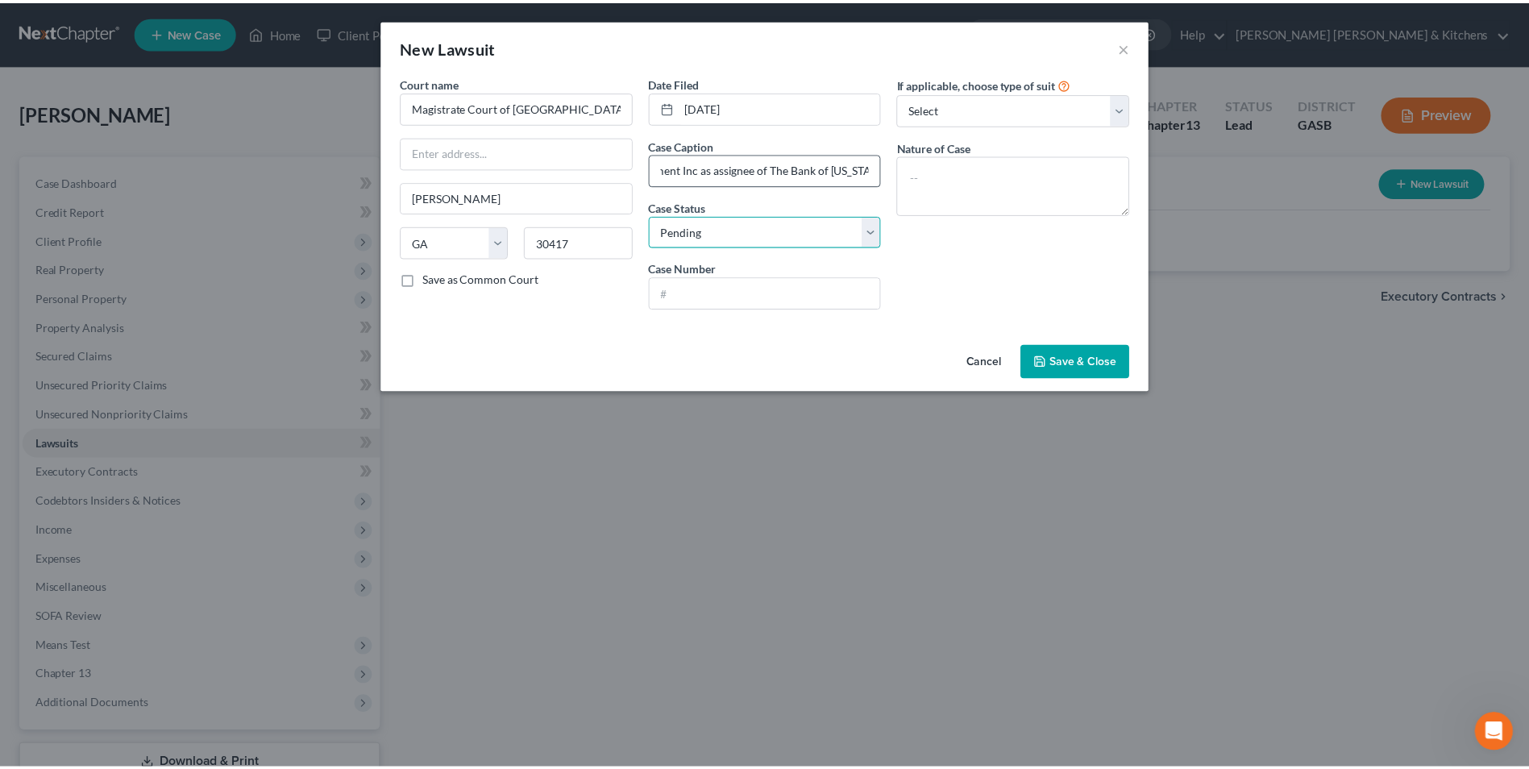
scroll to position [0, 0]
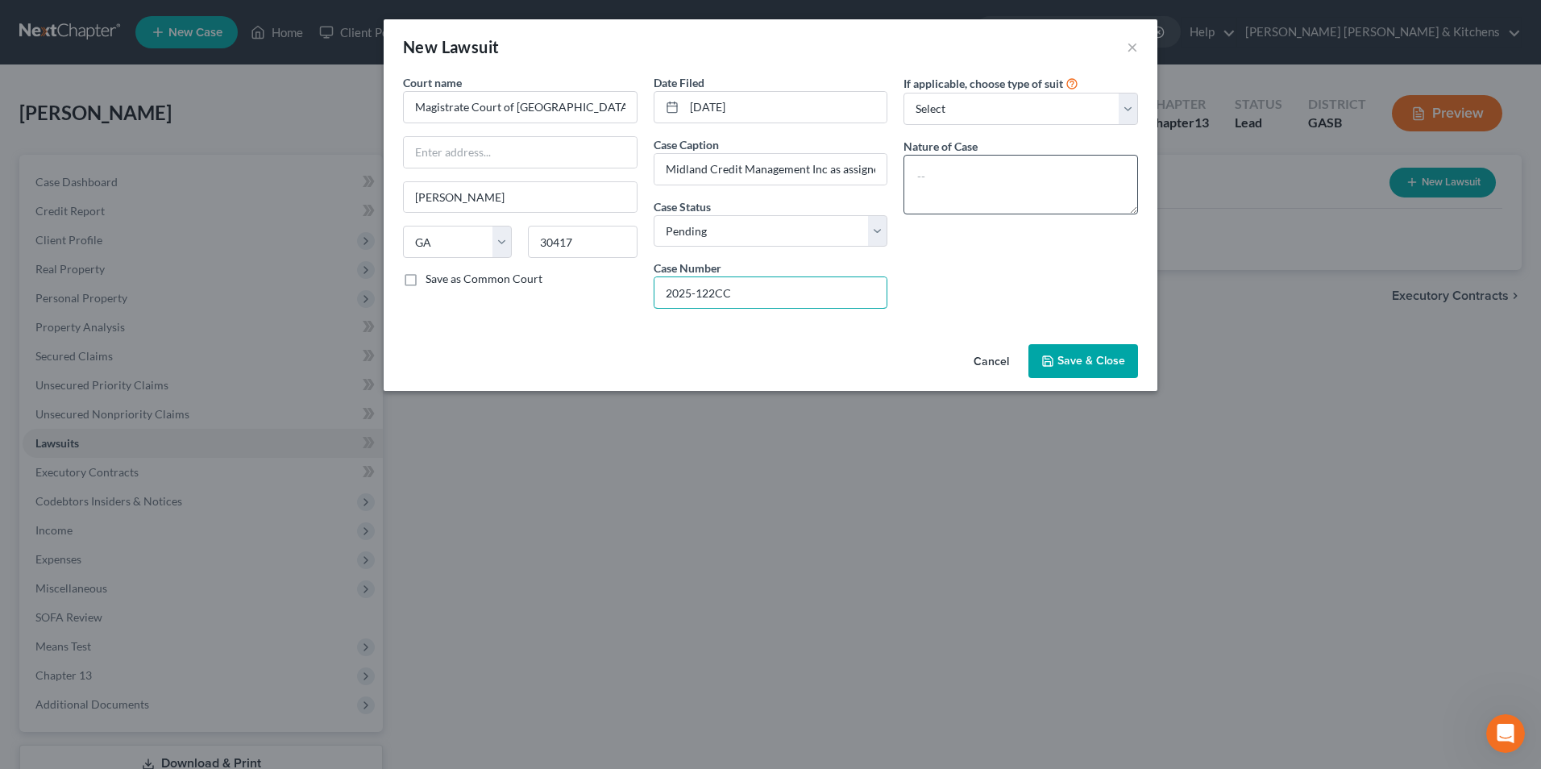
type input "2025-122CC"
click at [927, 179] on textarea at bounding box center [1020, 185] width 235 height 60
type textarea "suit on acct"
click at [1094, 376] on button "Save & Close" at bounding box center [1083, 361] width 110 height 34
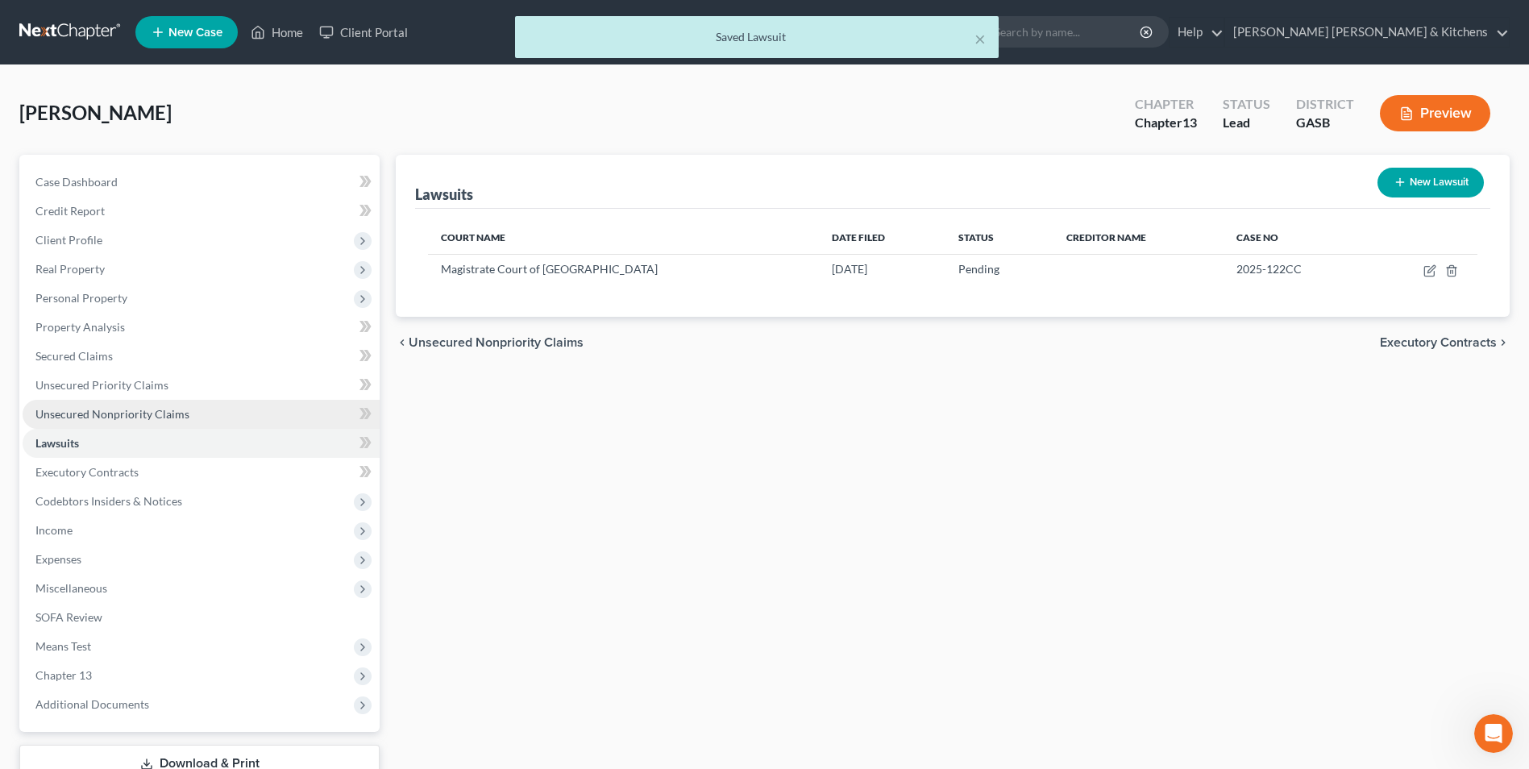
click at [135, 418] on span "Unsecured Nonpriority Claims" at bounding box center [112, 414] width 154 height 14
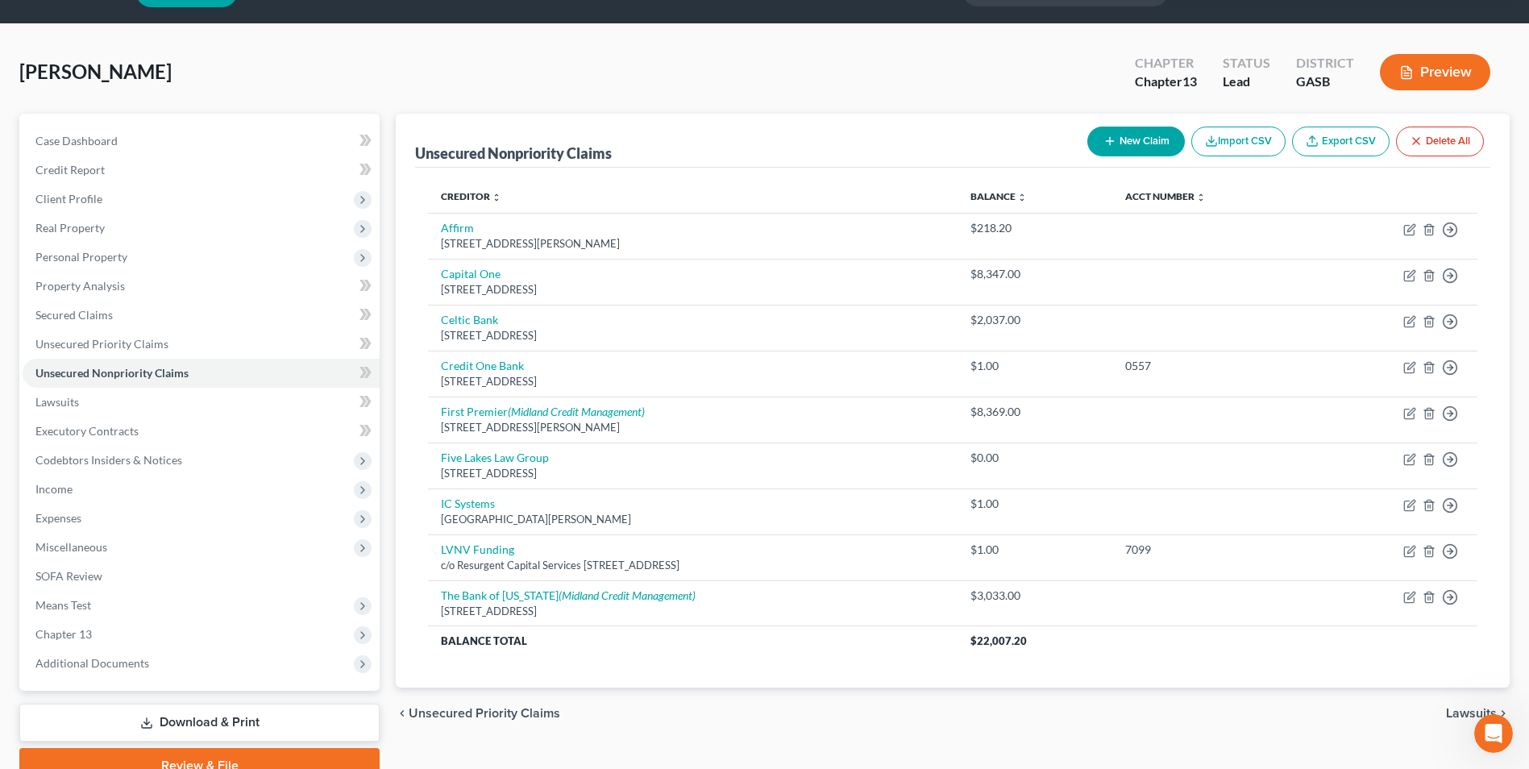
scroll to position [117, 0]
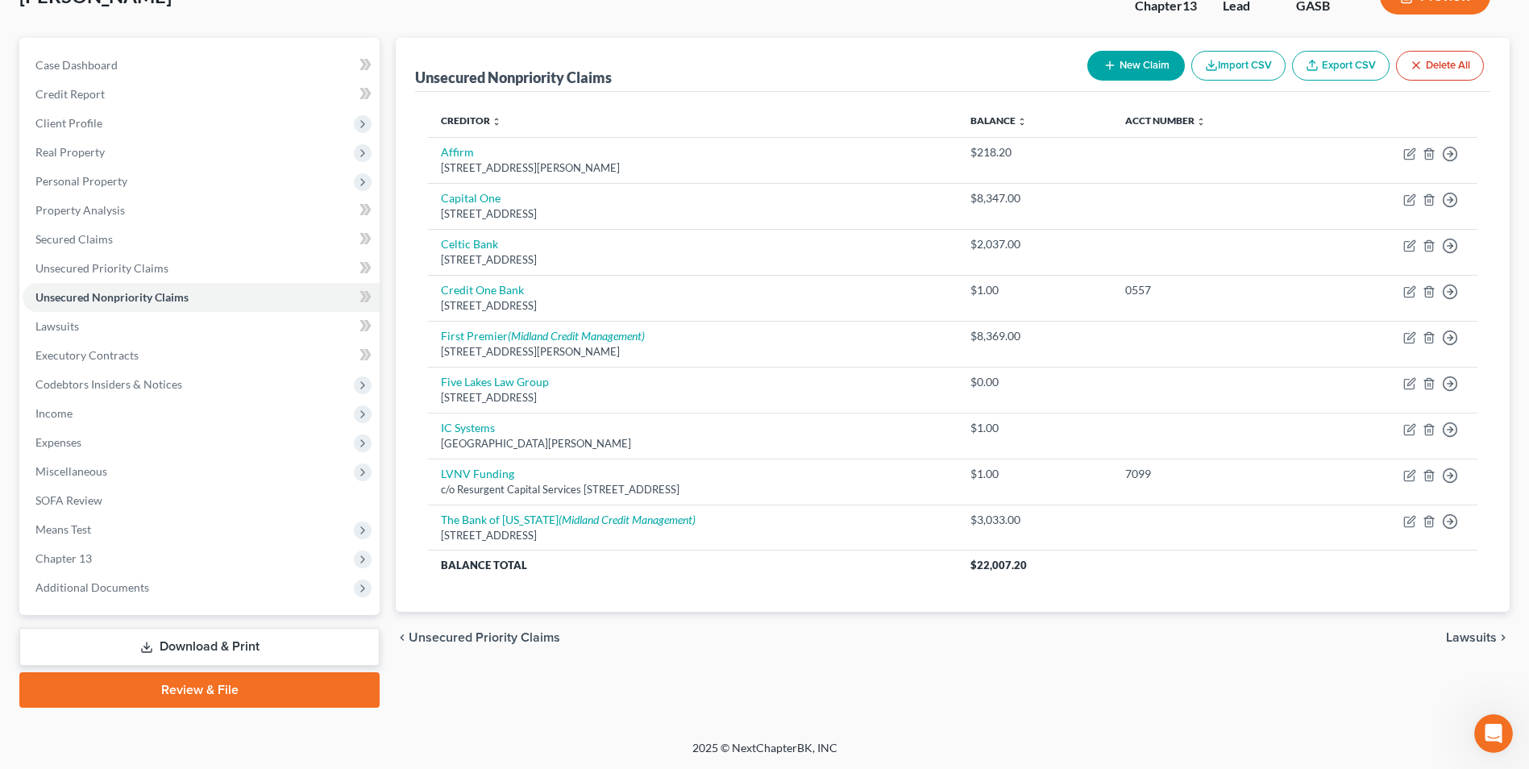
click at [204, 642] on link "Download & Print" at bounding box center [199, 647] width 360 height 38
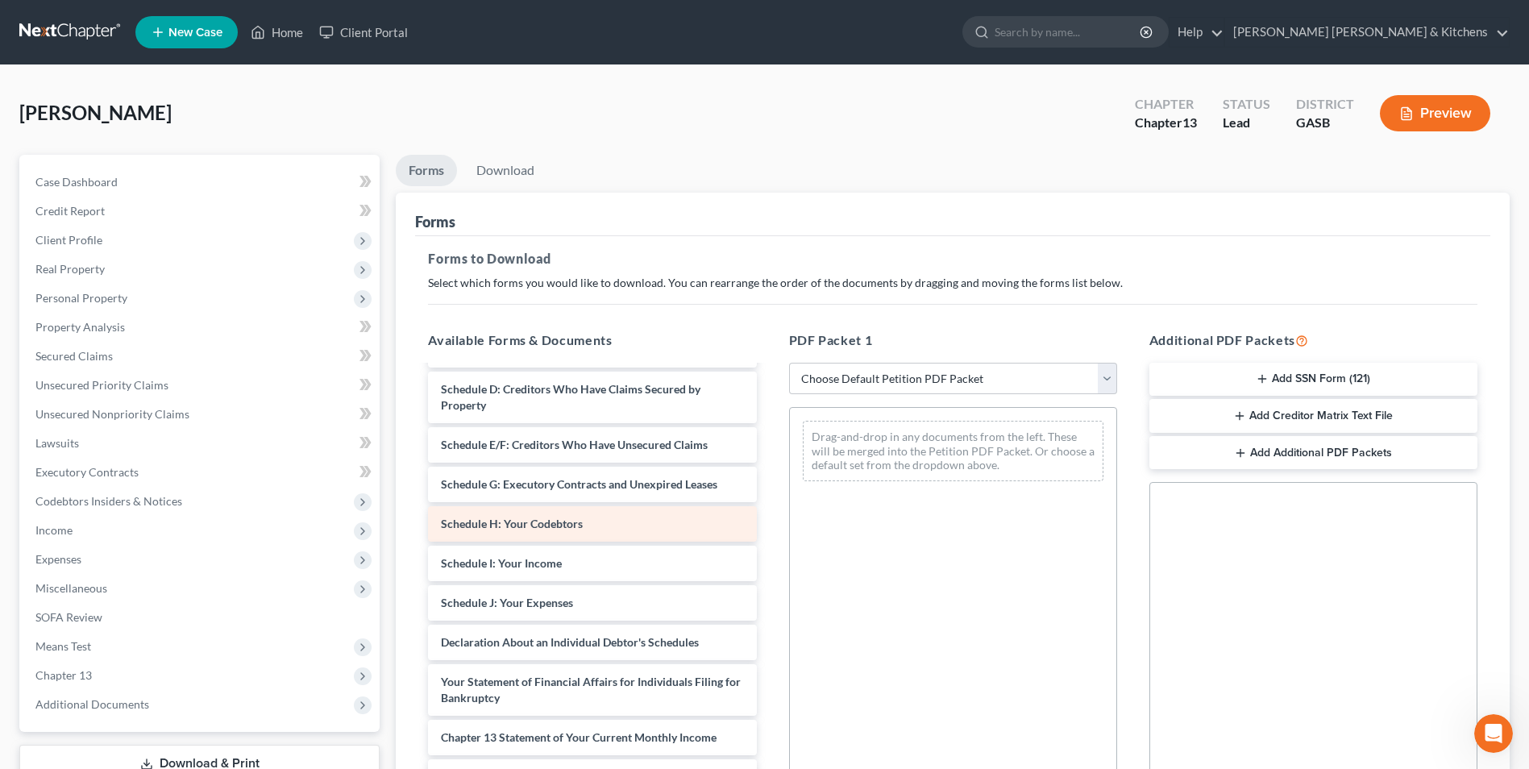
scroll to position [242, 0]
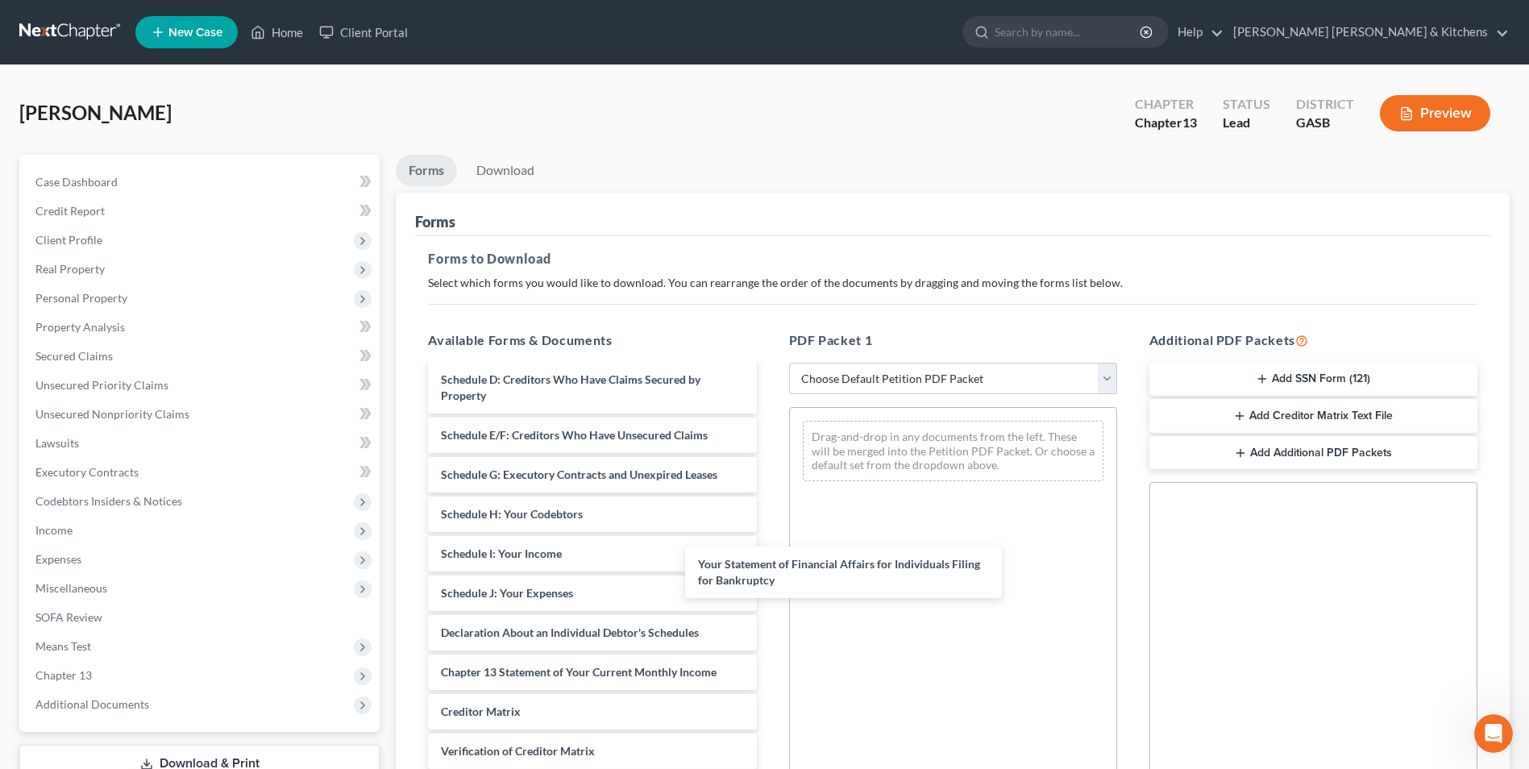
drag, startPoint x: 602, startPoint y: 671, endPoint x: 945, endPoint y: 447, distance: 410.0
click at [769, 455] on div "Your Statement of Financial Affairs for Individuals Filing for Bankruptcy Decla…" at bounding box center [592, 494] width 354 height 739
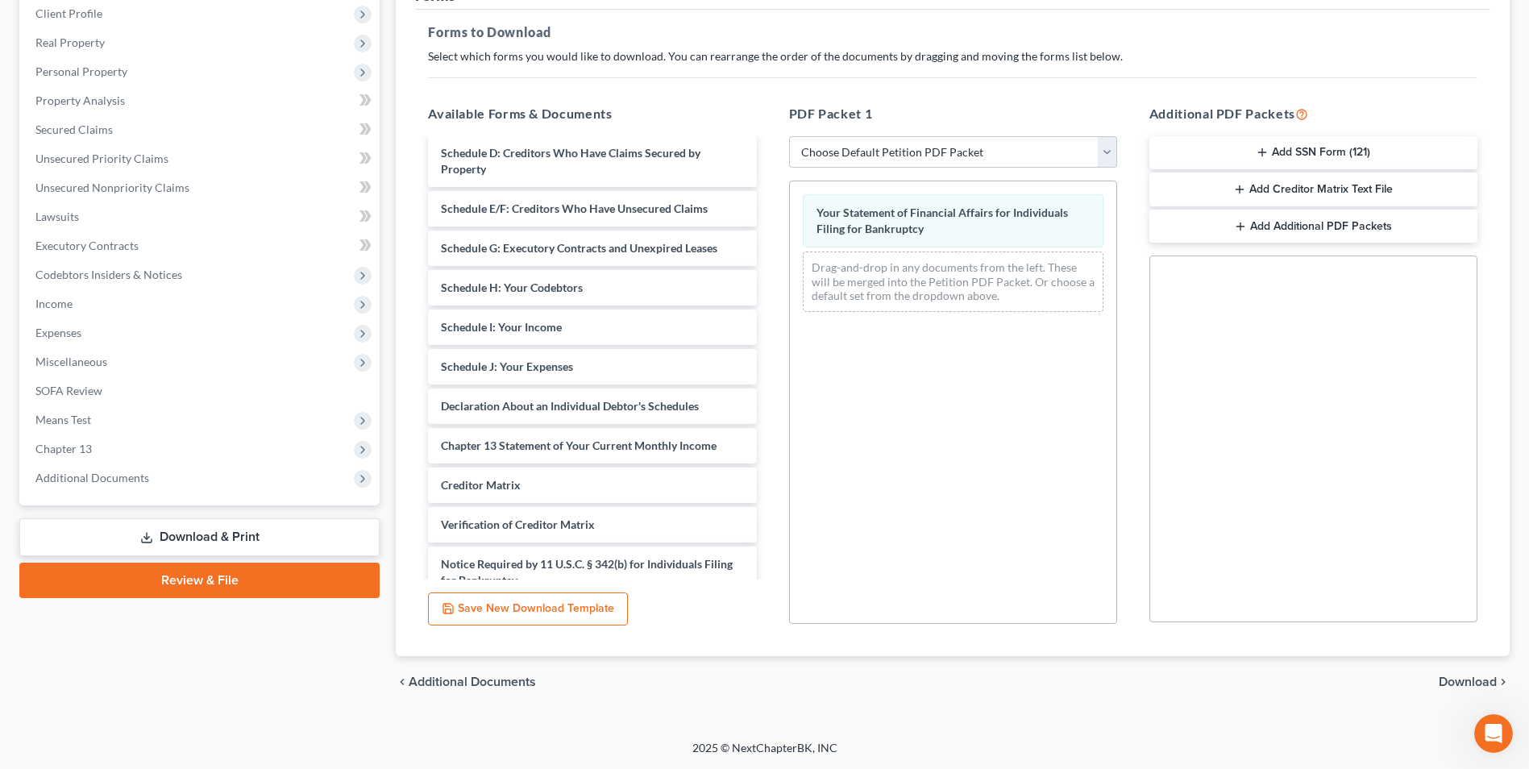
click at [1499, 680] on icon "chevron_right" at bounding box center [1503, 681] width 13 height 13
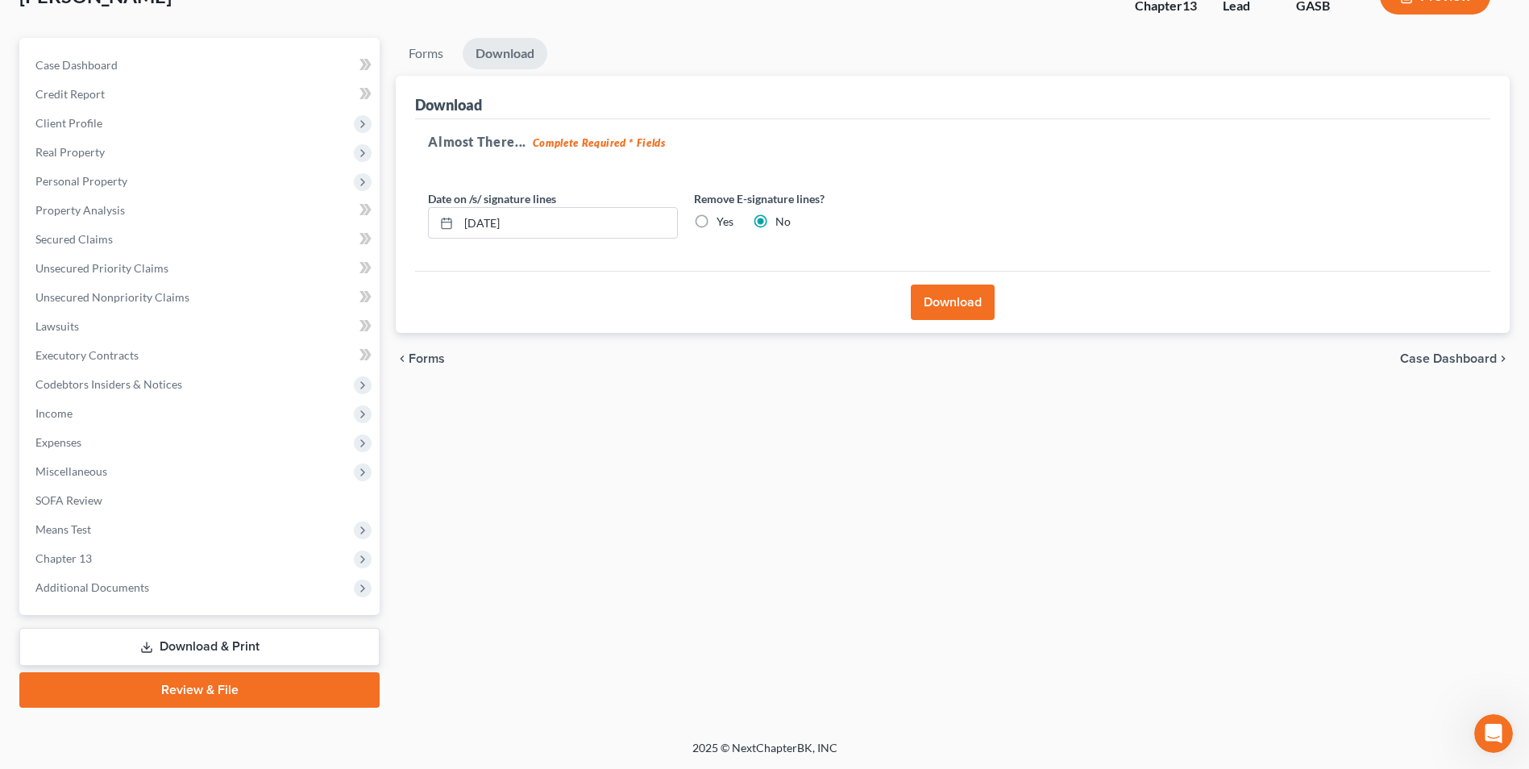
scroll to position [117, 0]
click at [937, 268] on div "Almost There... Complete Required * Fields Date on /s/ signature lines [DATE] R…" at bounding box center [952, 195] width 1075 height 152
click at [941, 295] on button "Download" at bounding box center [953, 302] width 84 height 35
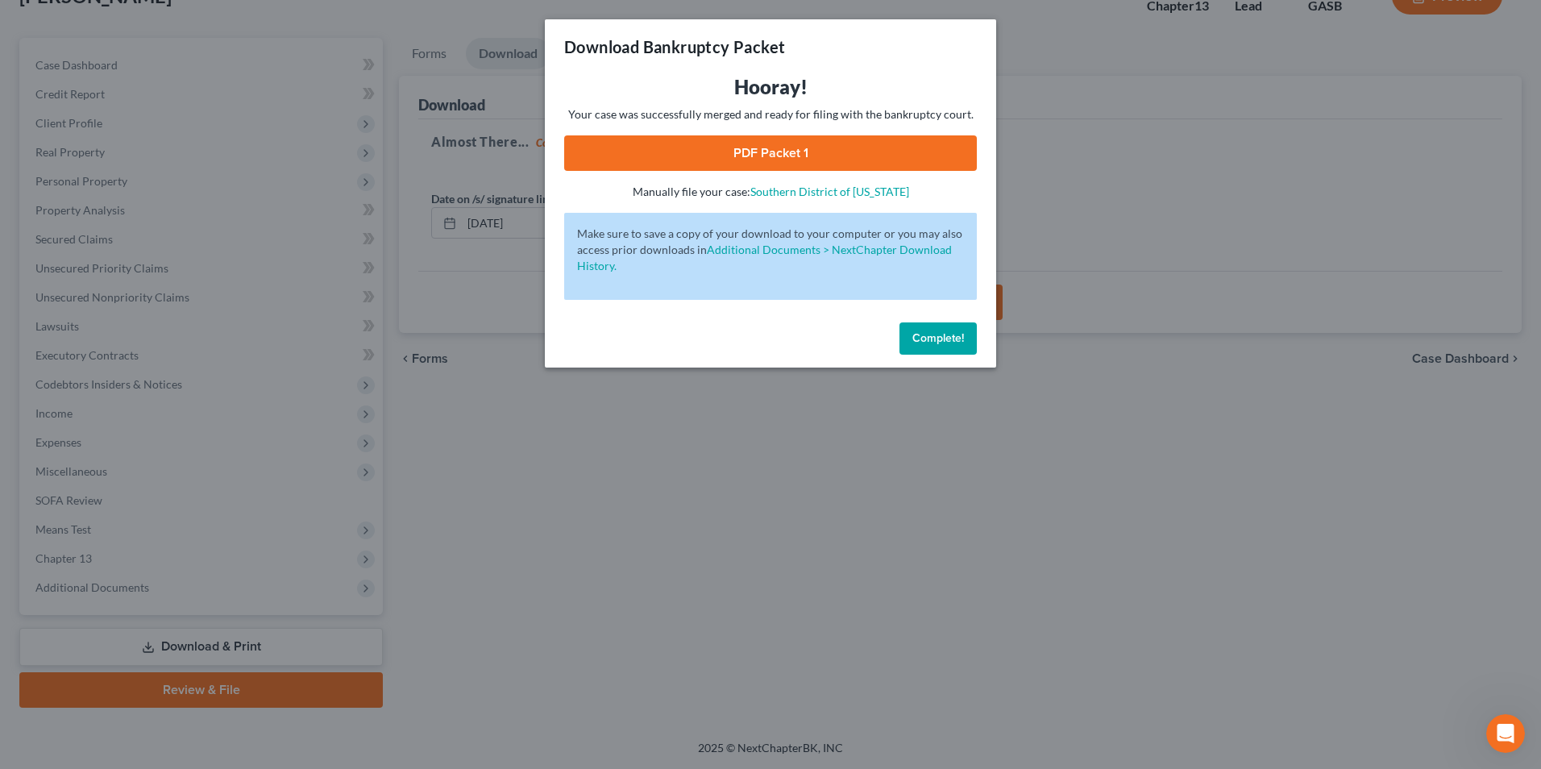
click at [772, 164] on link "PDF Packet 1" at bounding box center [770, 152] width 413 height 35
click at [613, 502] on div "Download Bankruptcy Packet Hooray! Your case was successfully merged and ready …" at bounding box center [770, 384] width 1541 height 769
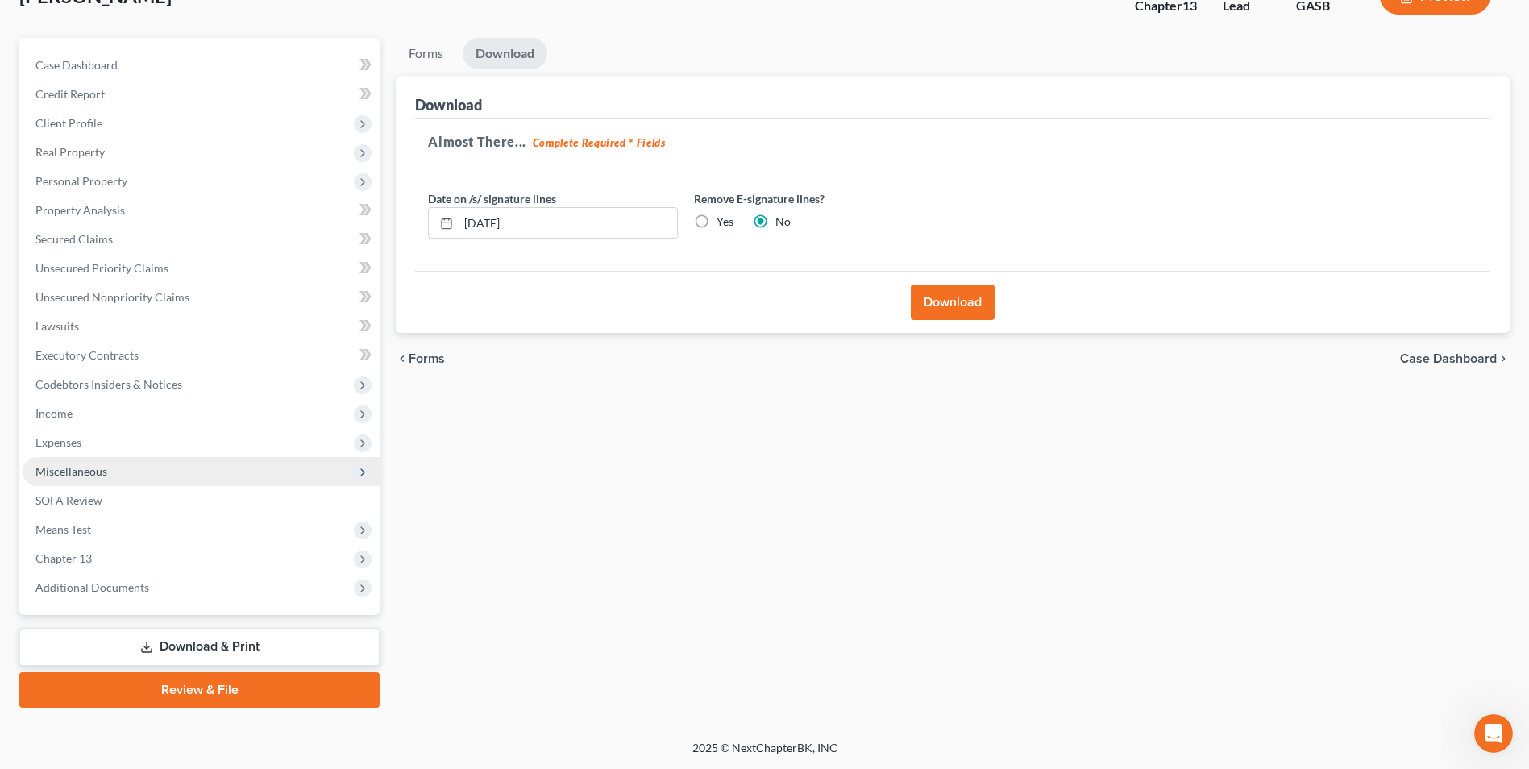
click at [70, 461] on span "Miscellaneous" at bounding box center [201, 471] width 357 height 29
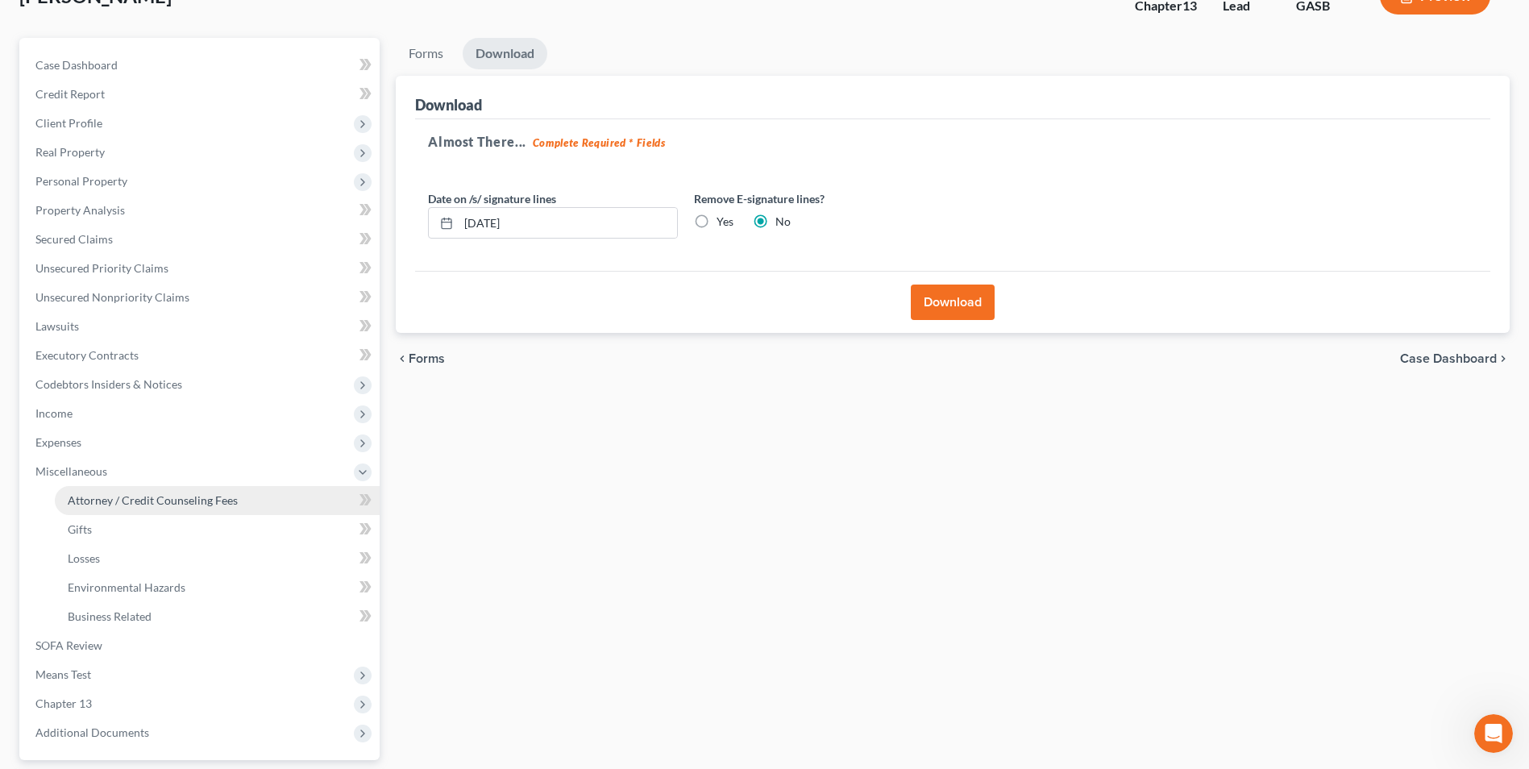
click at [91, 490] on link "Attorney / Credit Counseling Fees" at bounding box center [217, 500] width 325 height 29
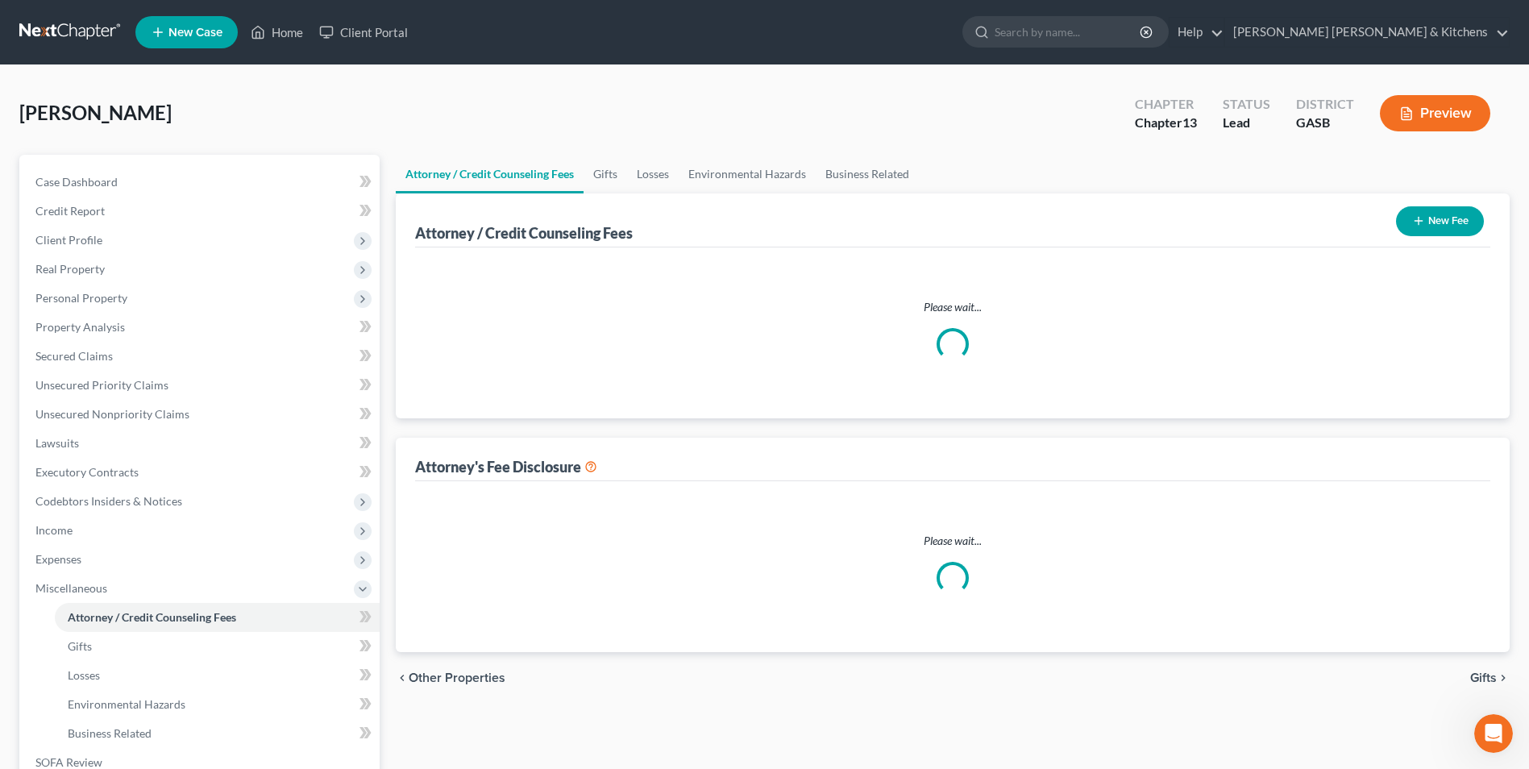
select select "0"
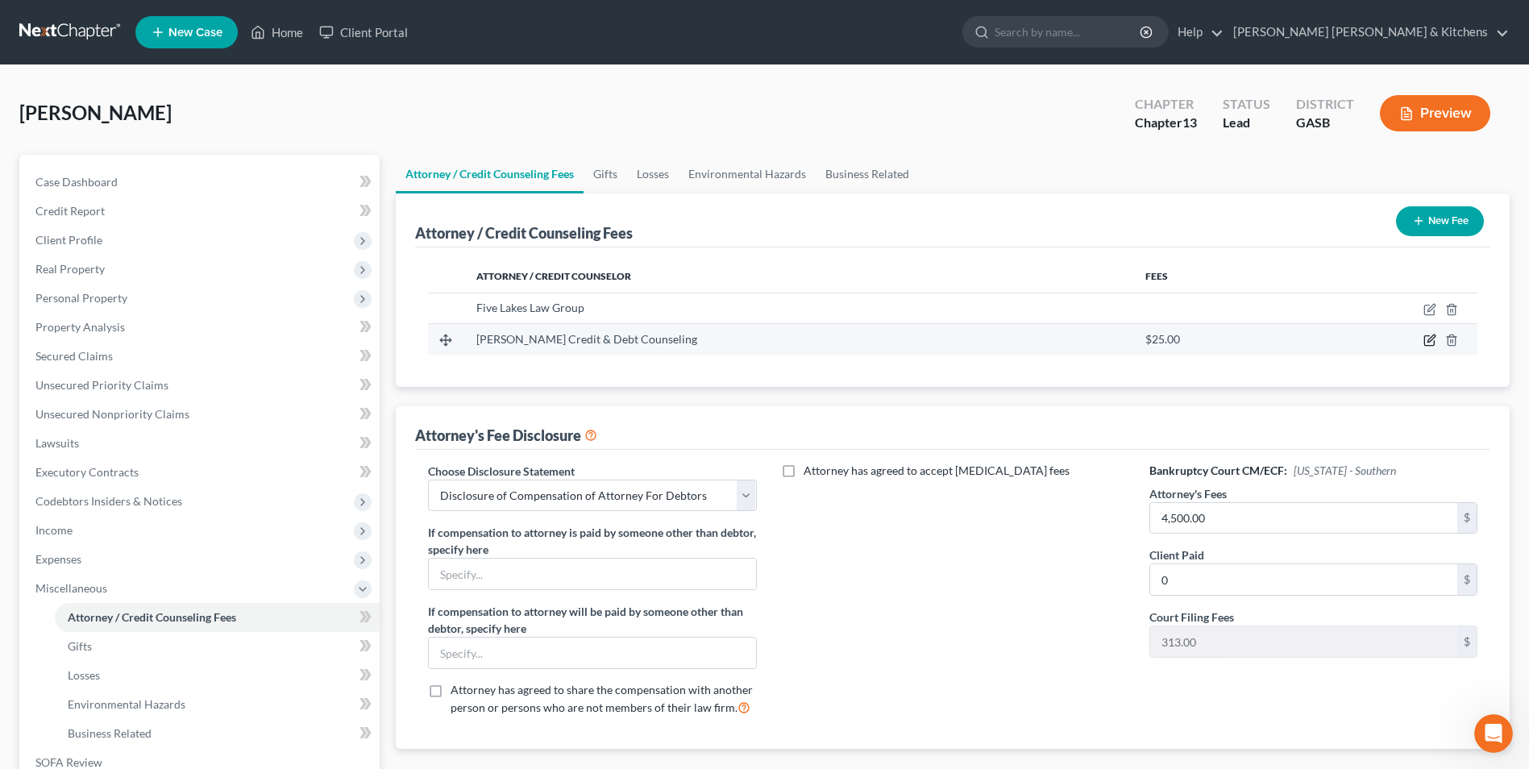
click at [1426, 341] on icon "button" at bounding box center [1429, 340] width 13 height 13
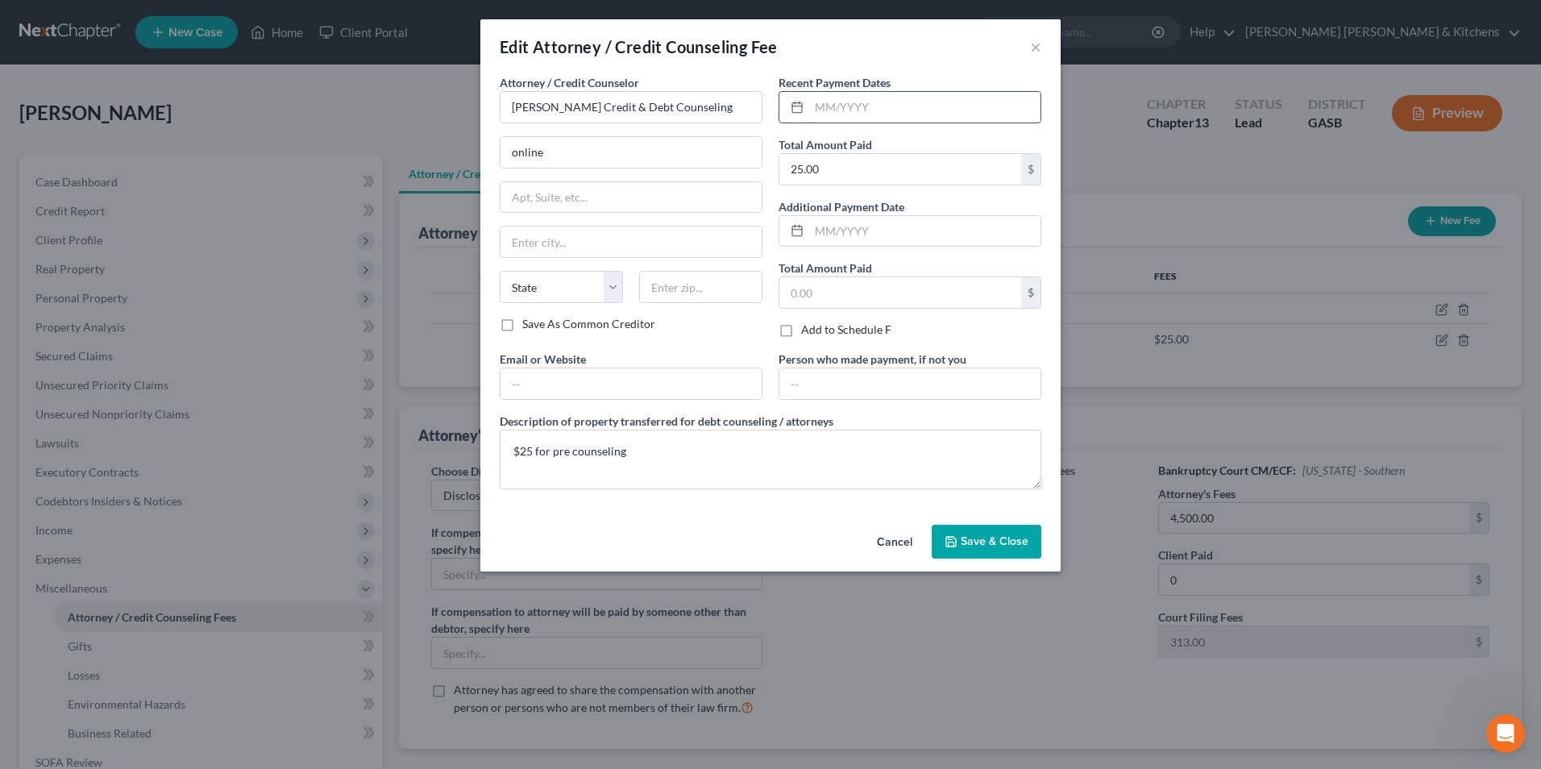
click at [826, 95] on input "text" at bounding box center [924, 107] width 231 height 31
type input "[DATE]"
click at [973, 540] on span "Save & Close" at bounding box center [995, 541] width 68 height 14
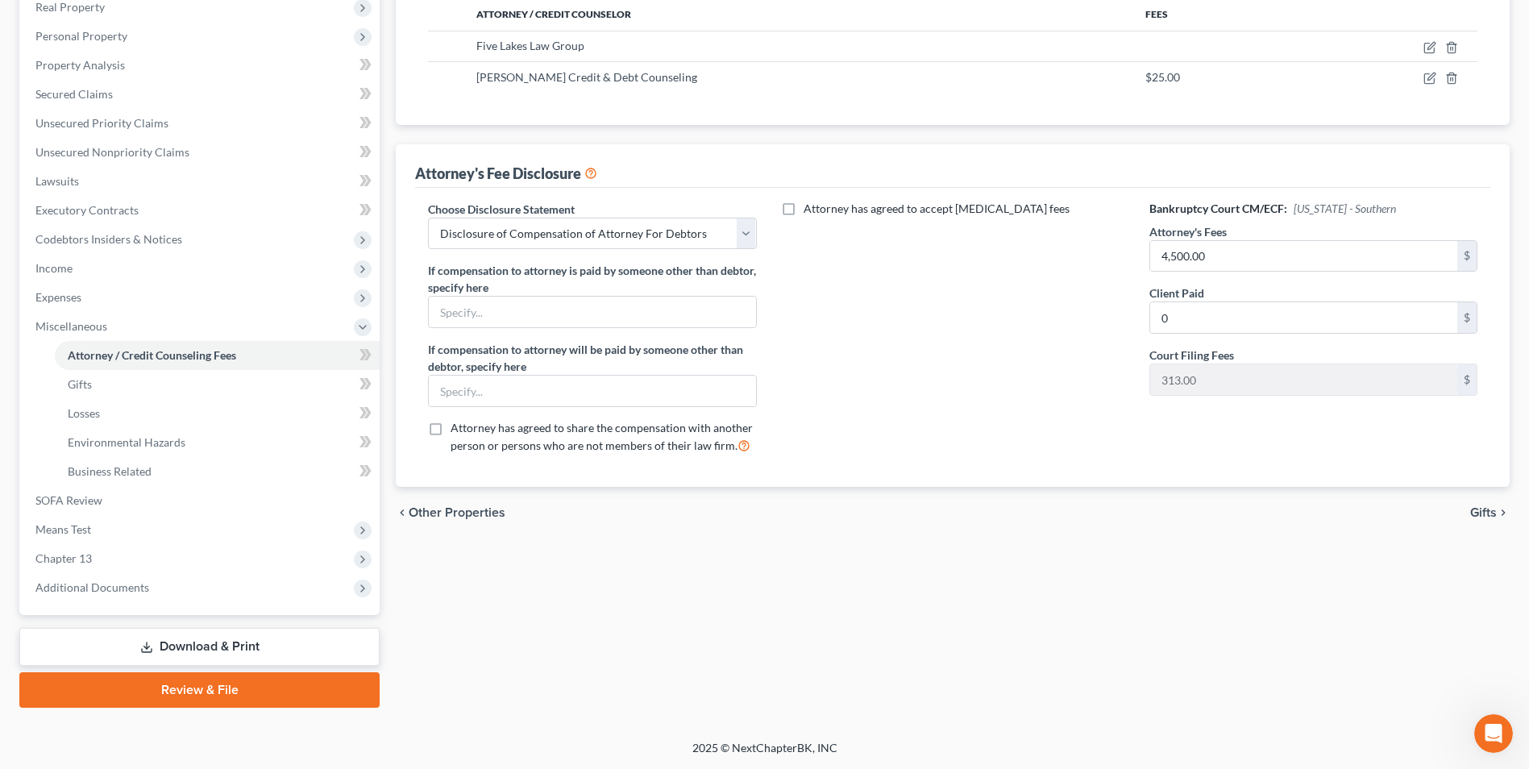
click at [266, 636] on link "Download & Print" at bounding box center [199, 647] width 360 height 38
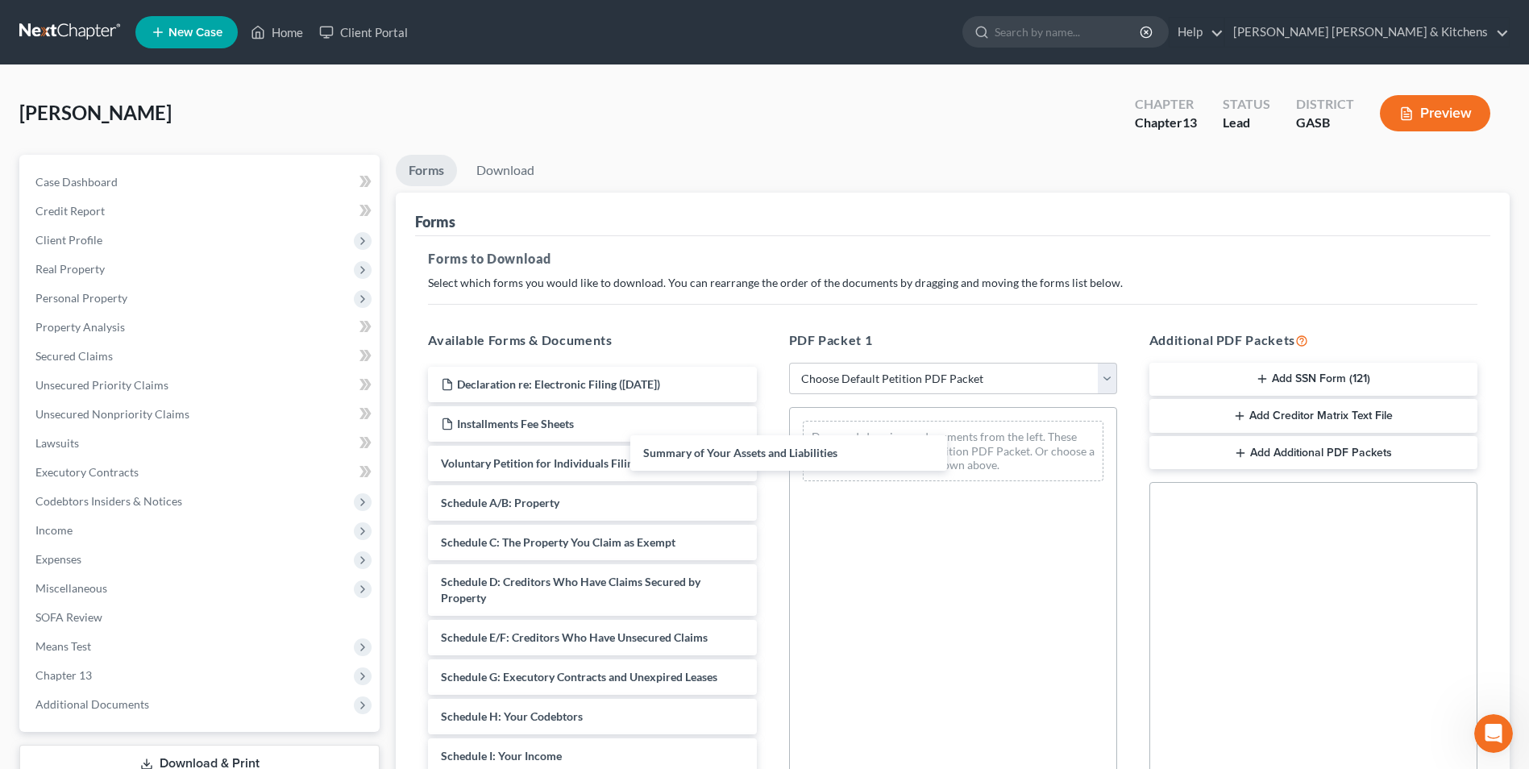
drag, startPoint x: 600, startPoint y: 504, endPoint x: 869, endPoint y: 435, distance: 277.0
click at [769, 437] on div "Summary of Your Assets and Liabilities Declaration re: Electronic Filing ([DATE…" at bounding box center [592, 744] width 354 height 755
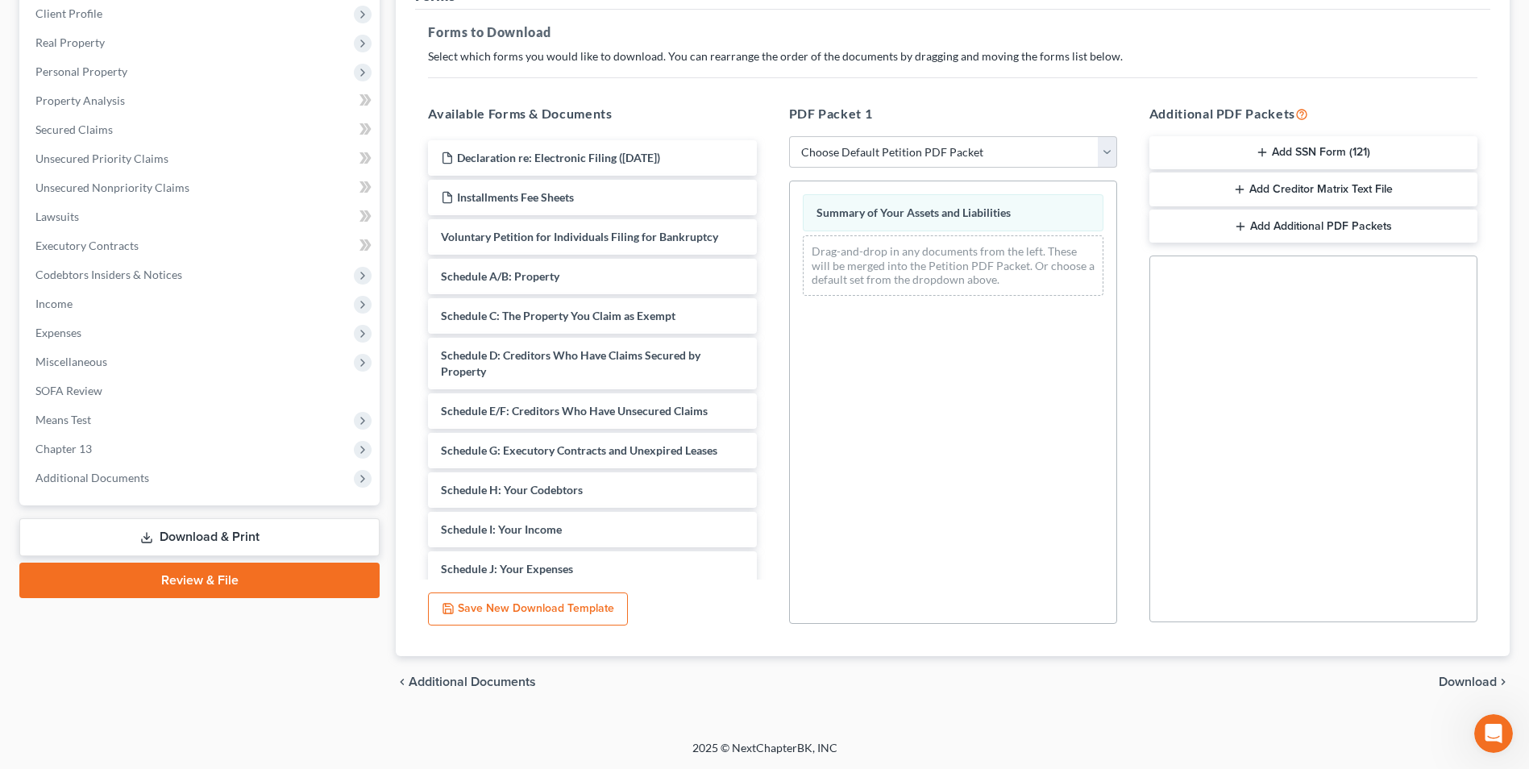
click at [1462, 681] on span "Download" at bounding box center [1468, 681] width 58 height 13
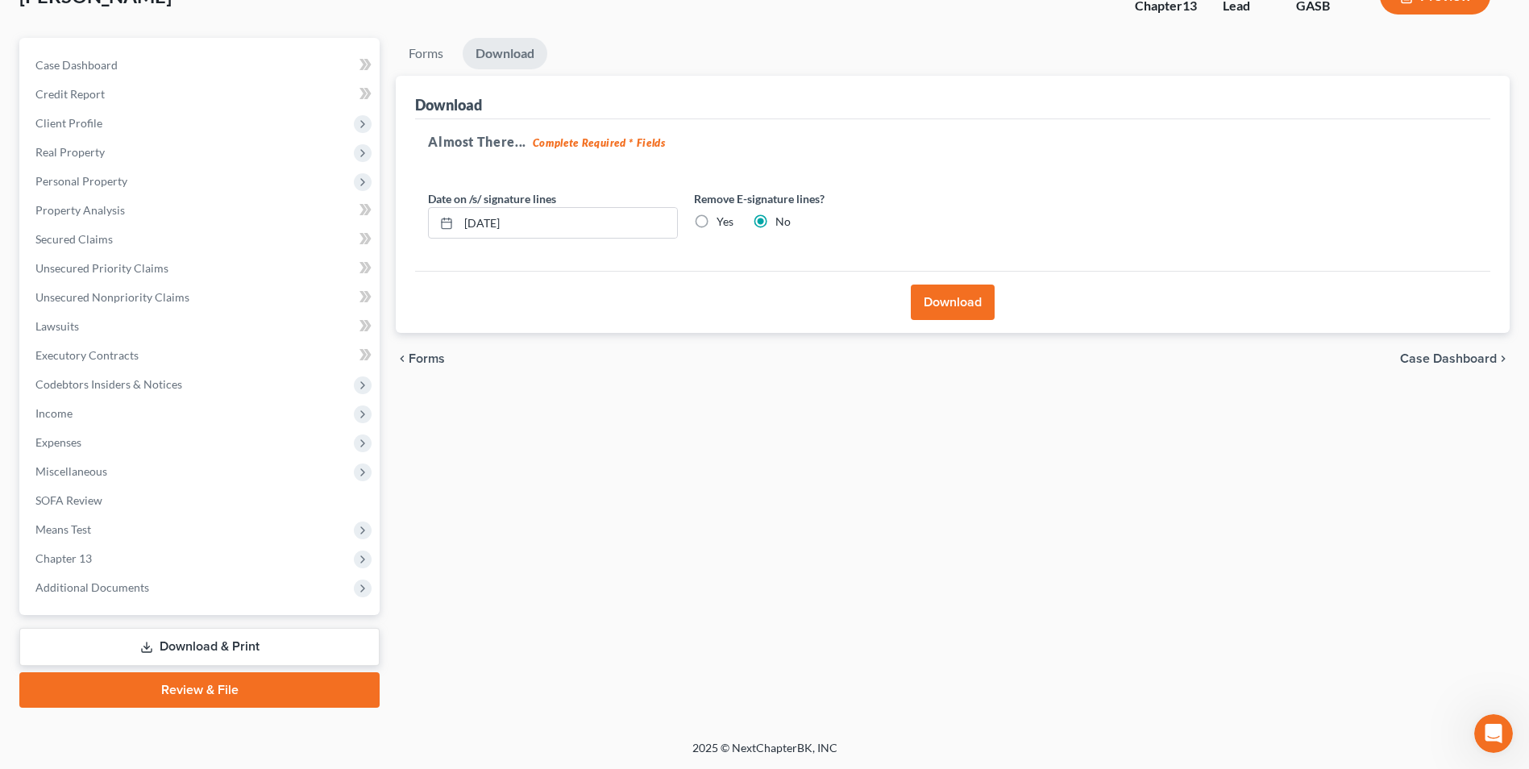
scroll to position [117, 0]
click at [943, 312] on button "Download" at bounding box center [953, 302] width 84 height 35
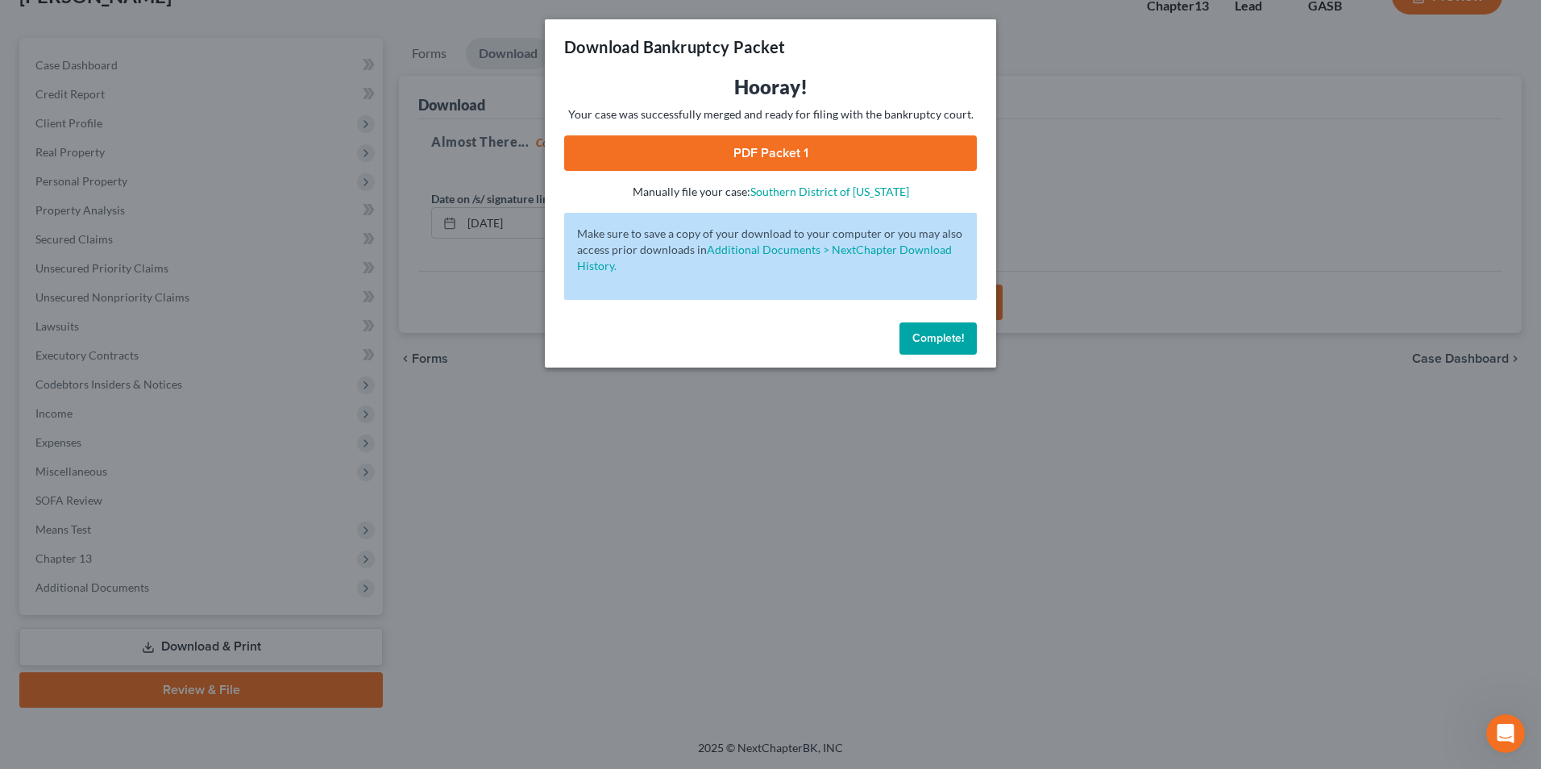
click at [763, 145] on link "PDF Packet 1" at bounding box center [770, 152] width 413 height 35
click at [647, 525] on div "Download Bankruptcy Packet Hooray! Your case was successfully merged and ready …" at bounding box center [770, 384] width 1541 height 769
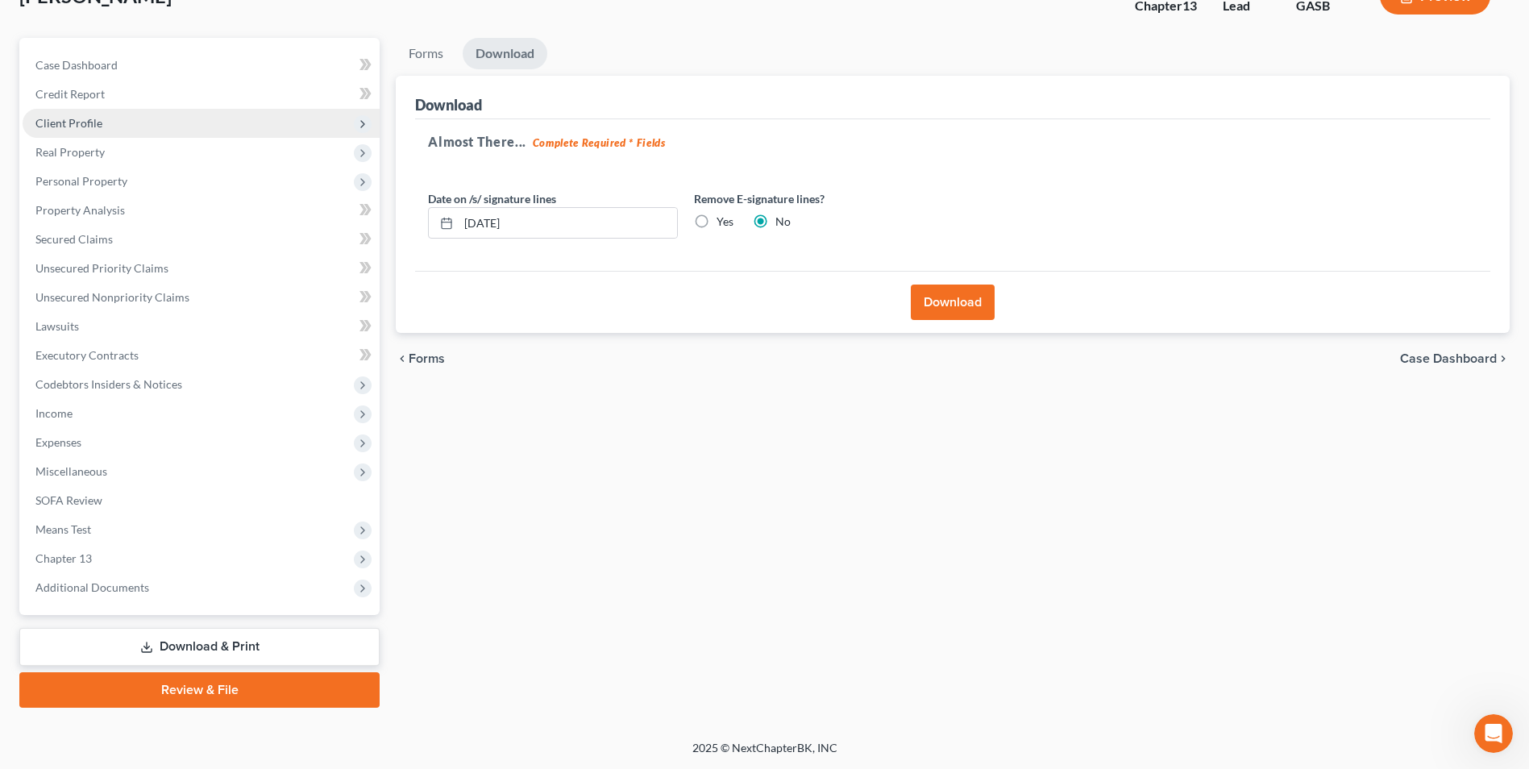
click at [77, 118] on span "Client Profile" at bounding box center [68, 123] width 67 height 14
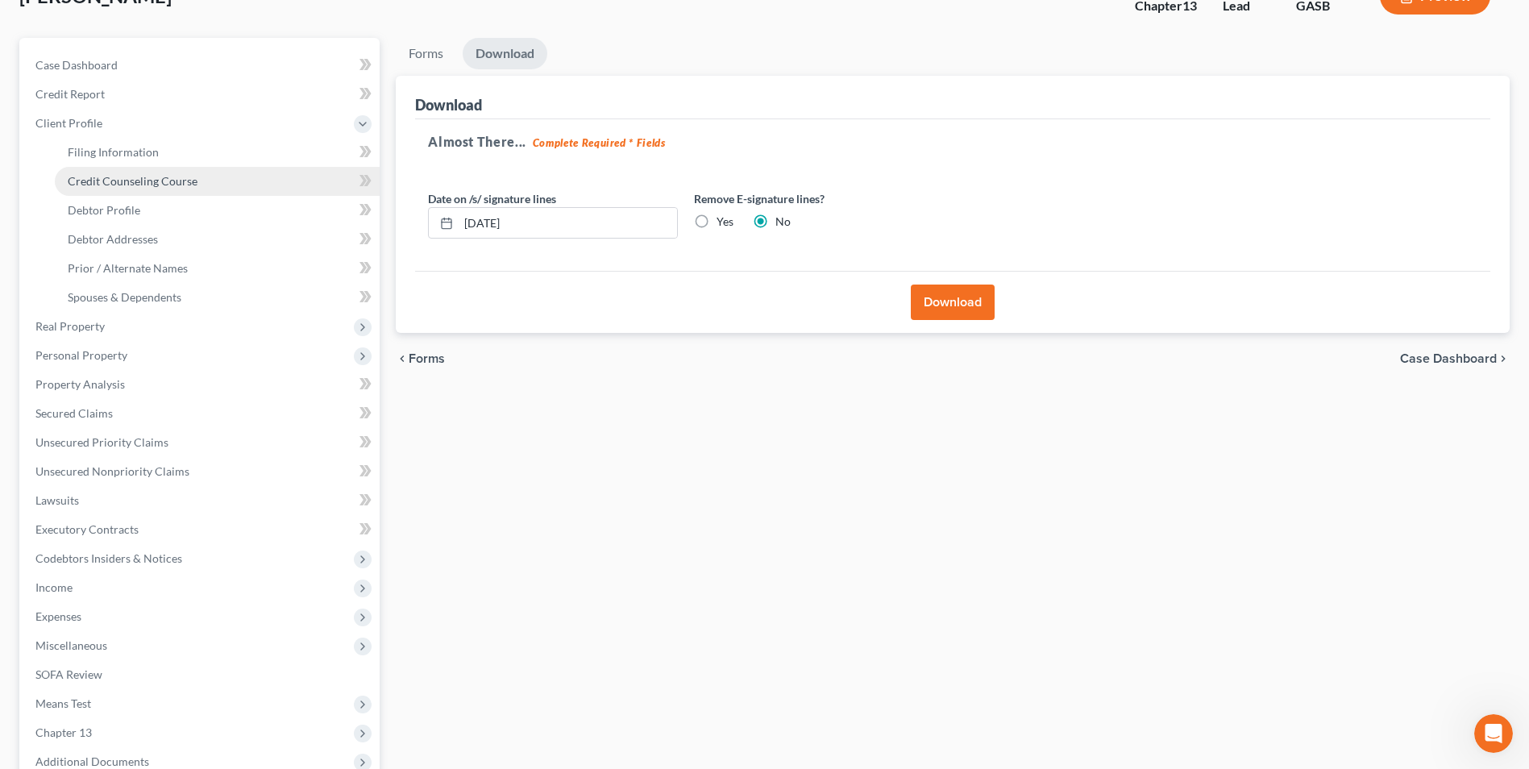
drag, startPoint x: 88, startPoint y: 176, endPoint x: 339, endPoint y: 244, distance: 260.6
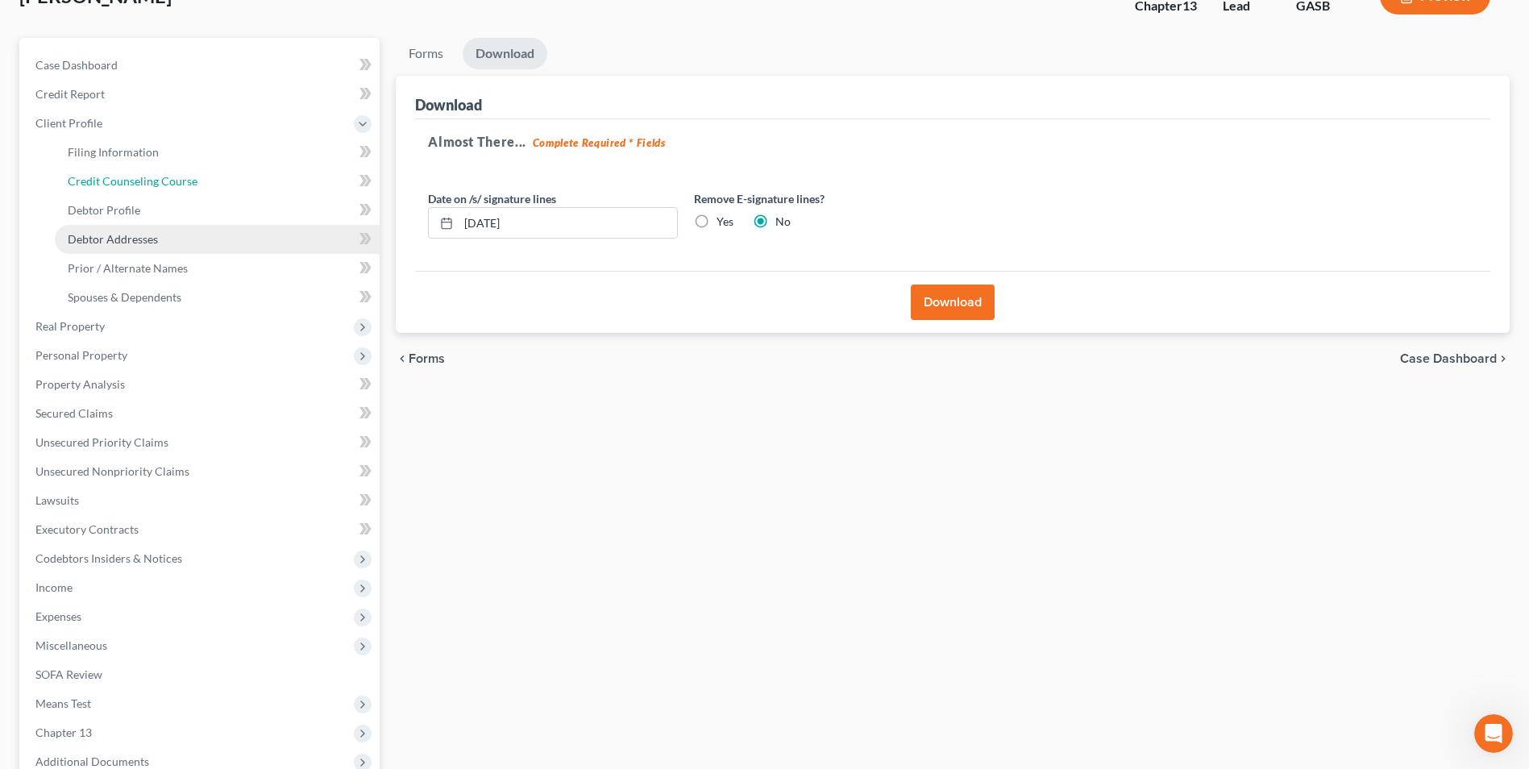
click at [88, 177] on span "Credit Counseling Course" at bounding box center [133, 181] width 130 height 14
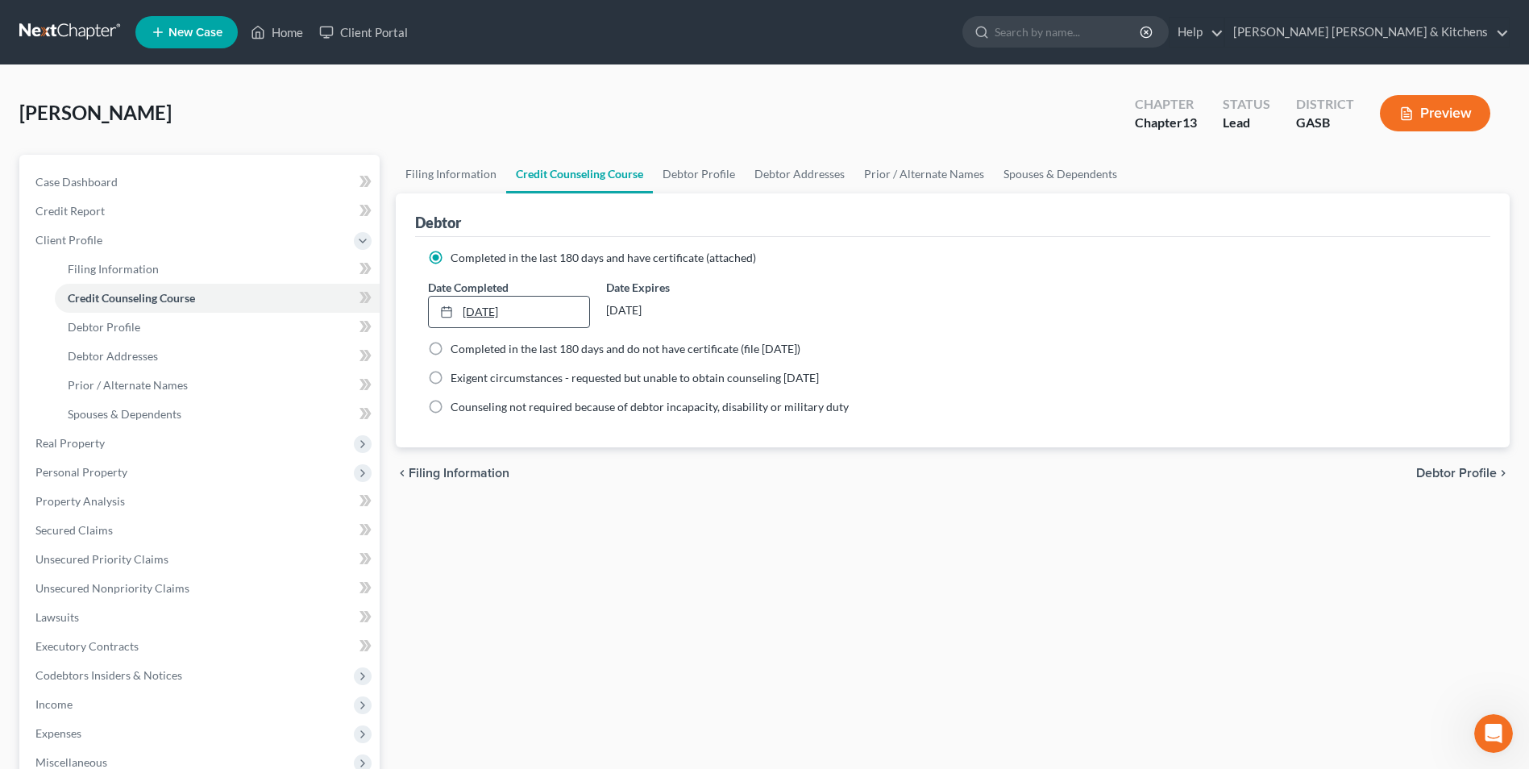
type input "[DATE]"
click at [485, 313] on link "[DATE]" at bounding box center [509, 312] width 160 height 31
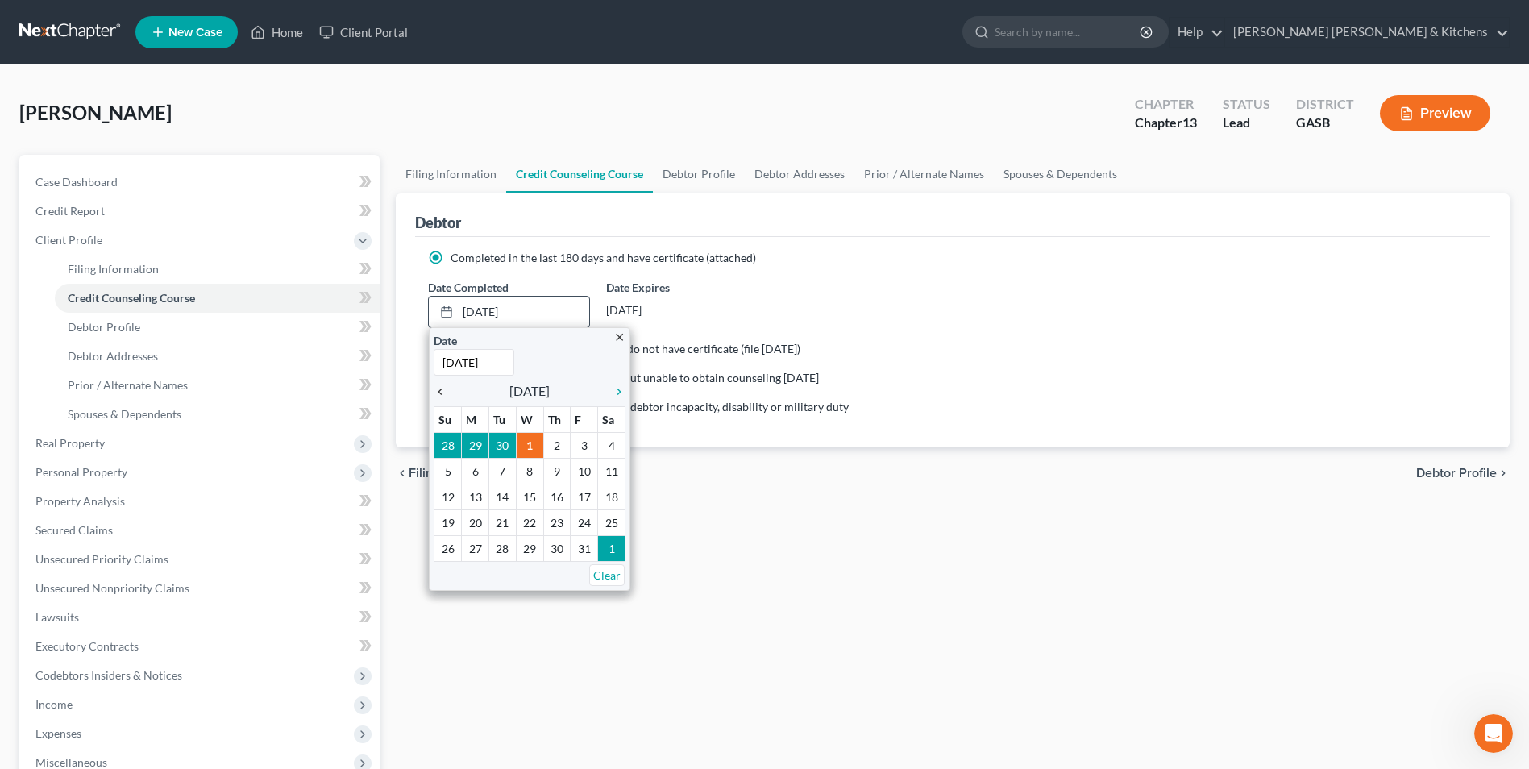
click at [441, 392] on icon "chevron_left" at bounding box center [444, 391] width 21 height 13
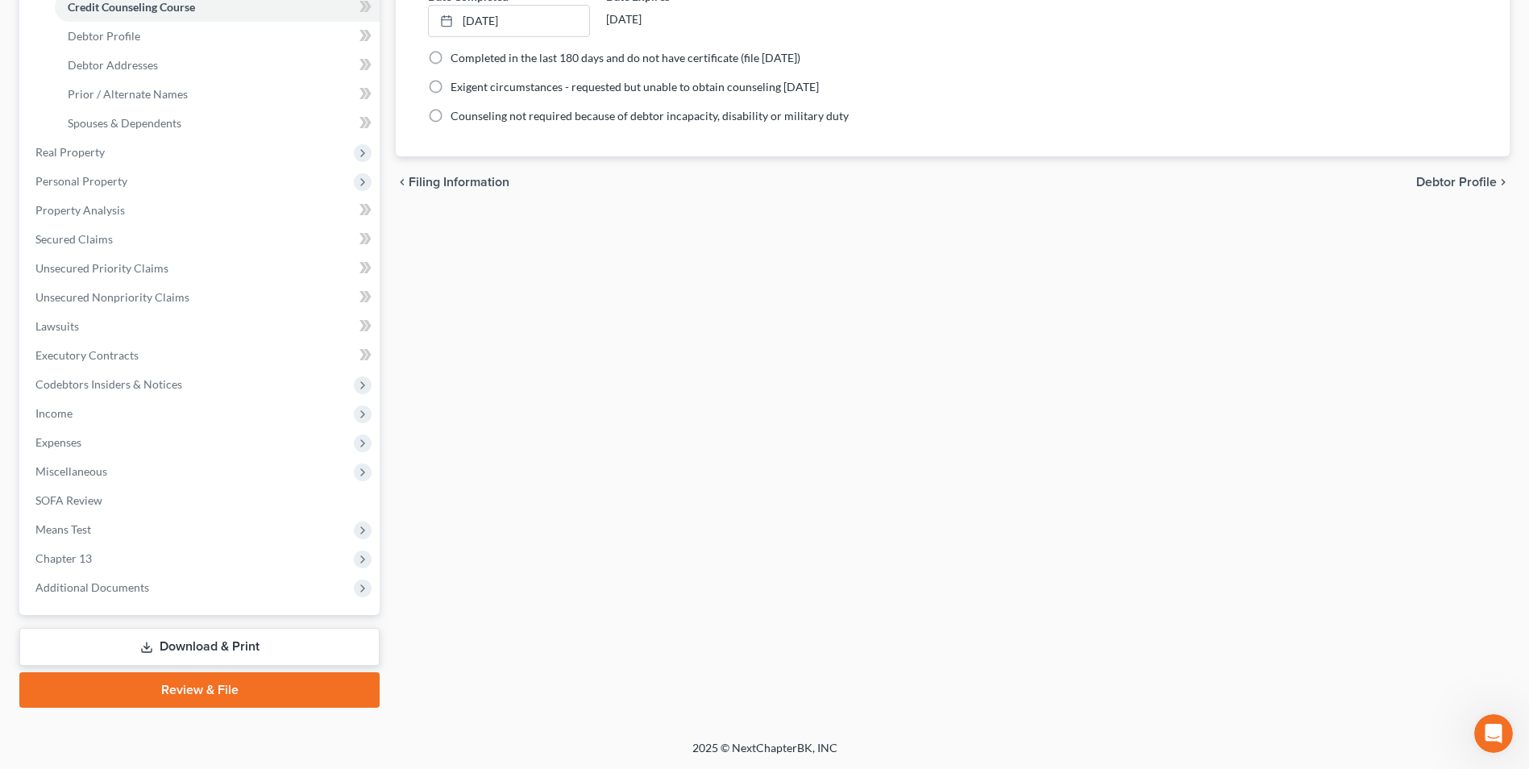
click at [243, 652] on link "Download & Print" at bounding box center [199, 647] width 360 height 38
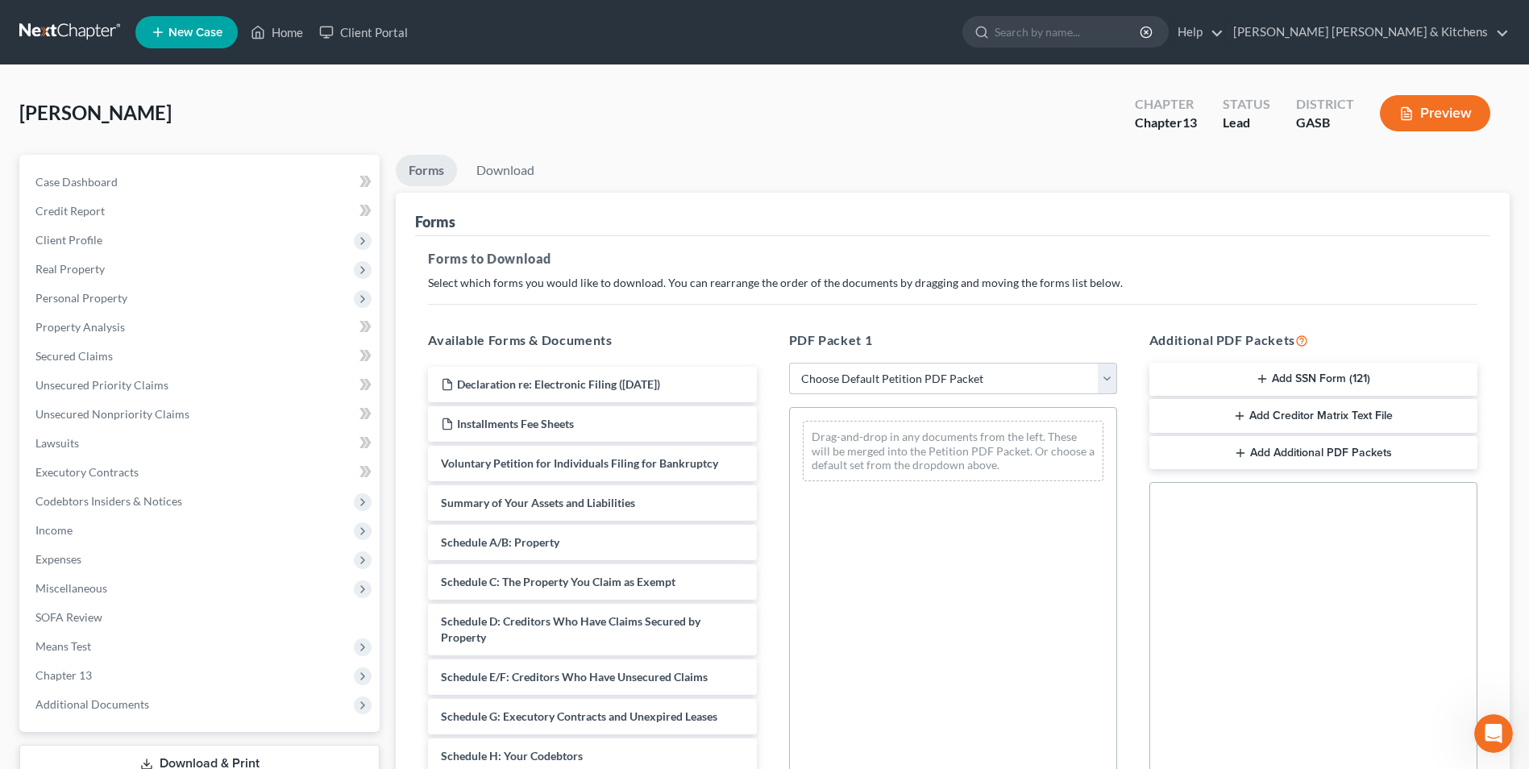
click at [870, 382] on select "Choose Default Petition PDF Packet Complete Bankruptcy Petition (all forms and …" at bounding box center [953, 379] width 328 height 32
select select "0"
click at [789, 363] on select "Choose Default Petition PDF Packet Complete Bankruptcy Petition (all forms and …" at bounding box center [953, 379] width 328 height 32
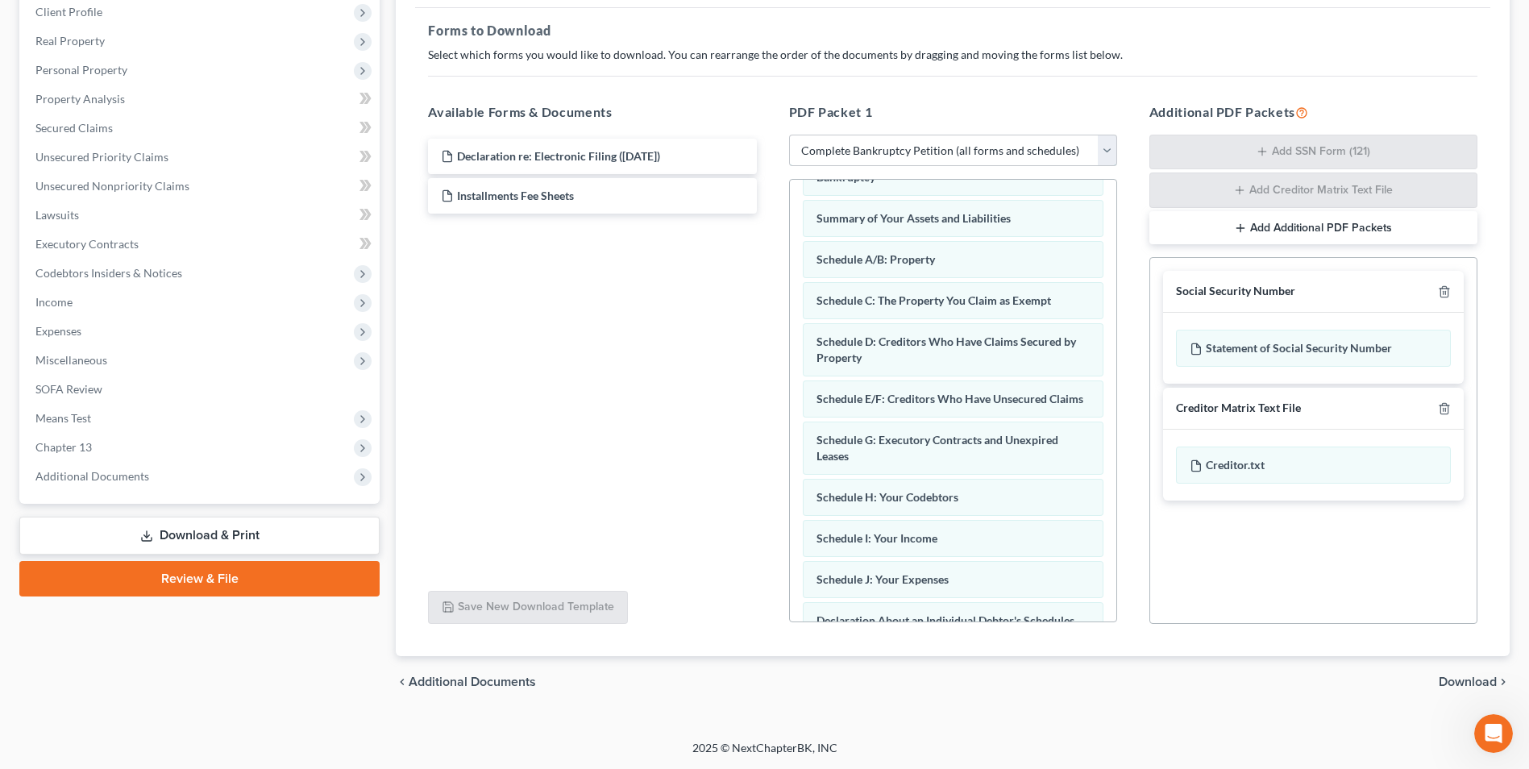
scroll to position [57, 0]
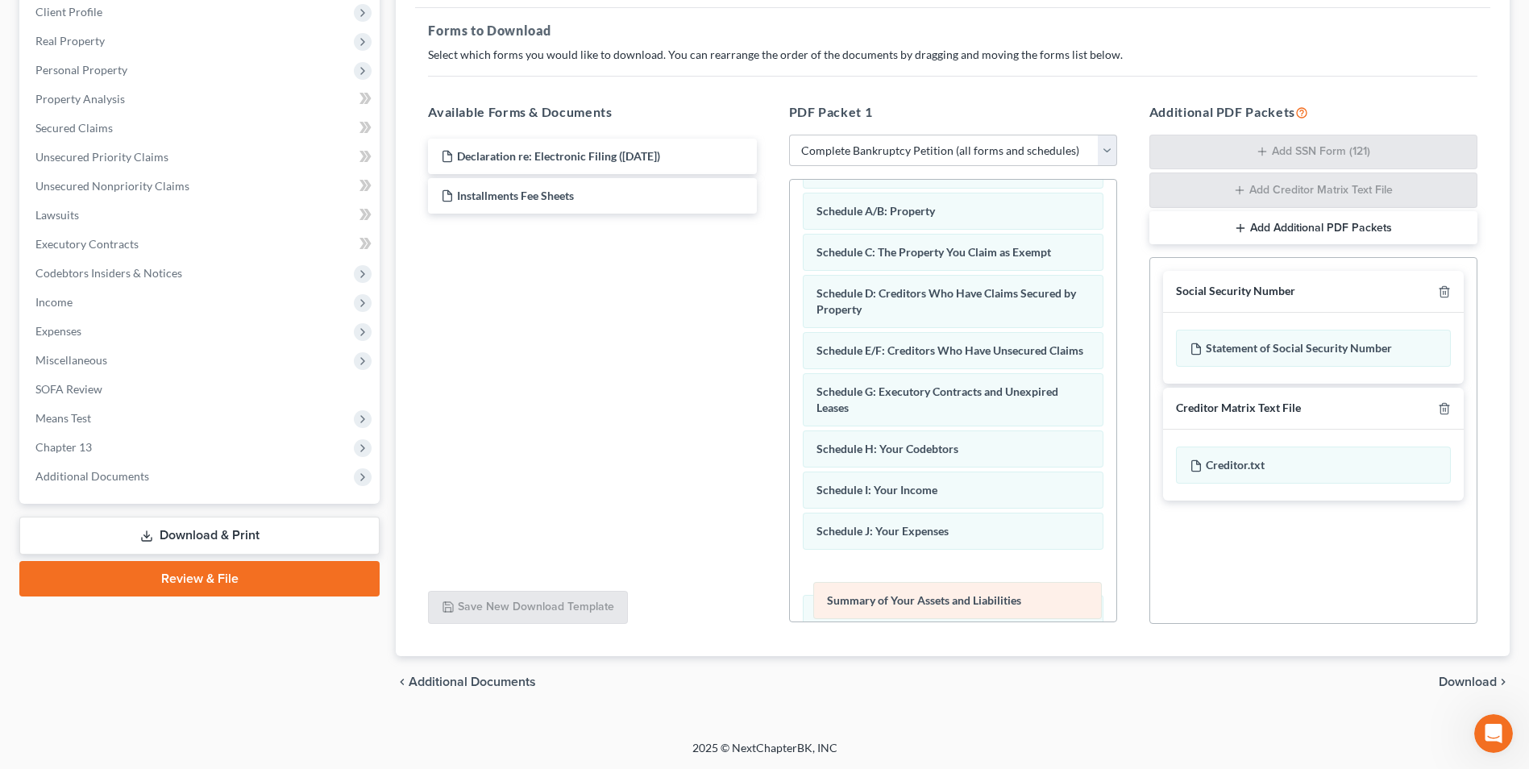
drag, startPoint x: 1028, startPoint y: 317, endPoint x: 1029, endPoint y: 605, distance: 288.5
click at [1029, 605] on div "Summary of Your Assets and Liabilities Voluntary Petition for Individuals Filin…" at bounding box center [953, 564] width 326 height 882
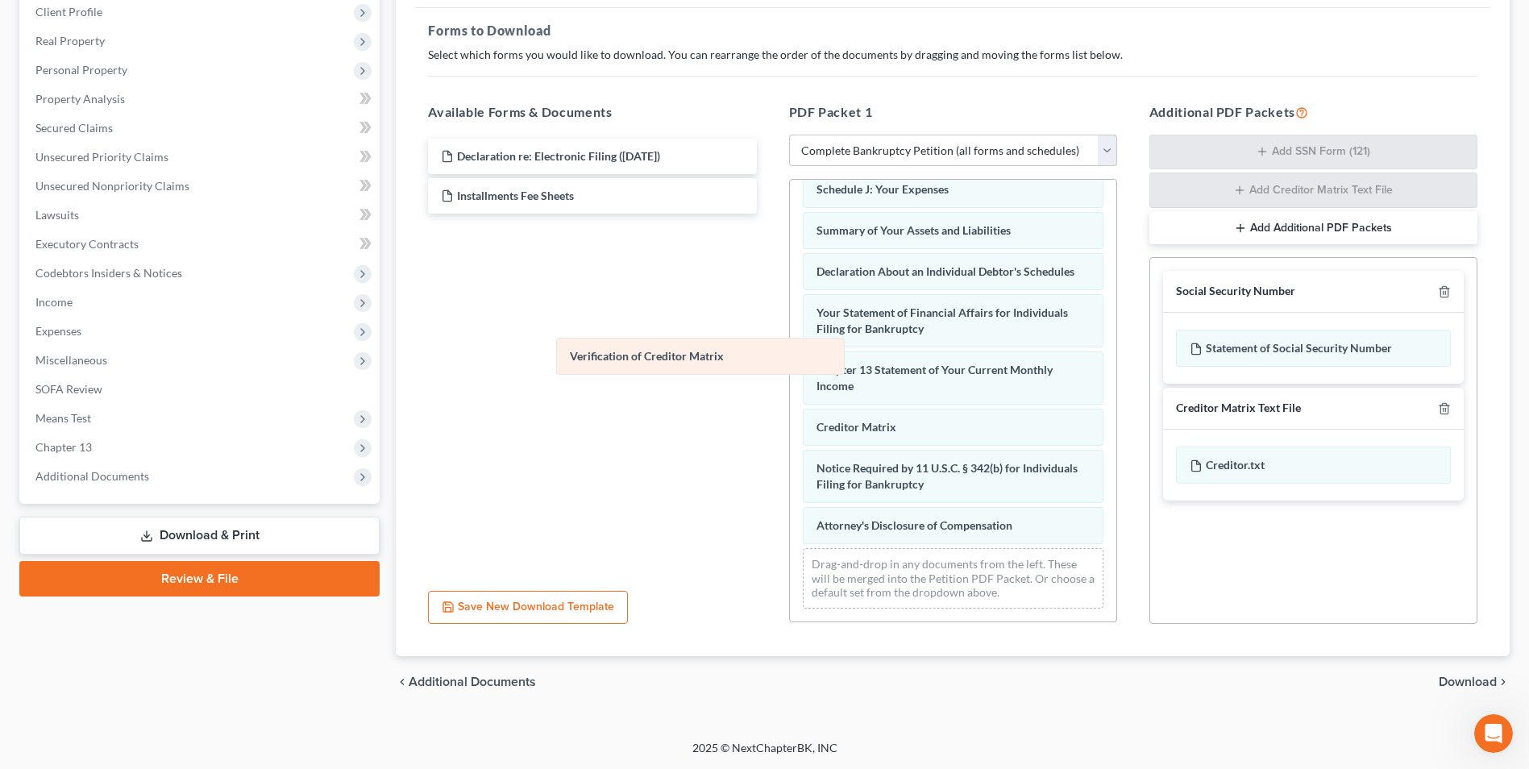
scroll to position [415, 0]
drag, startPoint x: 902, startPoint y: 439, endPoint x: 521, endPoint y: 257, distance: 422.5
click at [790, 289] on div "Verification of Creditor Matrix Voluntary Petition for Individuals Filing for B…" at bounding box center [953, 201] width 326 height 841
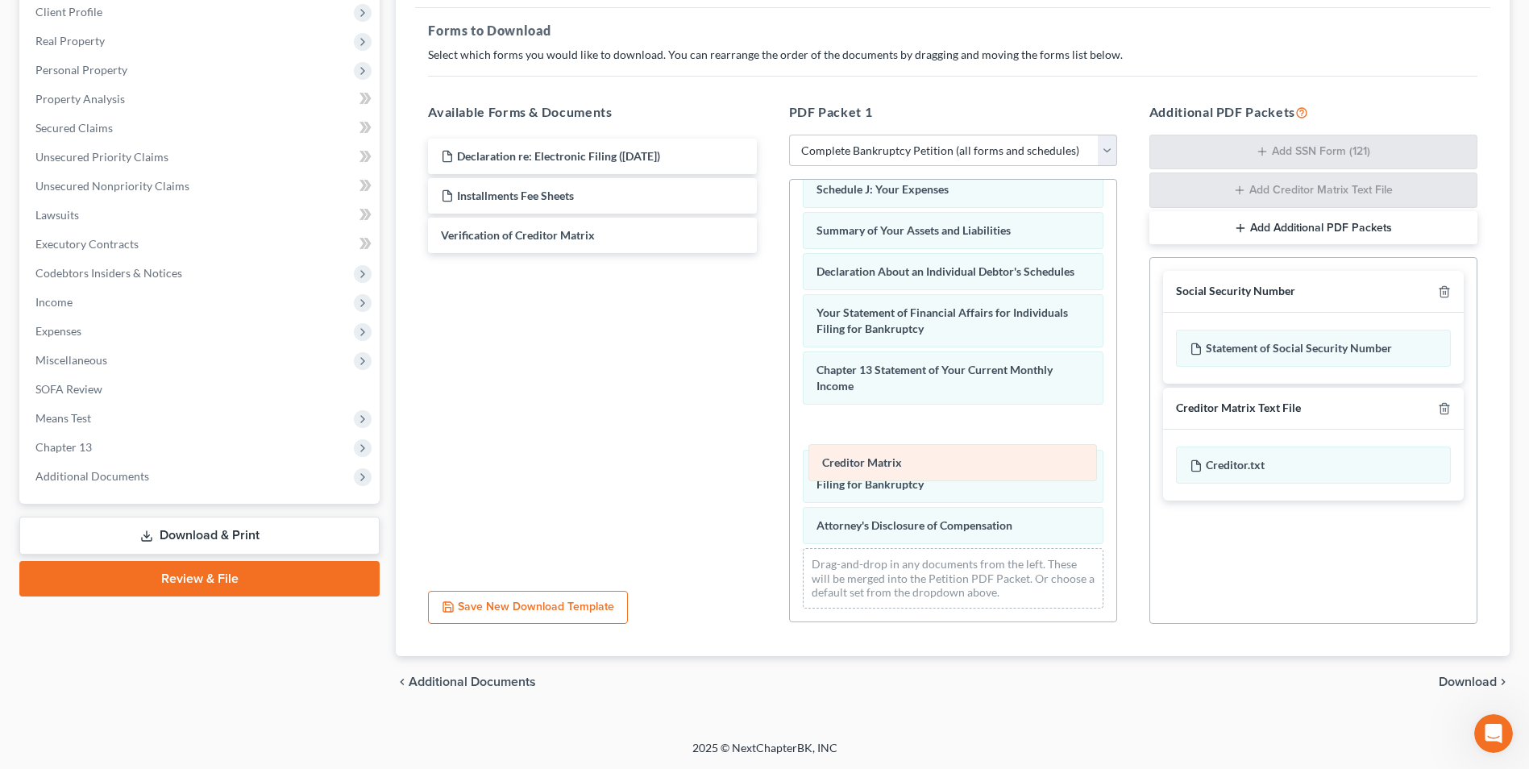
drag, startPoint x: 845, startPoint y: 433, endPoint x: 856, endPoint y: 523, distance: 90.9
click at [856, 523] on div "Creditor Matrix Voluntary Petition for Individuals Filing for Bankruptcy Schedu…" at bounding box center [953, 201] width 326 height 841
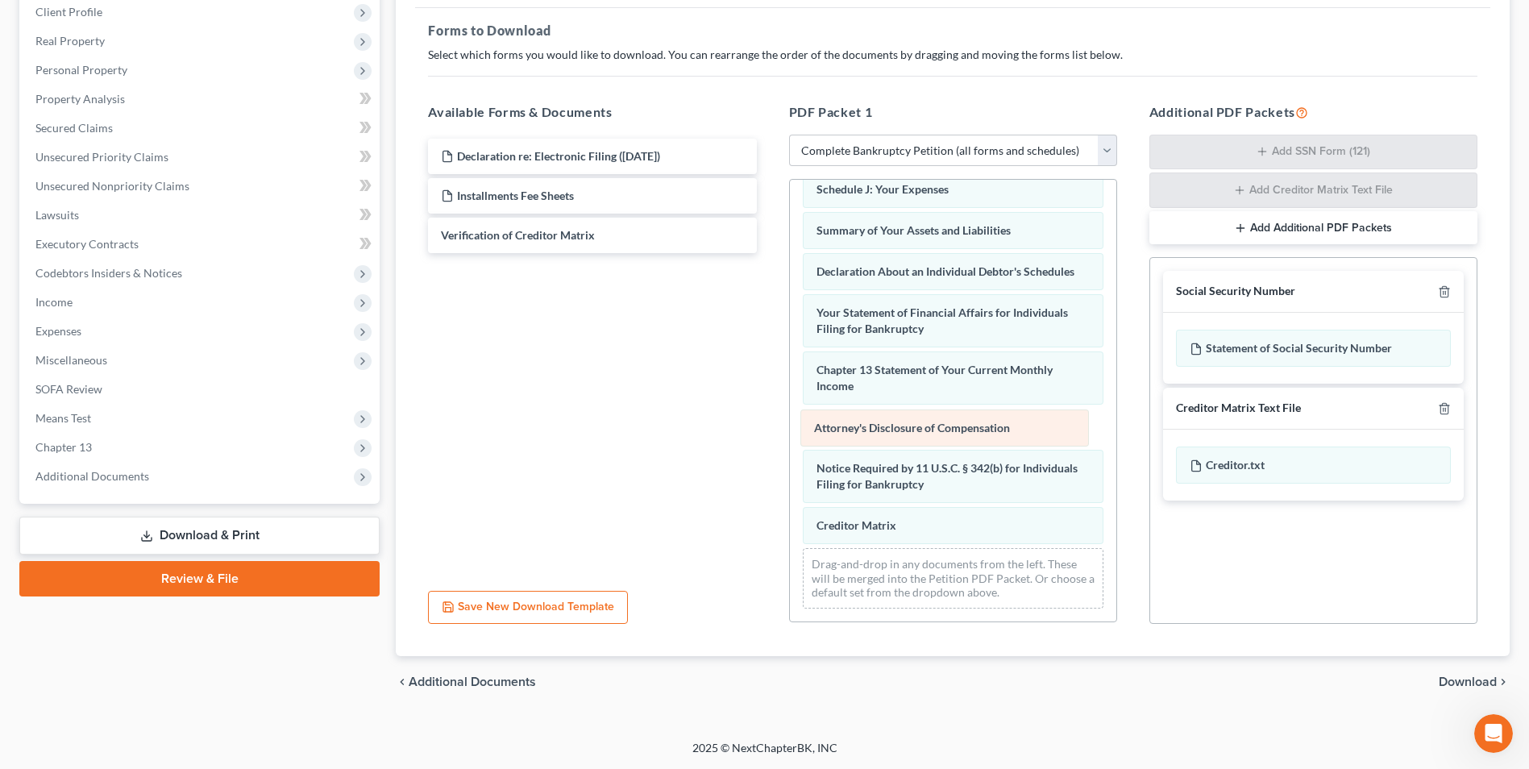
drag, startPoint x: 860, startPoint y: 525, endPoint x: 858, endPoint y: 426, distance: 99.2
click at [858, 426] on div "Attorney's Disclosure of Compensation Voluntary Petition for Individuals Filing…" at bounding box center [953, 201] width 326 height 841
click at [1476, 687] on span "Download" at bounding box center [1468, 681] width 58 height 13
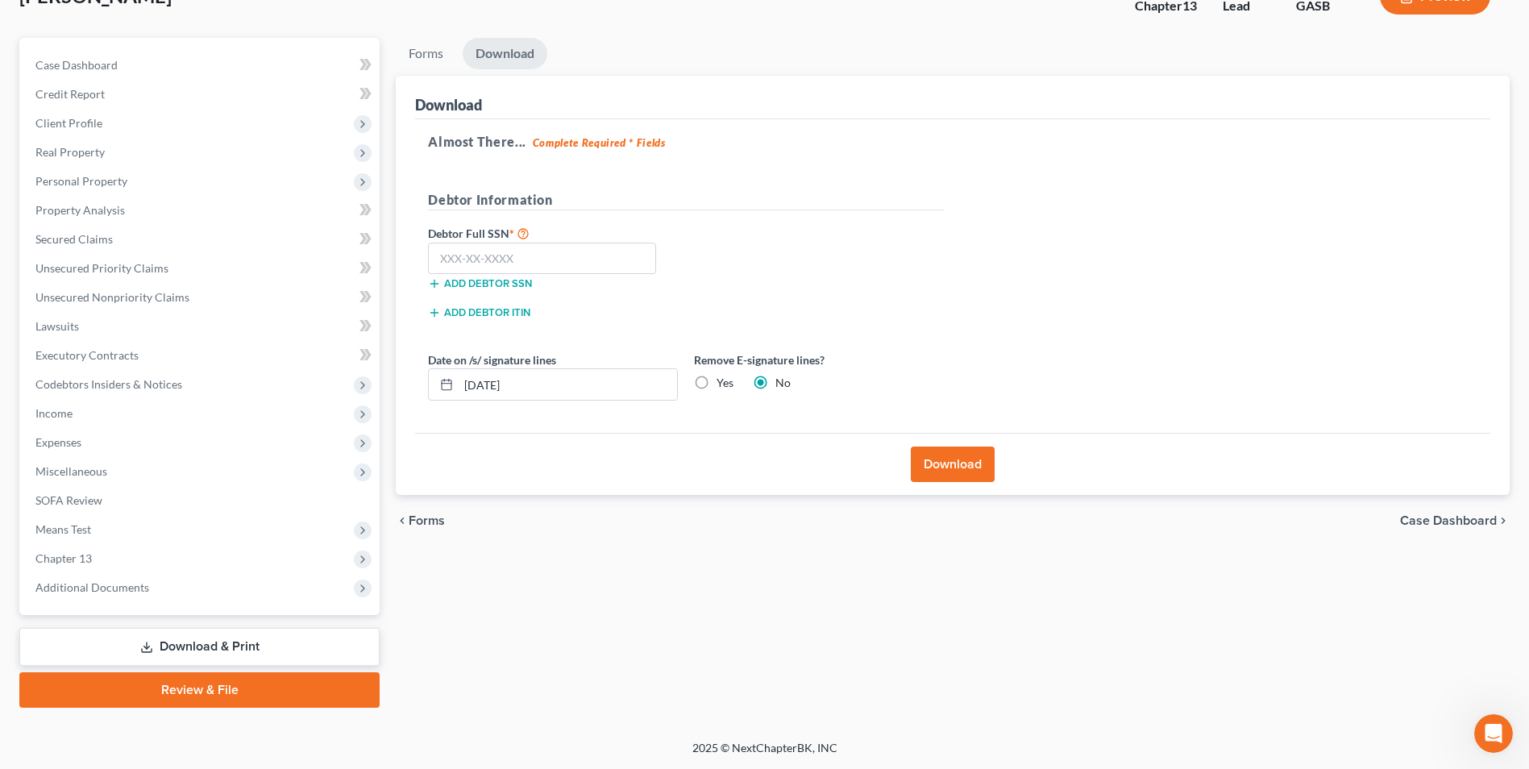
scroll to position [117, 0]
click at [496, 261] on input "text" at bounding box center [542, 259] width 228 height 32
type input "260-49-9521"
click at [957, 459] on button "Download" at bounding box center [953, 464] width 84 height 35
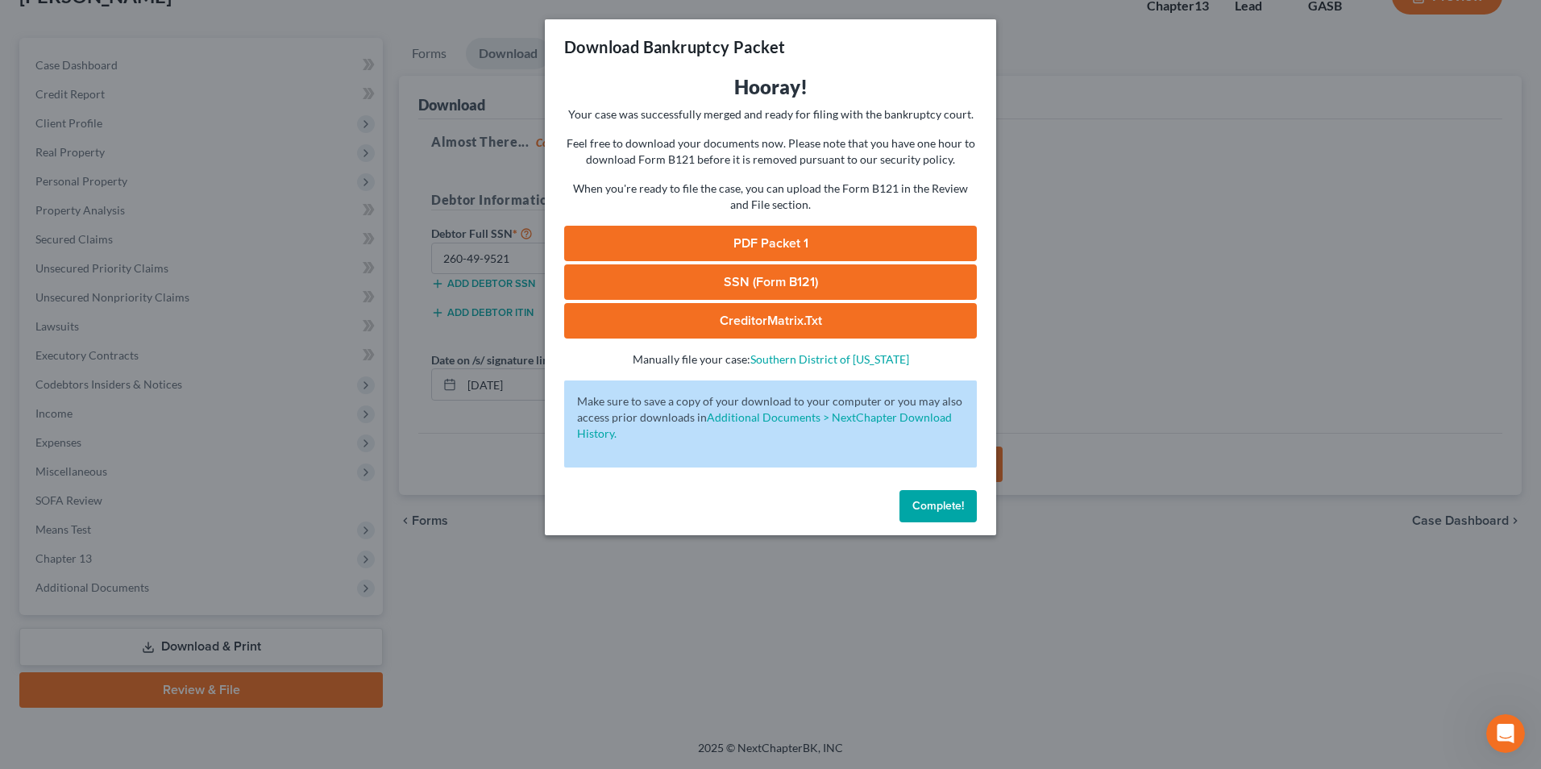
click at [755, 286] on link "SSN (Form B121)" at bounding box center [770, 281] width 413 height 35
drag, startPoint x: 683, startPoint y: 241, endPoint x: 693, endPoint y: 248, distance: 12.1
click at [683, 241] on link "PDF Packet 1" at bounding box center [770, 243] width 413 height 35
drag, startPoint x: 779, startPoint y: 322, endPoint x: 809, endPoint y: 348, distance: 40.0
click at [779, 322] on link "CreditorMatrix.txt" at bounding box center [770, 320] width 413 height 35
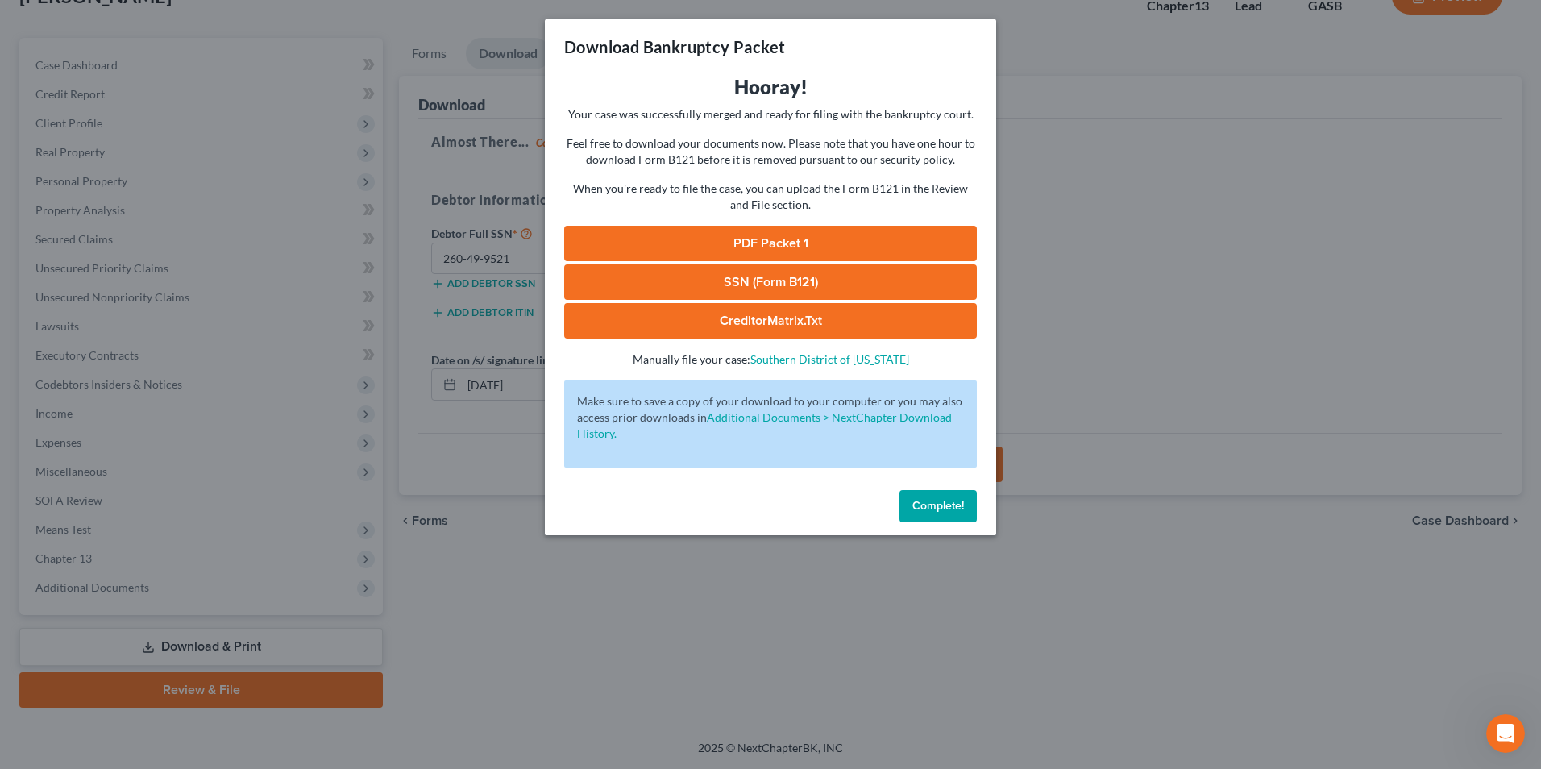
click at [611, 651] on div "Download Bankruptcy Packet Hooray! Your case was successfully merged and ready …" at bounding box center [770, 384] width 1541 height 769
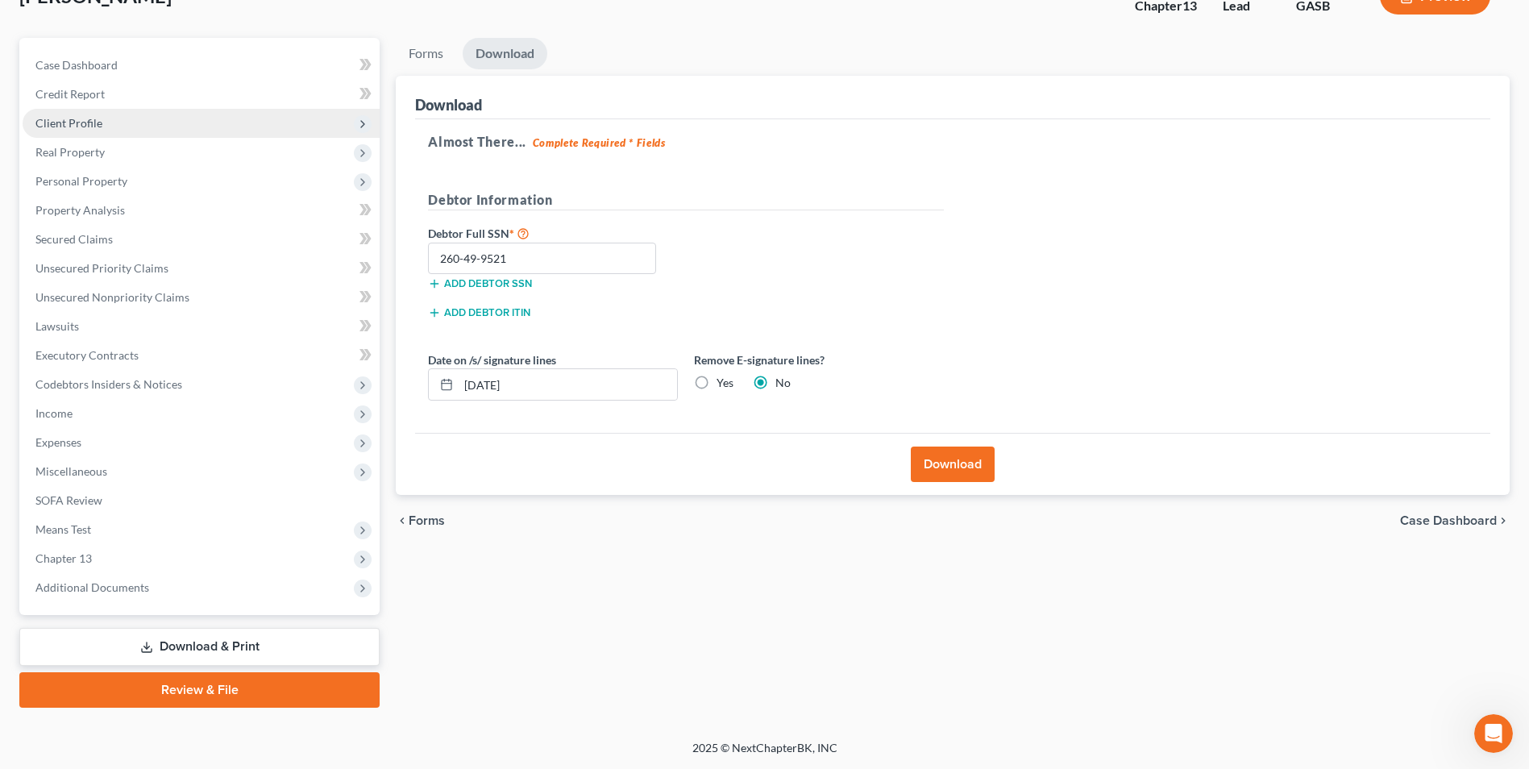
click at [51, 127] on span "Client Profile" at bounding box center [68, 123] width 67 height 14
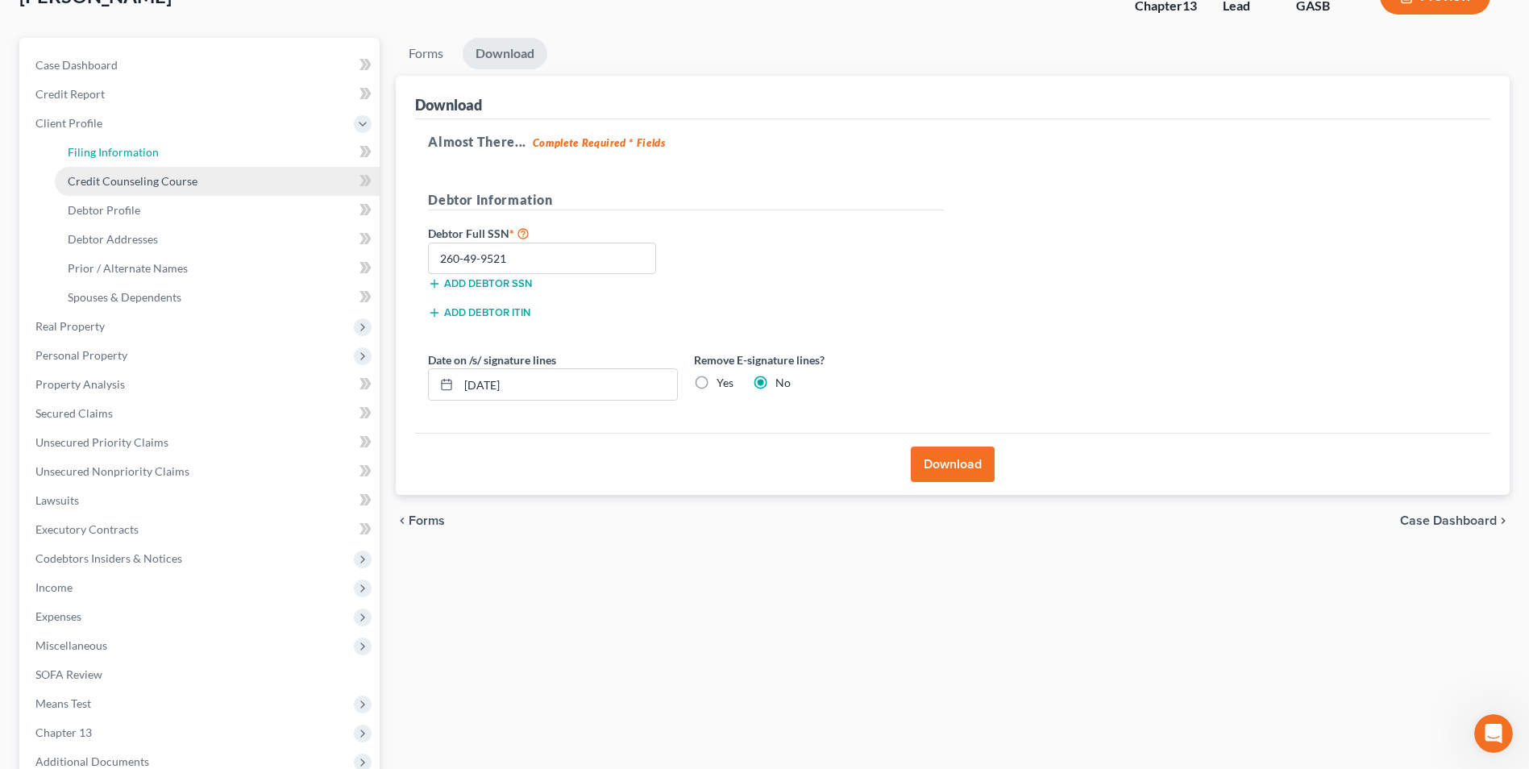
drag, startPoint x: 67, startPoint y: 147, endPoint x: 164, endPoint y: 184, distance: 104.3
click at [67, 147] on link "Filing Information" at bounding box center [217, 152] width 325 height 29
select select "1"
select select "0"
select select "3"
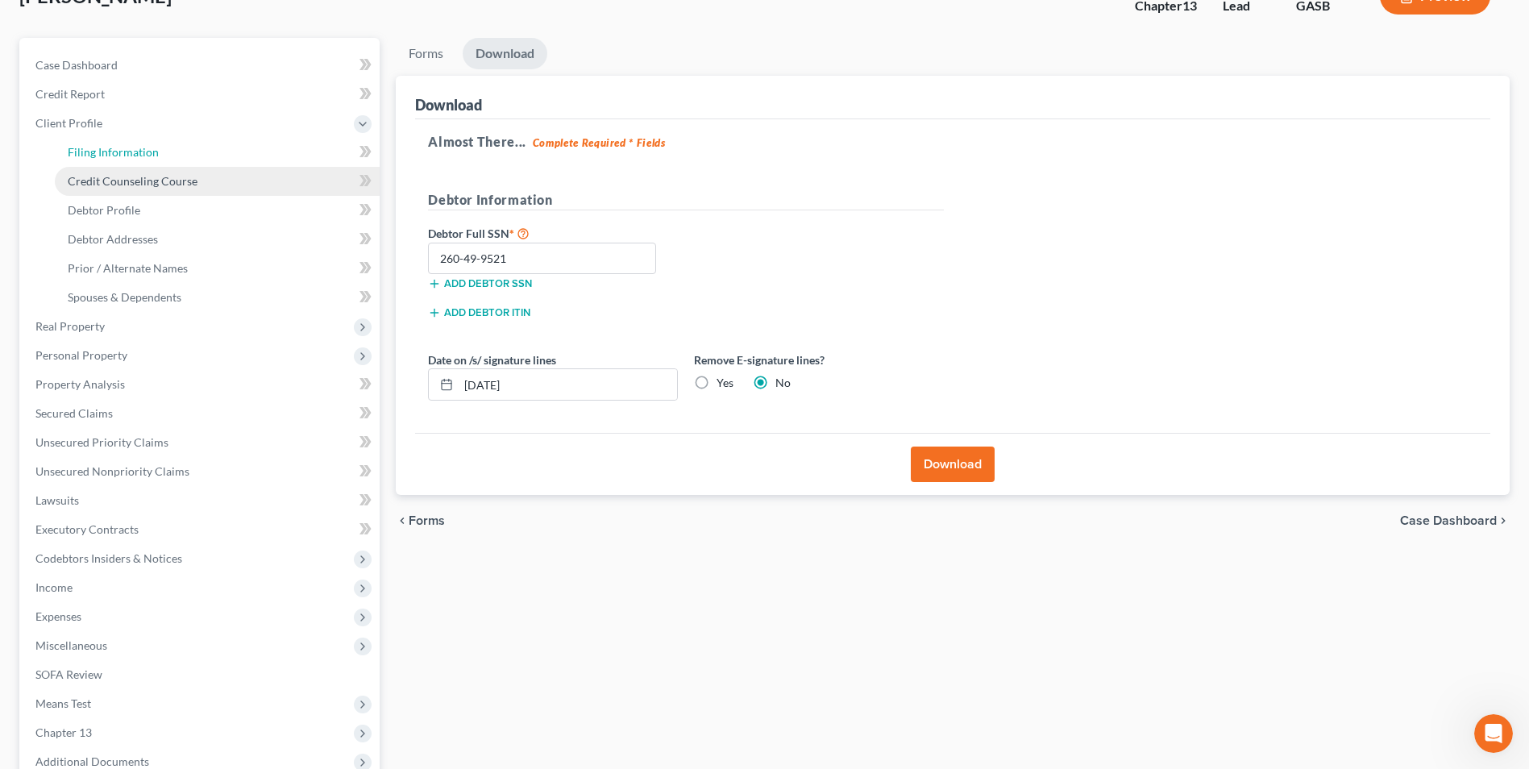
select select "10"
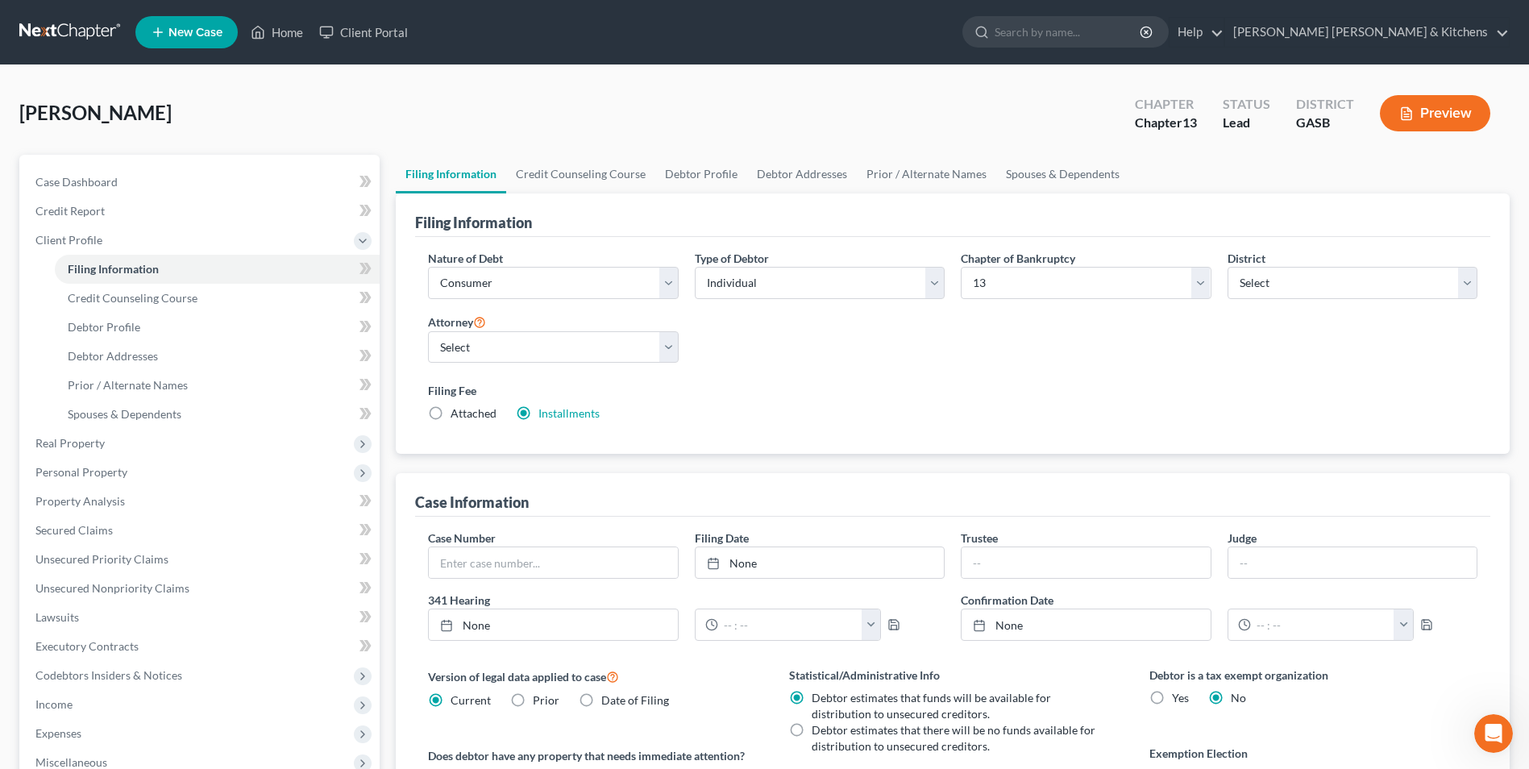
click at [451, 409] on label "Attached" at bounding box center [474, 413] width 46 height 16
click at [457, 409] on input "Attached" at bounding box center [462, 410] width 10 height 10
radio input "true"
click at [538, 411] on label "Installments Installments" at bounding box center [568, 413] width 61 height 16
click at [545, 411] on input "Installments Installments" at bounding box center [550, 410] width 10 height 10
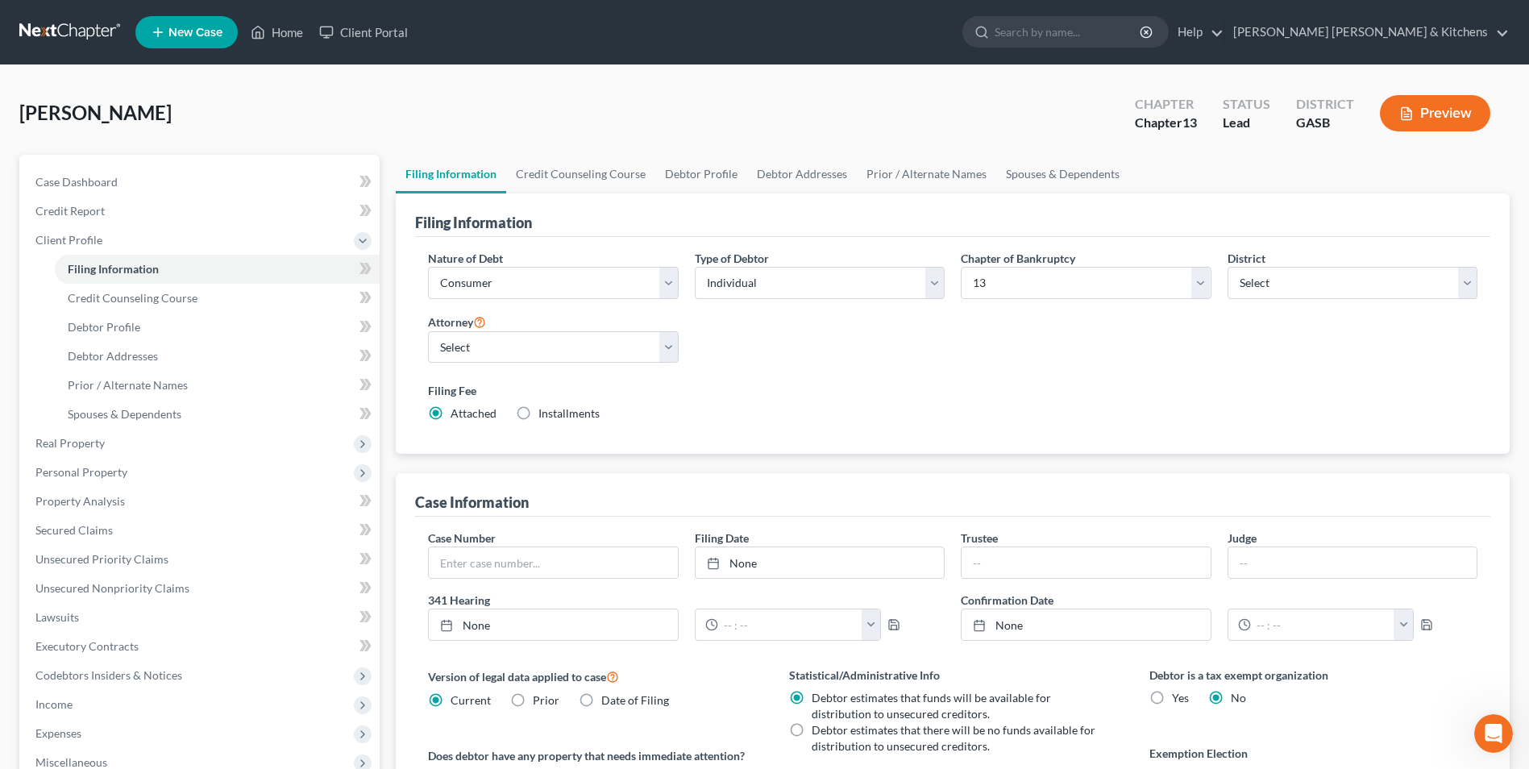
radio input "true"
radio input "false"
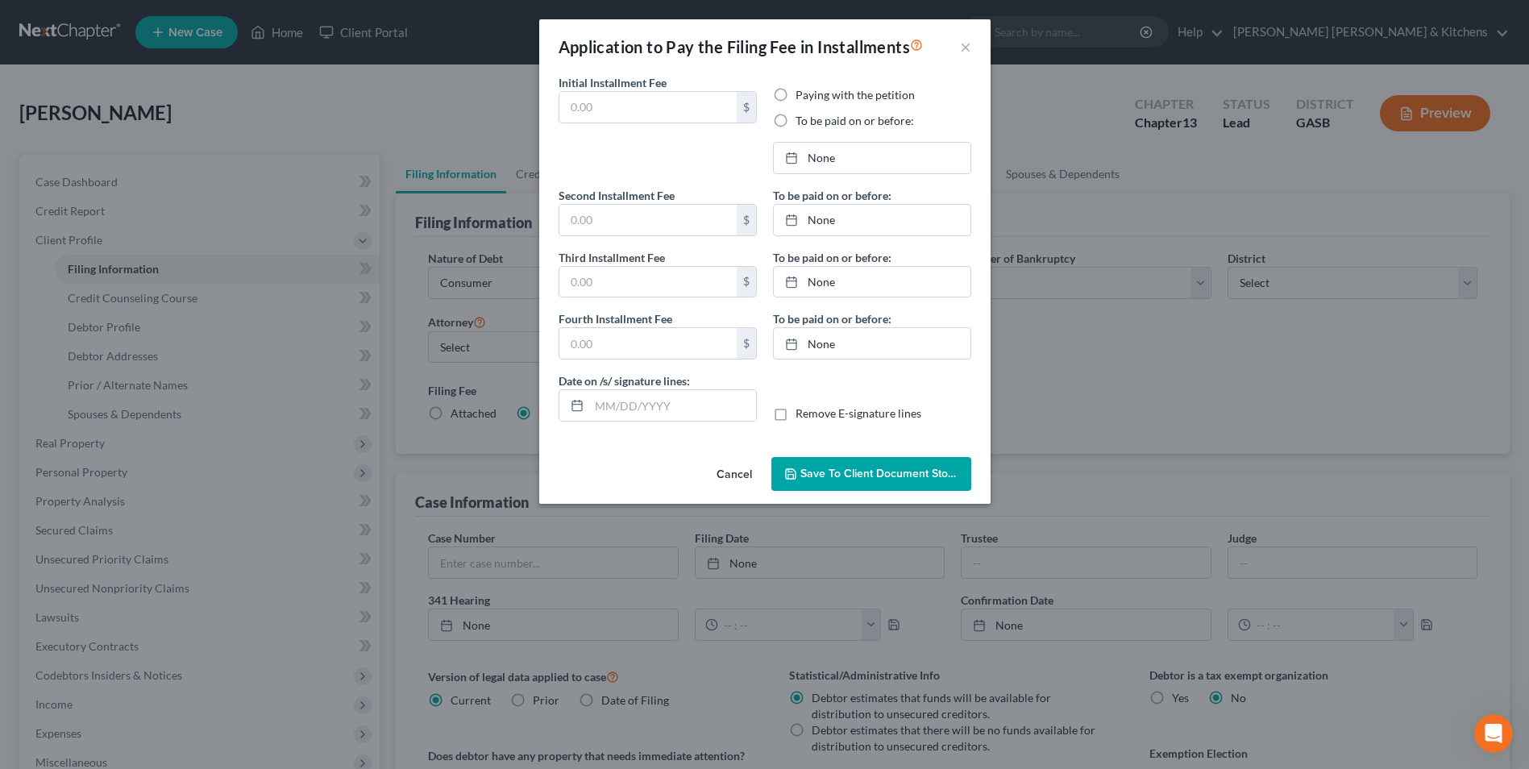
type input "313.00"
radio input "true"
type input "0.00"
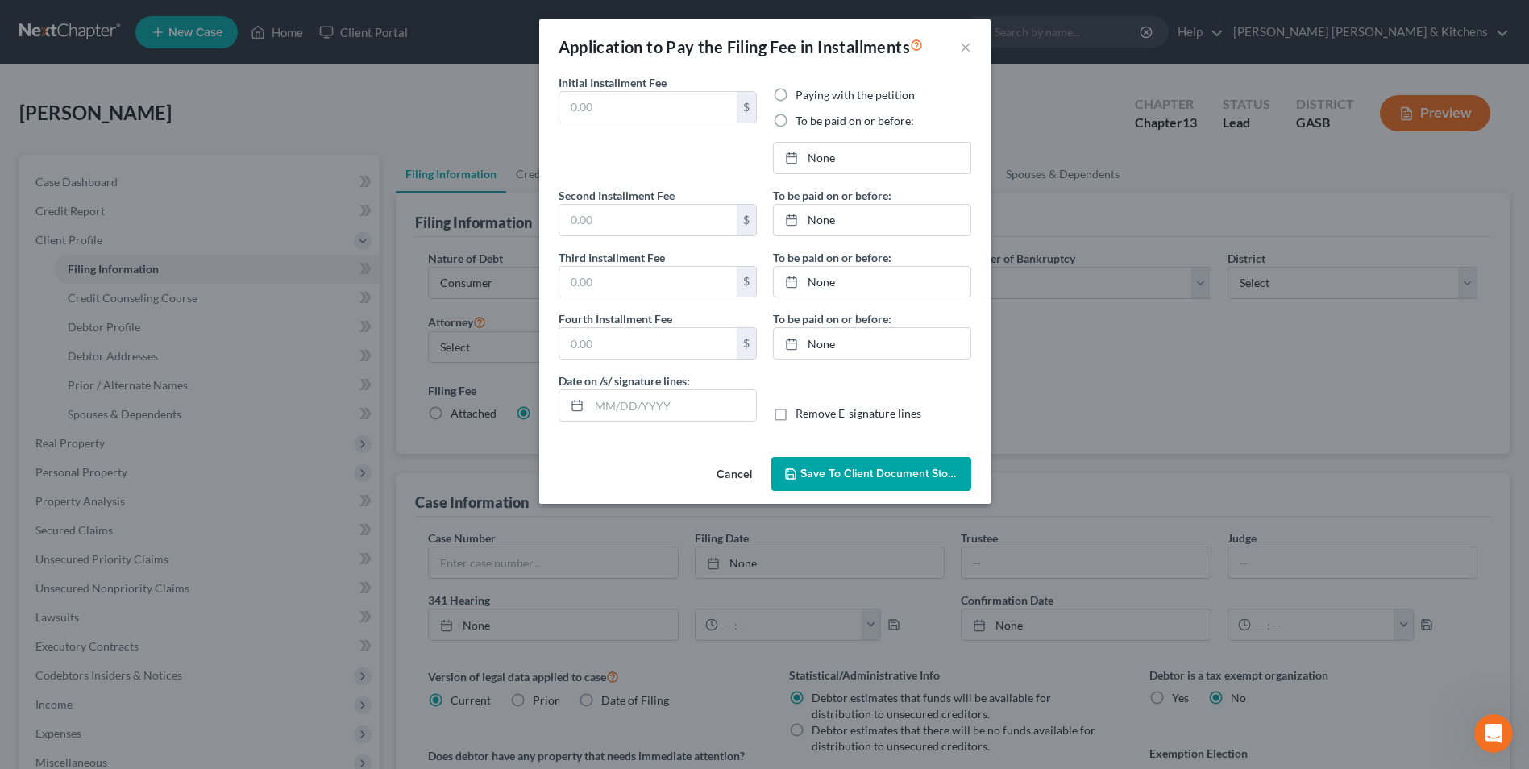
type input "[DATE]"
click at [879, 481] on button "Save to Client Document Storage" at bounding box center [877, 474] width 200 height 34
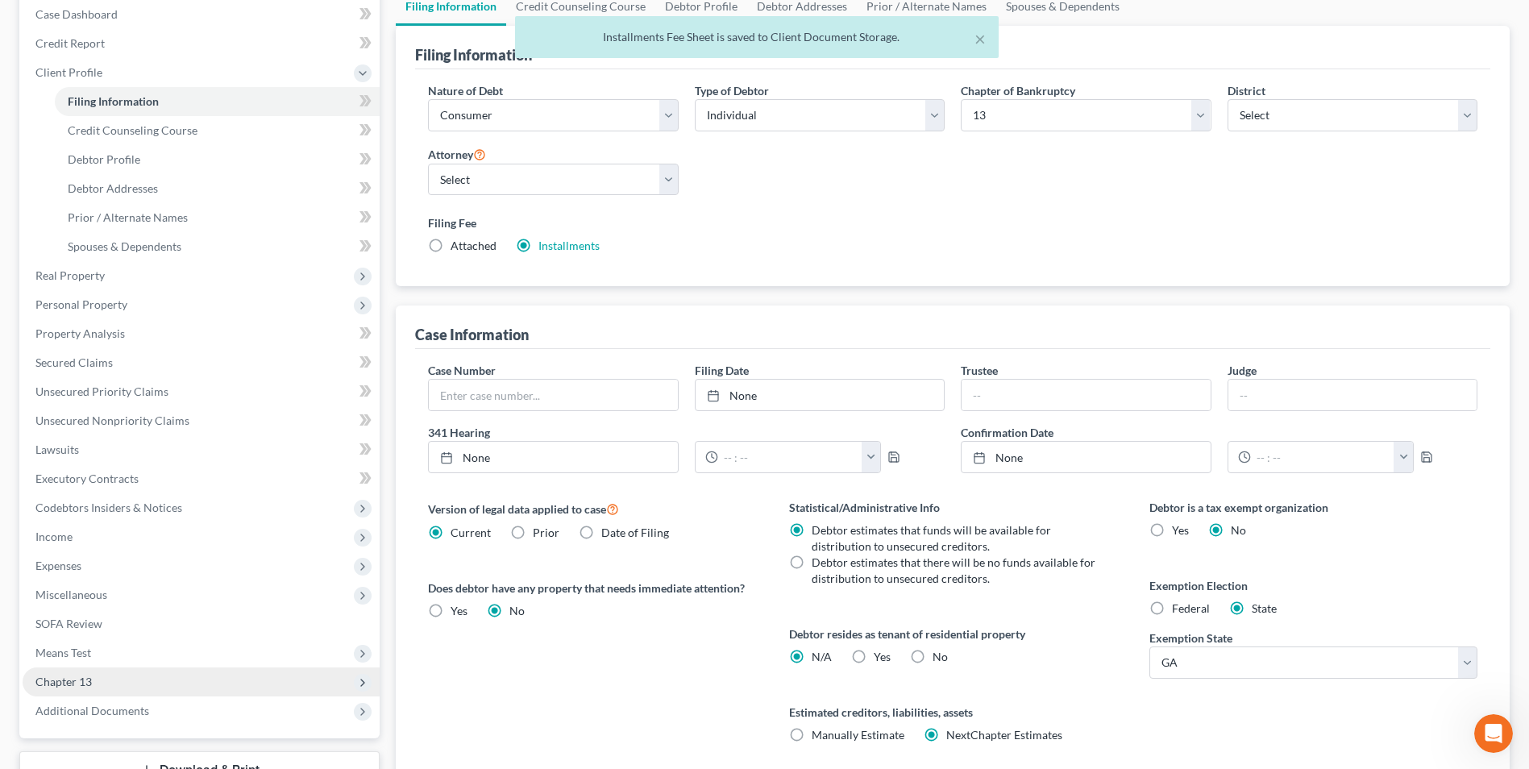
scroll to position [242, 0]
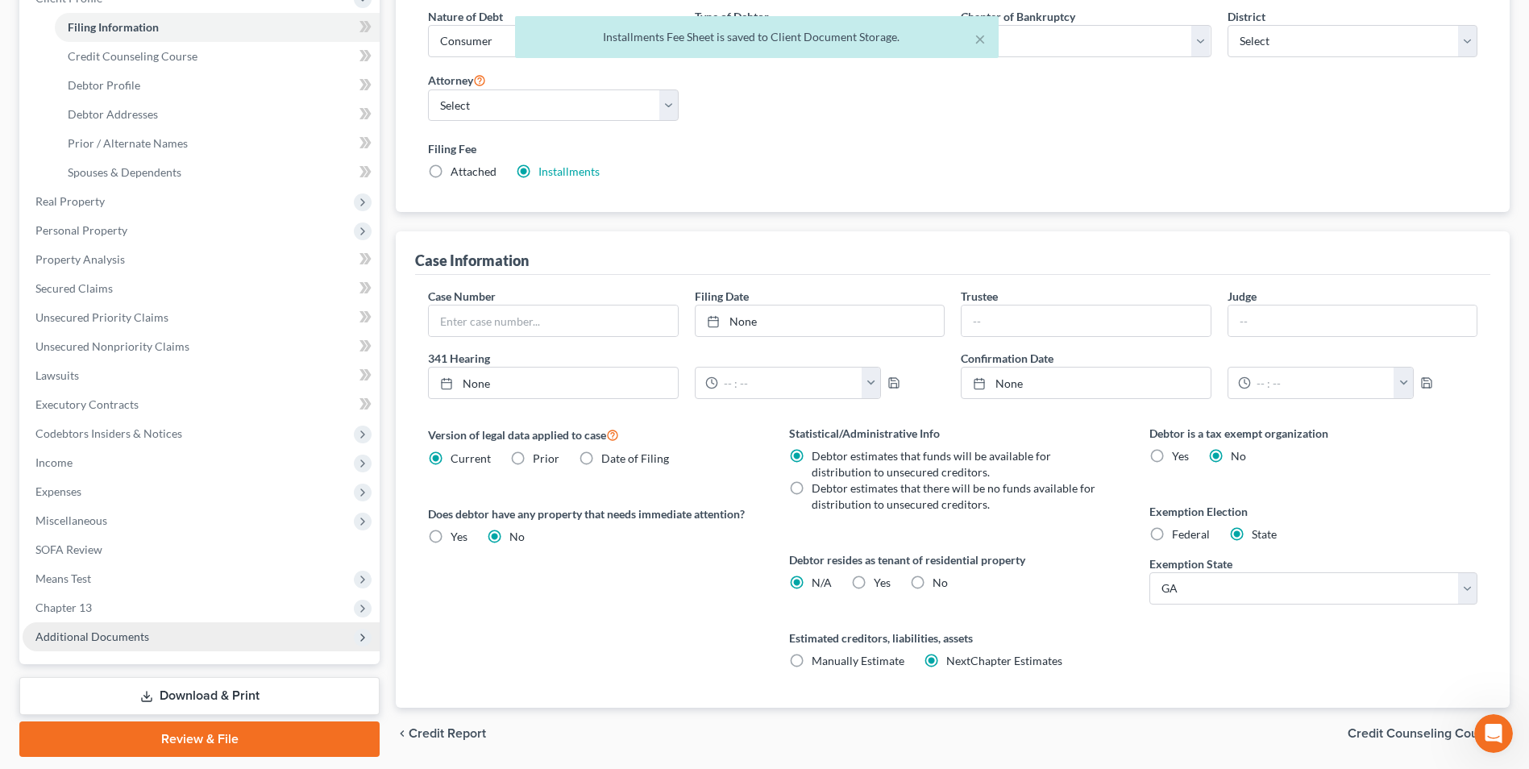
click at [147, 630] on span "Additional Documents" at bounding box center [201, 636] width 357 height 29
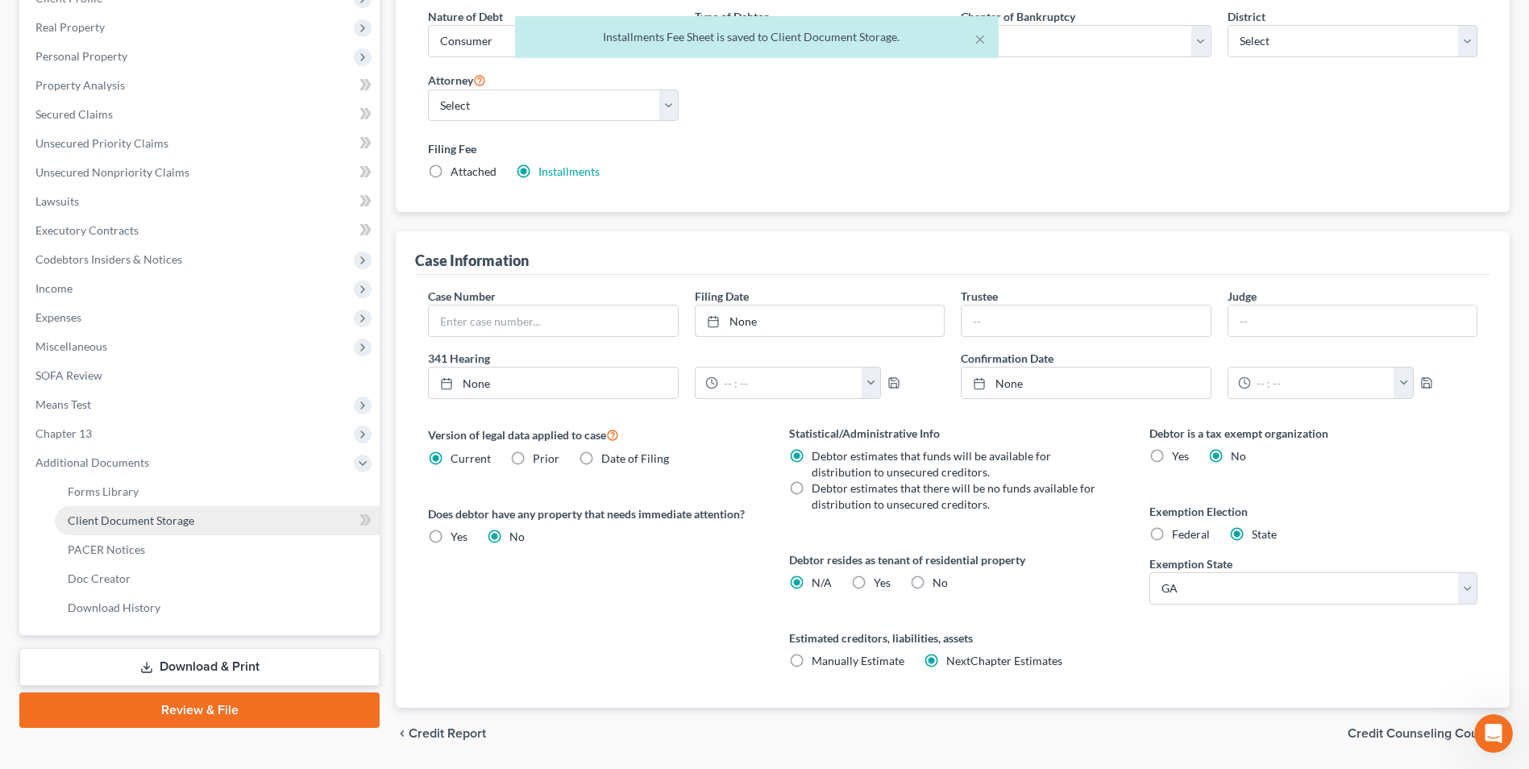
click at [136, 525] on span "Client Document Storage" at bounding box center [131, 520] width 127 height 14
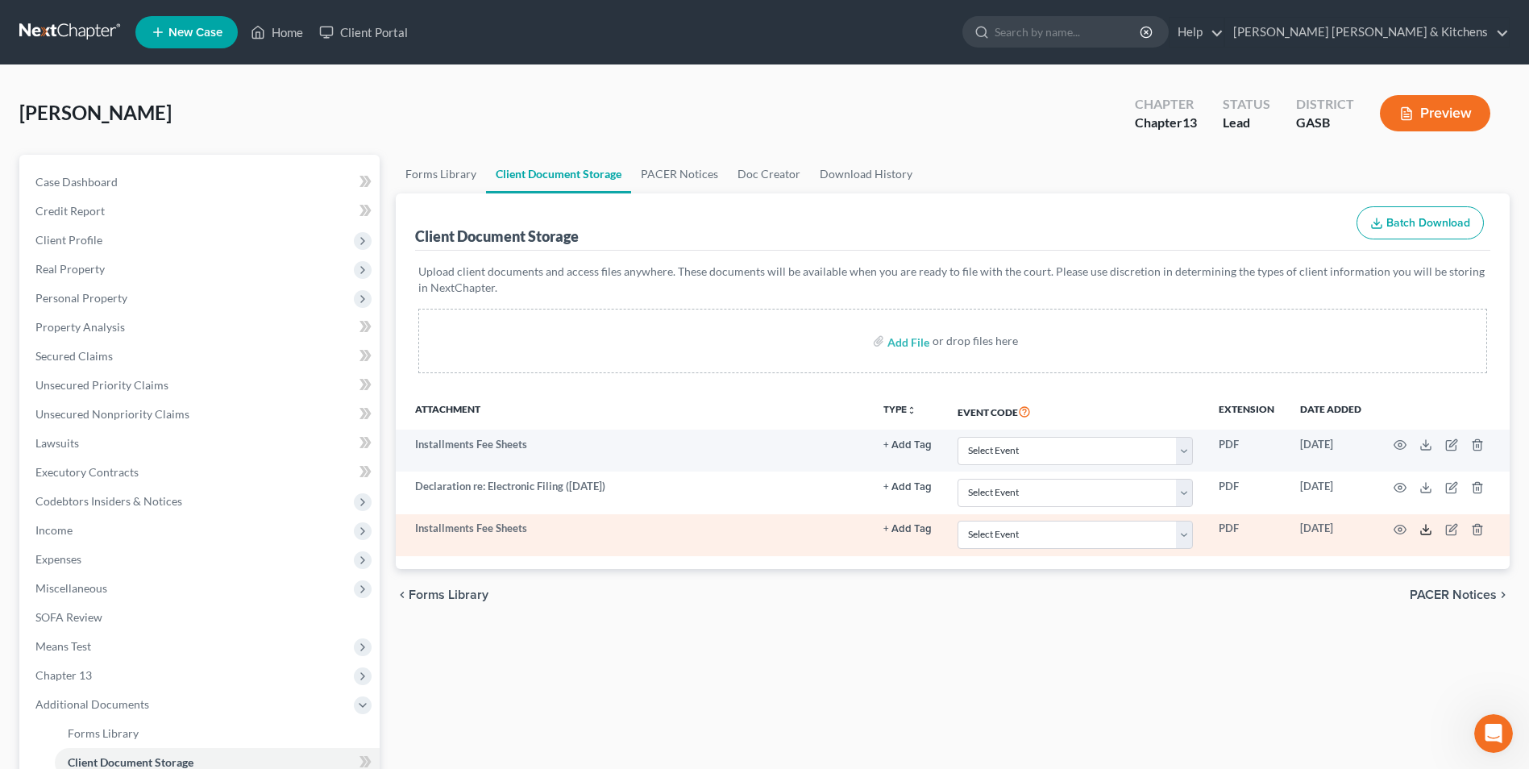
click at [1423, 530] on icon at bounding box center [1425, 529] width 13 height 13
